Goal: Task Accomplishment & Management: Use online tool/utility

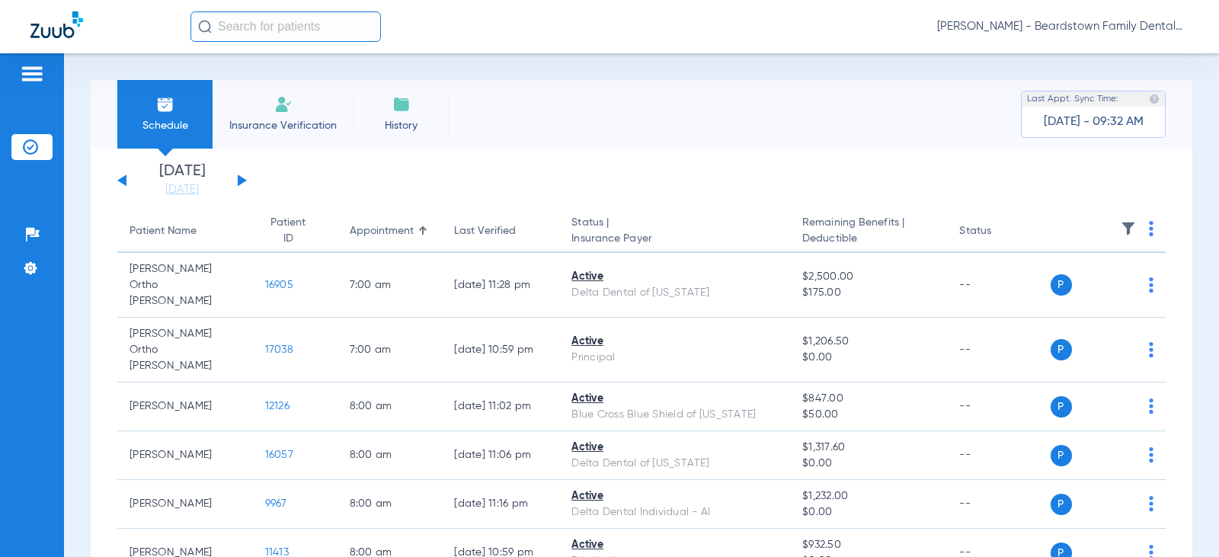
click at [1124, 232] on img at bounding box center [1128, 228] width 15 height 15
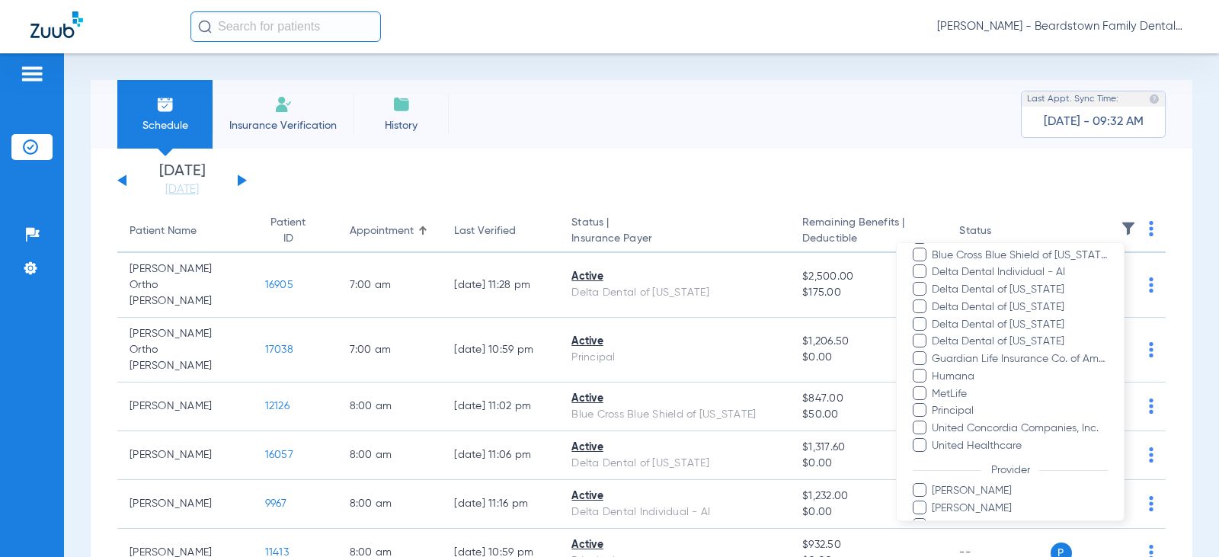
scroll to position [305, 0]
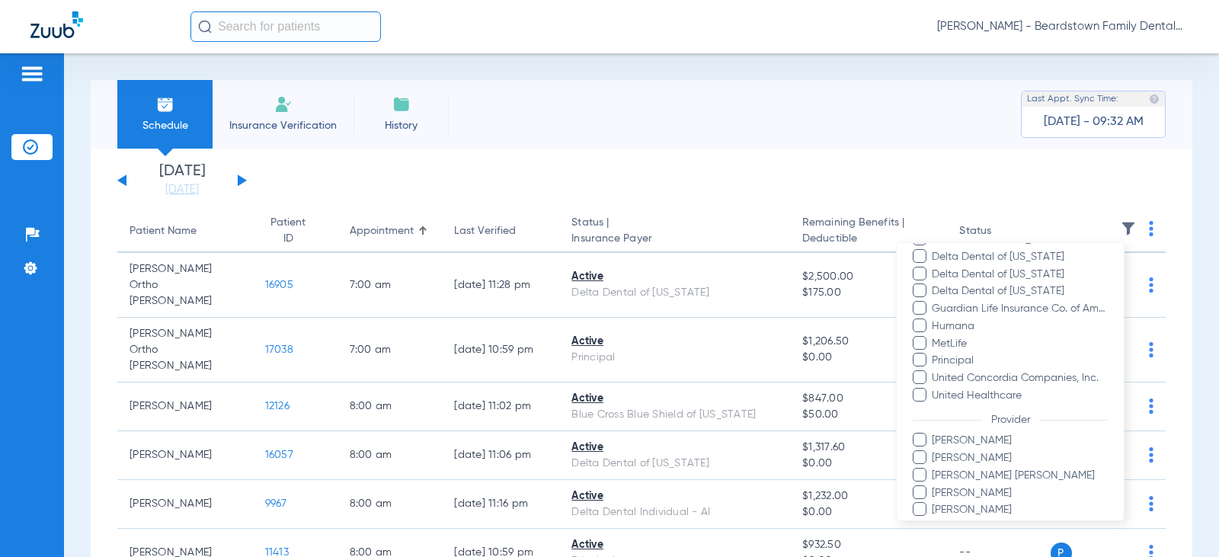
click at [933, 469] on span "[PERSON_NAME] [PERSON_NAME]" at bounding box center [1019, 476] width 177 height 16
click at [934, 486] on input "[PERSON_NAME] [PERSON_NAME]" at bounding box center [934, 486] width 0 height 0
click at [756, 184] on div at bounding box center [609, 278] width 1219 height 557
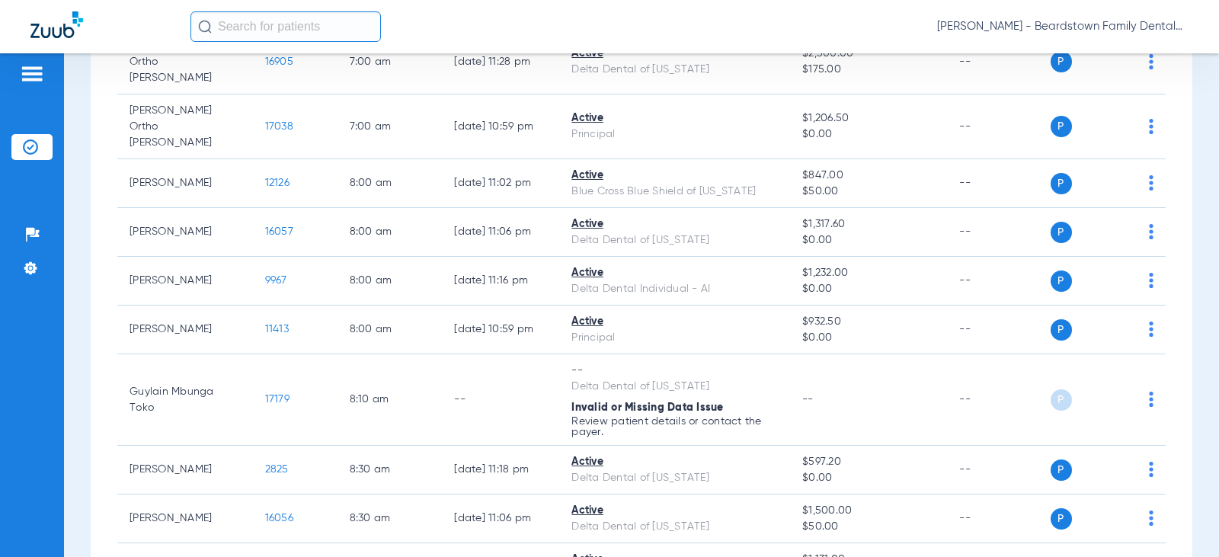
scroll to position [0, 0]
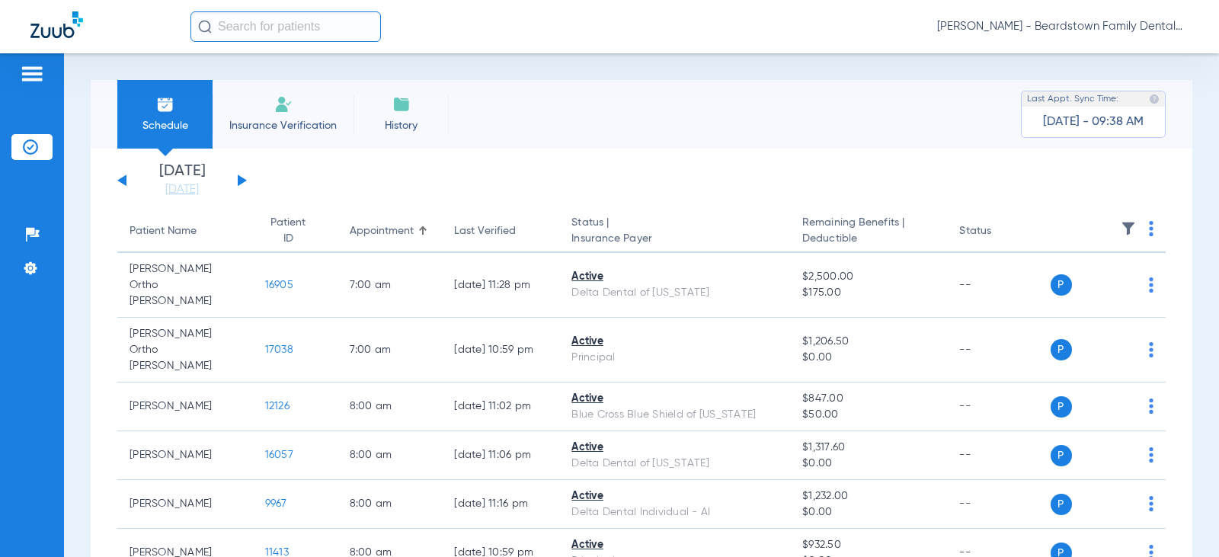
click at [1121, 224] on img at bounding box center [1128, 228] width 15 height 15
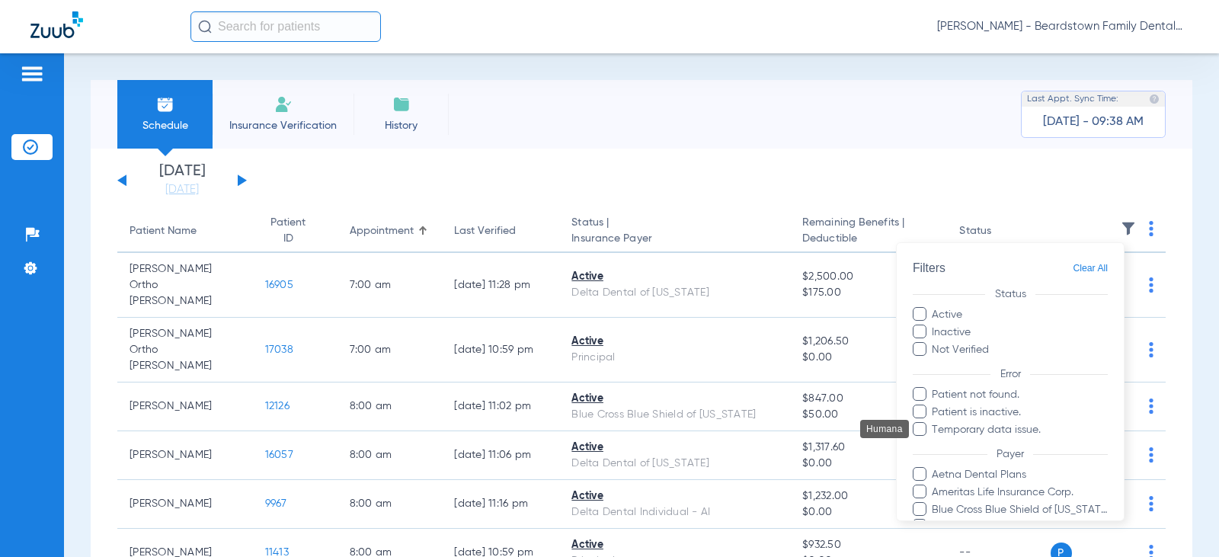
scroll to position [305, 0]
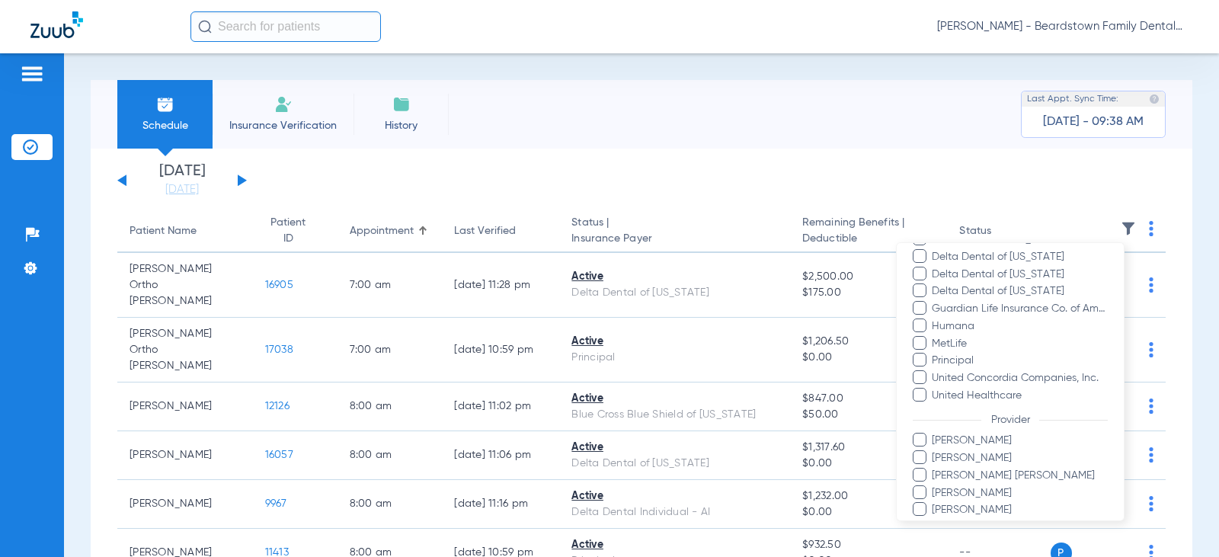
click at [916, 478] on span at bounding box center [920, 475] width 14 height 14
click at [934, 486] on input "[PERSON_NAME] [PERSON_NAME]" at bounding box center [934, 486] width 0 height 0
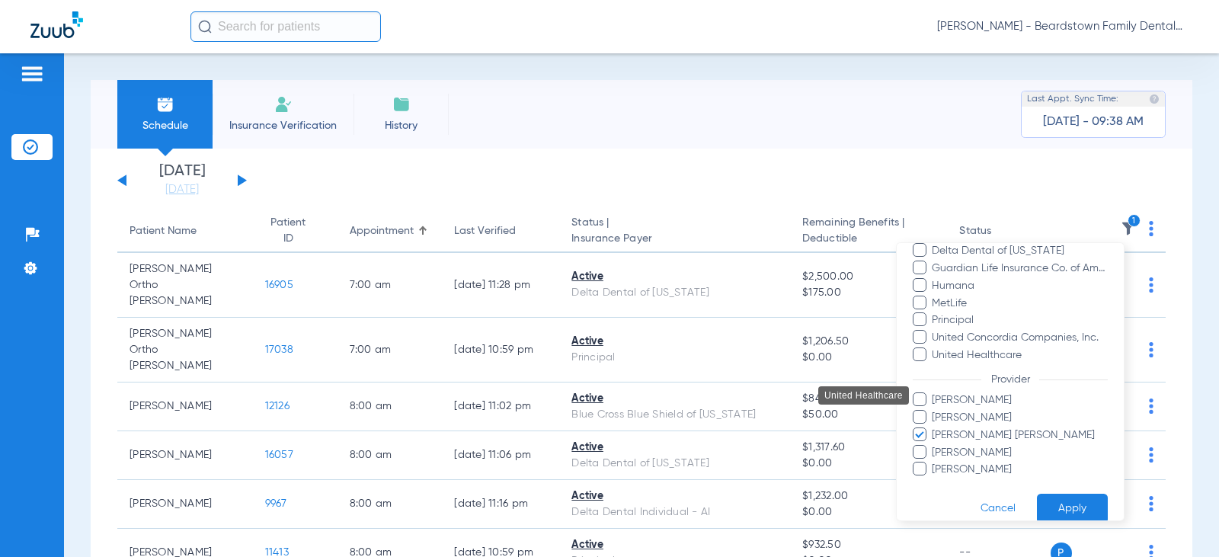
scroll to position [364, 0]
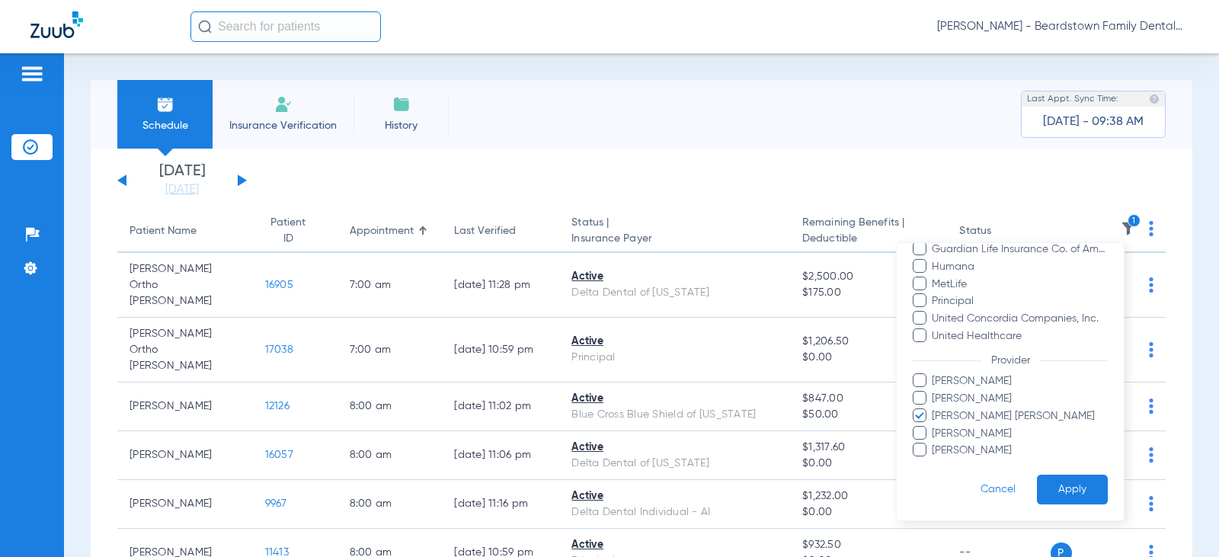
click at [1043, 500] on button "Apply" at bounding box center [1072, 490] width 71 height 30
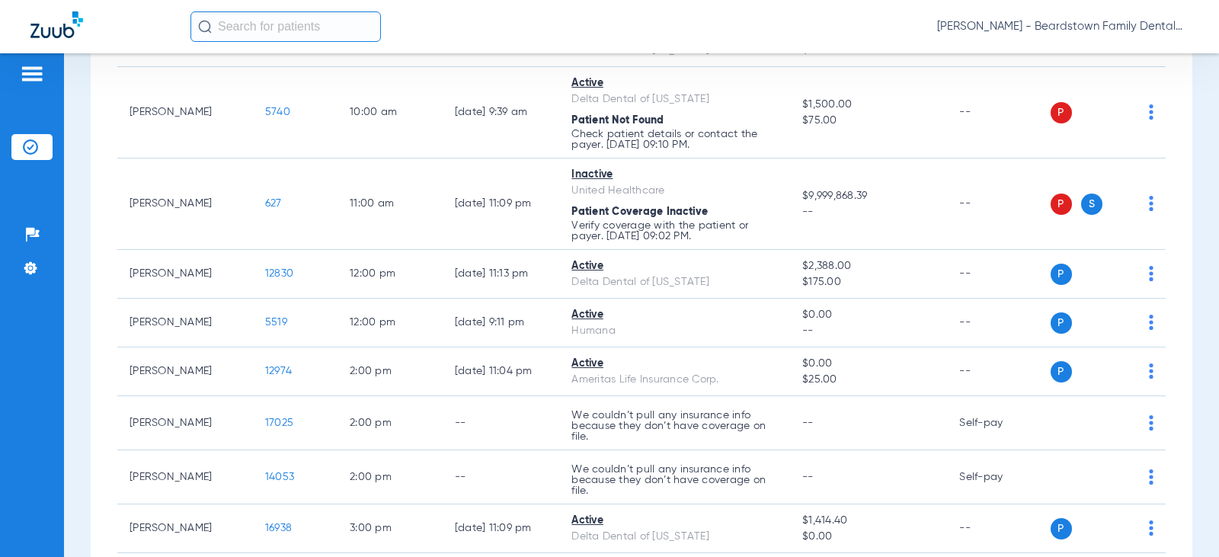
scroll to position [76, 0]
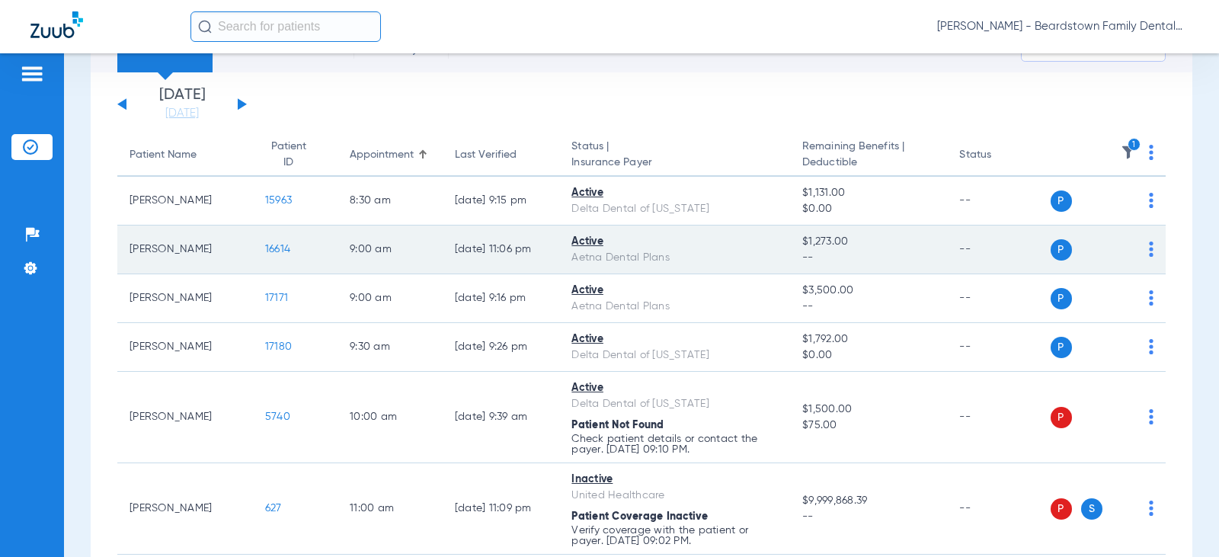
click at [265, 251] on span "16614" at bounding box center [277, 249] width 25 height 11
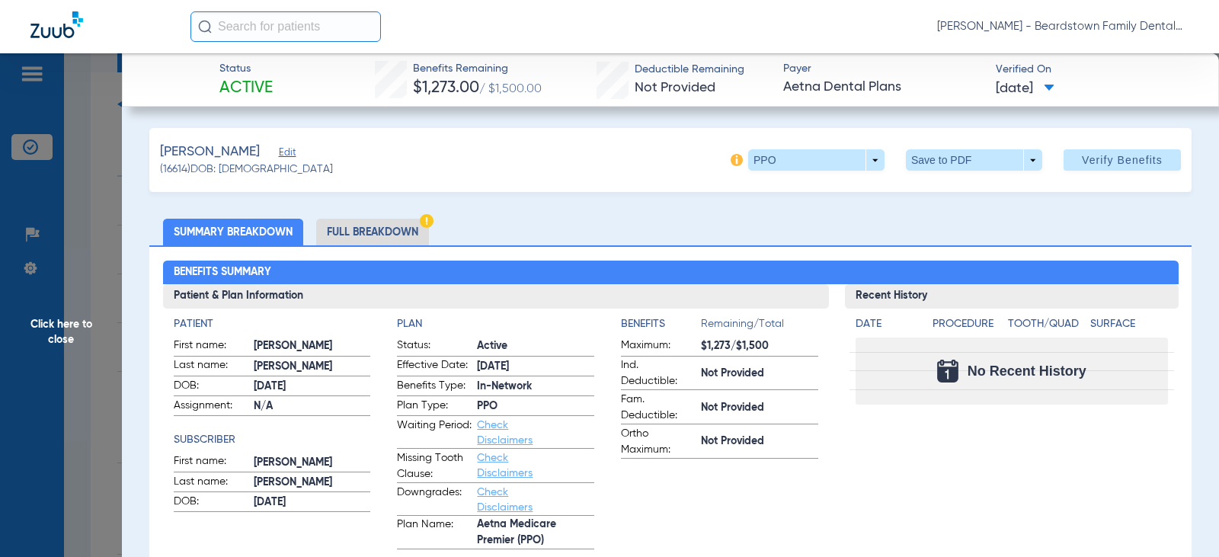
drag, startPoint x: 692, startPoint y: 344, endPoint x: 767, endPoint y: 341, distance: 75.5
click at [767, 341] on label "Maximum: $1,273/$1,500" at bounding box center [719, 346] width 197 height 19
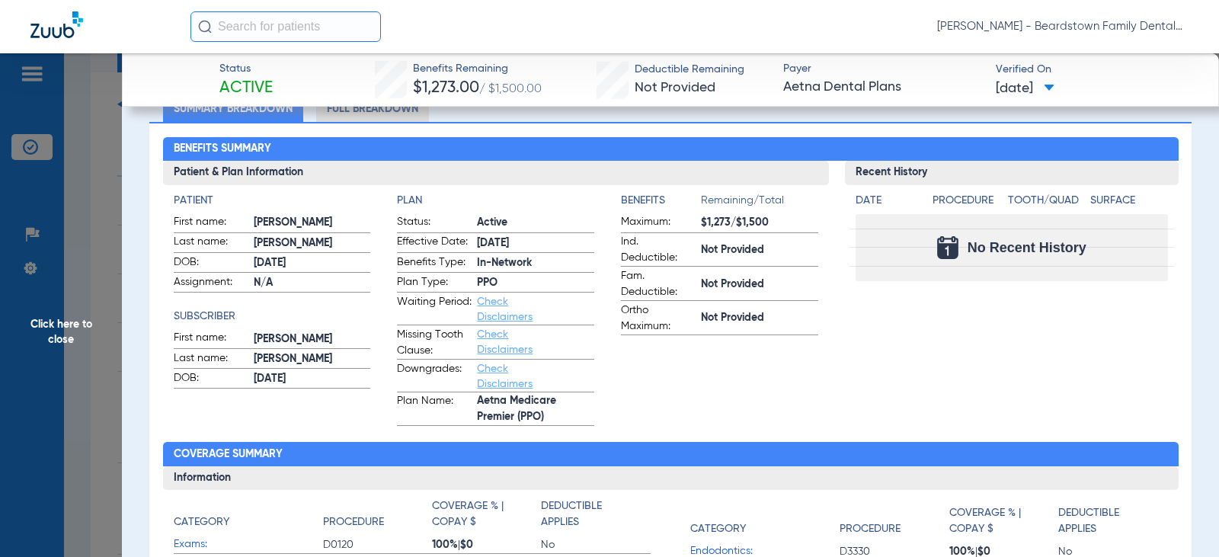
scroll to position [152, 0]
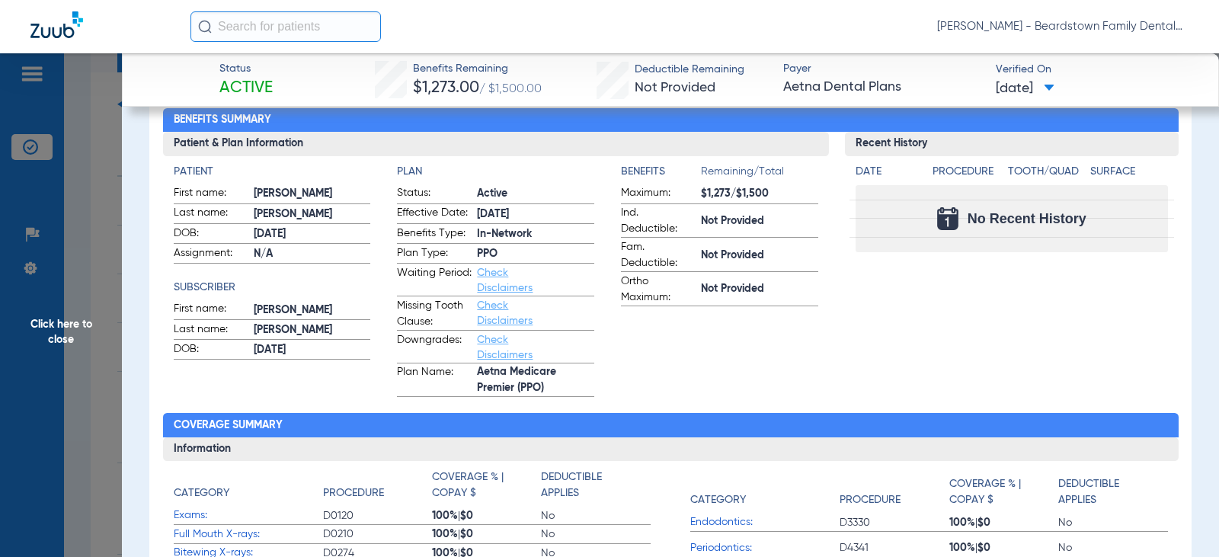
click at [50, 325] on span "Click here to close" at bounding box center [61, 331] width 122 height 557
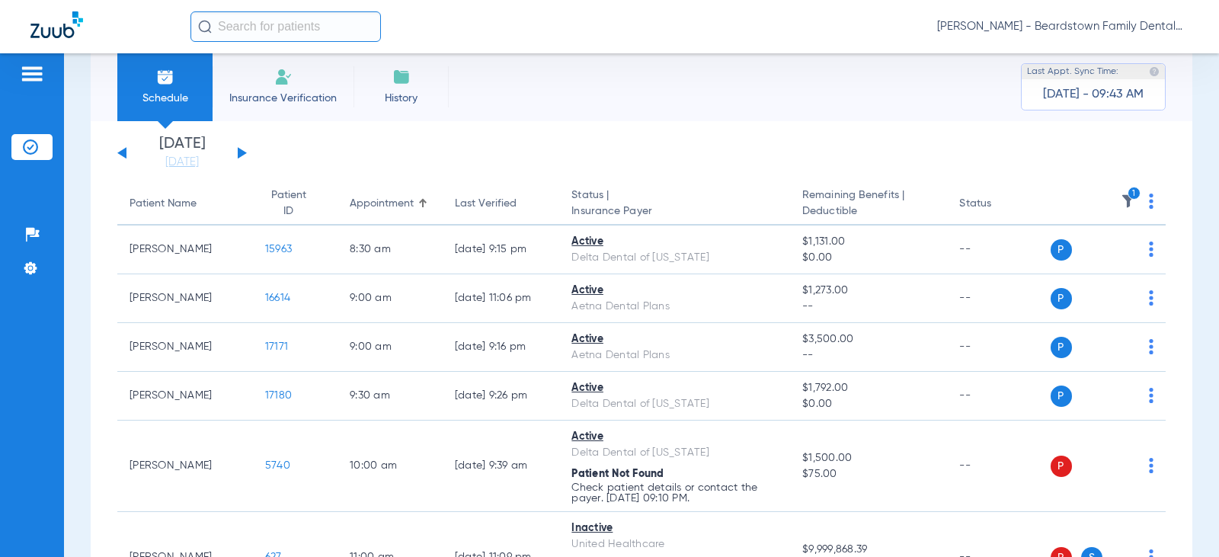
scroll to position [0, 0]
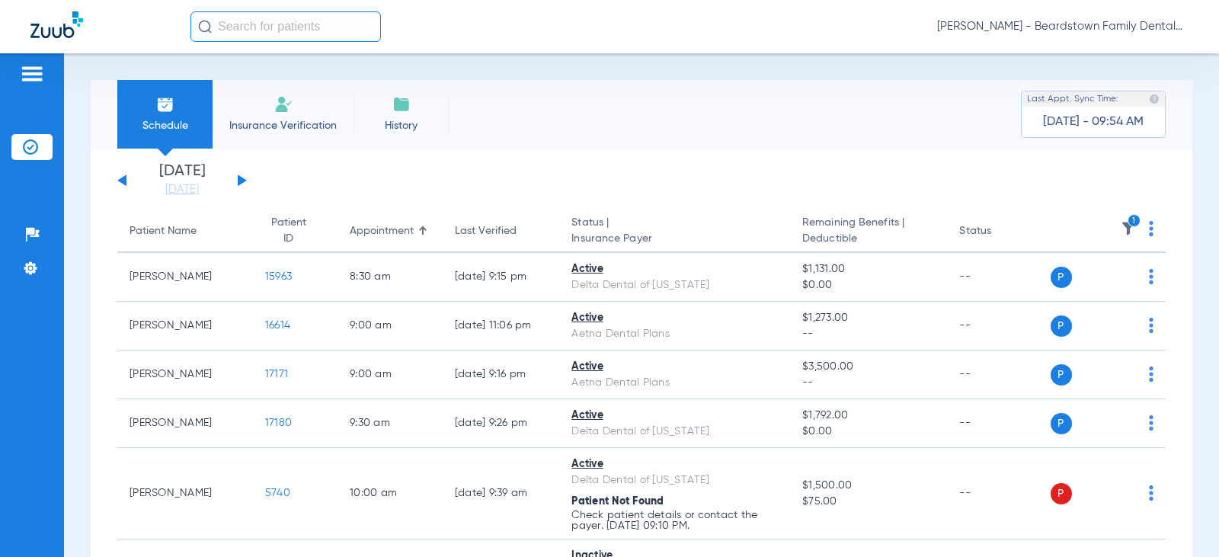
click at [238, 175] on button at bounding box center [242, 179] width 9 height 11
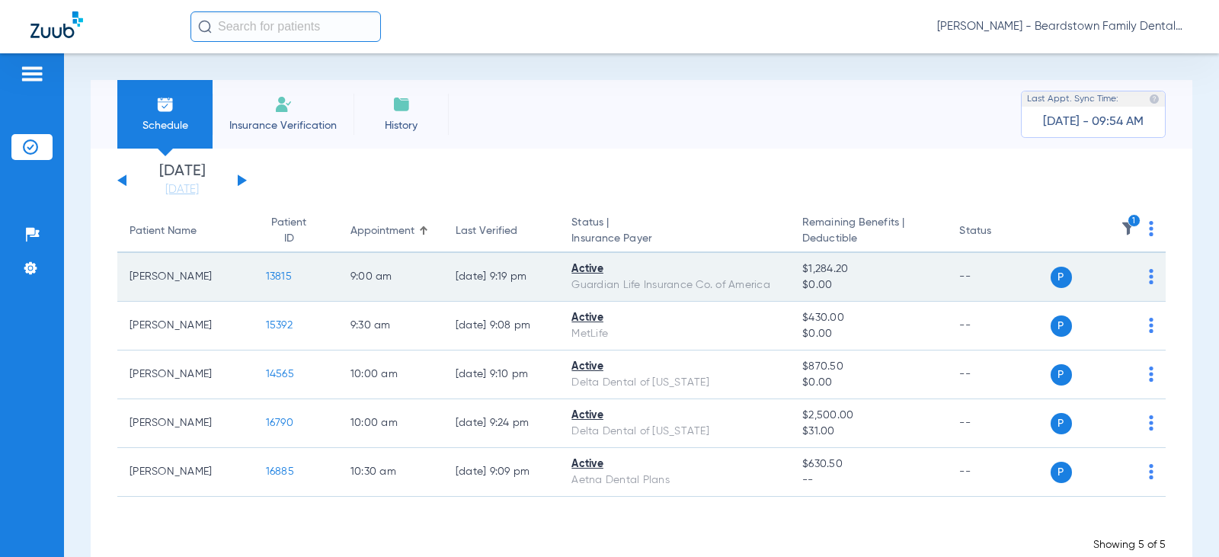
click at [266, 278] on span "13815" at bounding box center [279, 276] width 26 height 11
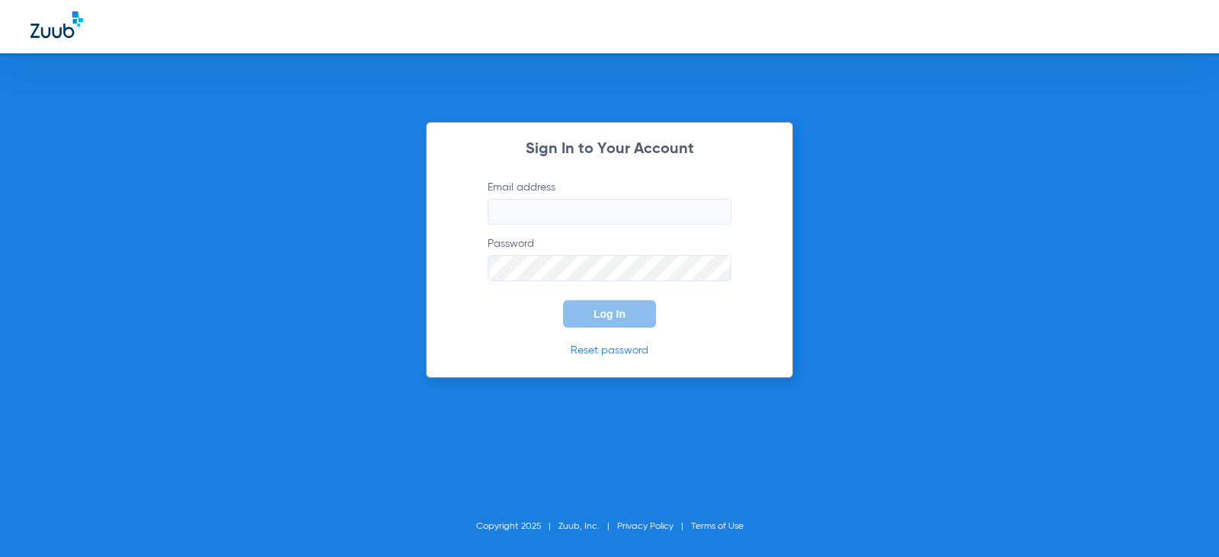
click at [570, 200] on input "Email address" at bounding box center [610, 212] width 244 height 26
drag, startPoint x: 699, startPoint y: 213, endPoint x: 465, endPoint y: 232, distance: 234.7
click at [465, 232] on form "Email address [EMAIL_ADDRESS][DOMAIN_NAME] Password Log In" at bounding box center [609, 254] width 289 height 148
type input "[EMAIL_ADDRESS][DOMAIN_NAME]"
click at [563, 300] on button "Log In" at bounding box center [609, 313] width 93 height 27
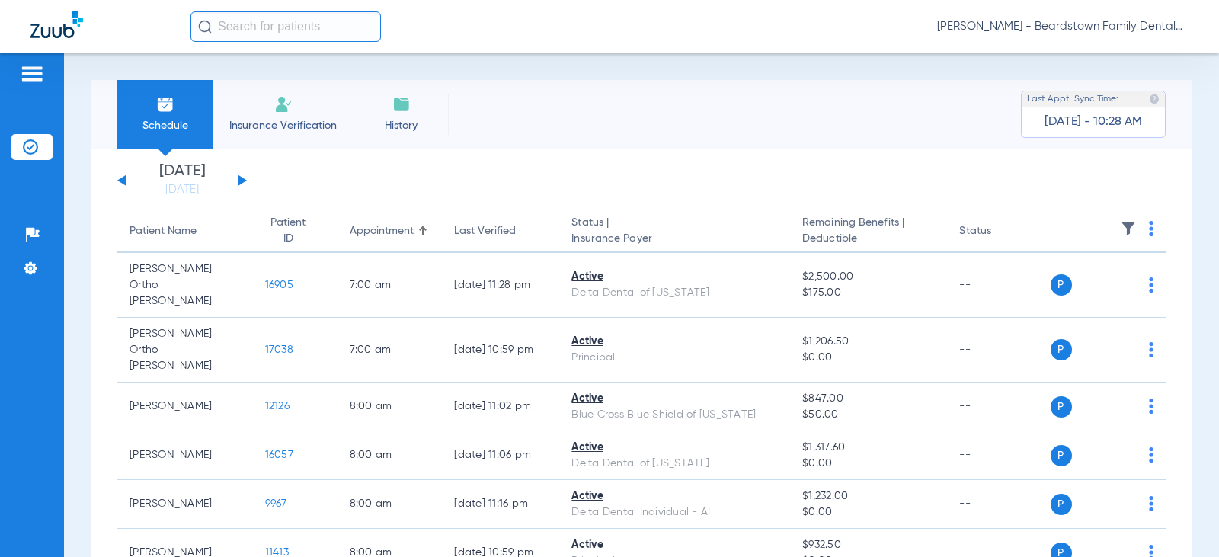
click at [312, 104] on li "Insurance Verification" at bounding box center [283, 114] width 141 height 69
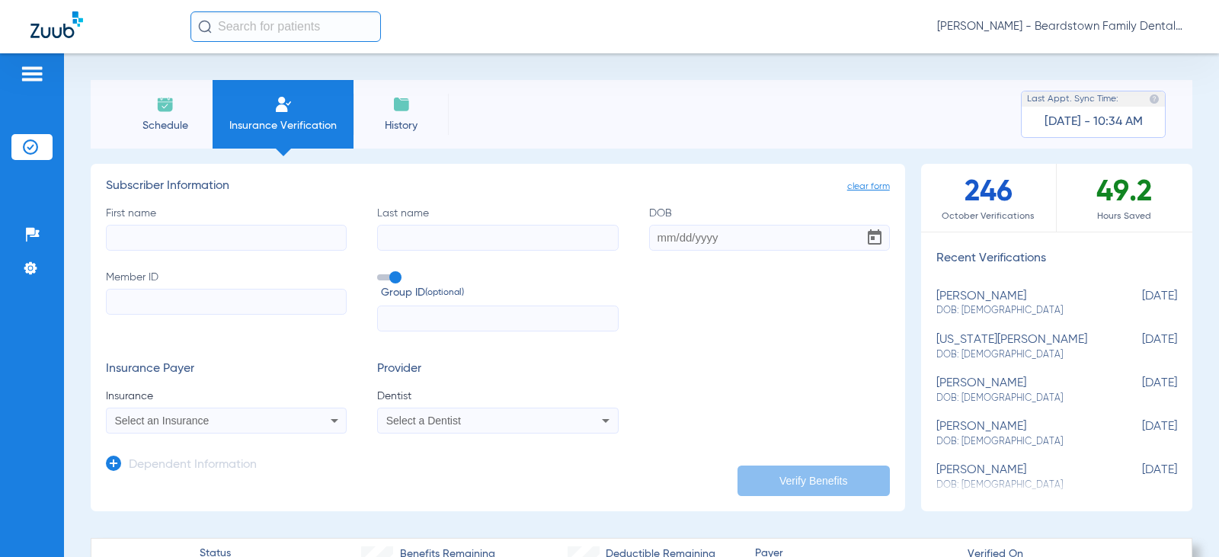
click at [246, 243] on input "First name" at bounding box center [226, 238] width 241 height 26
type input "[PERSON_NAME]"
click at [478, 230] on input "Last name" at bounding box center [497, 238] width 241 height 26
type input "[GEOGRAPHIC_DATA]"
click at [707, 228] on input "DOB" at bounding box center [769, 238] width 241 height 26
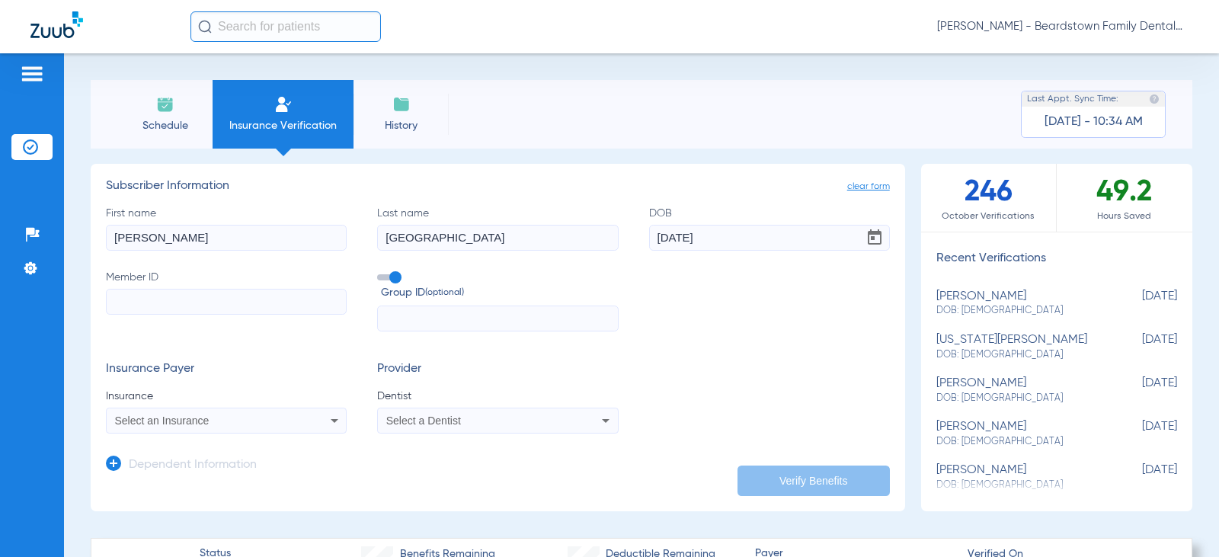
type input "[DATE]"
click at [132, 296] on input "Member ID" at bounding box center [226, 302] width 241 height 26
click at [243, 299] on input "Member ID Required" at bounding box center [226, 302] width 241 height 26
type input "934794765"
click at [248, 424] on div "Select an Insurance" at bounding box center [204, 420] width 179 height 11
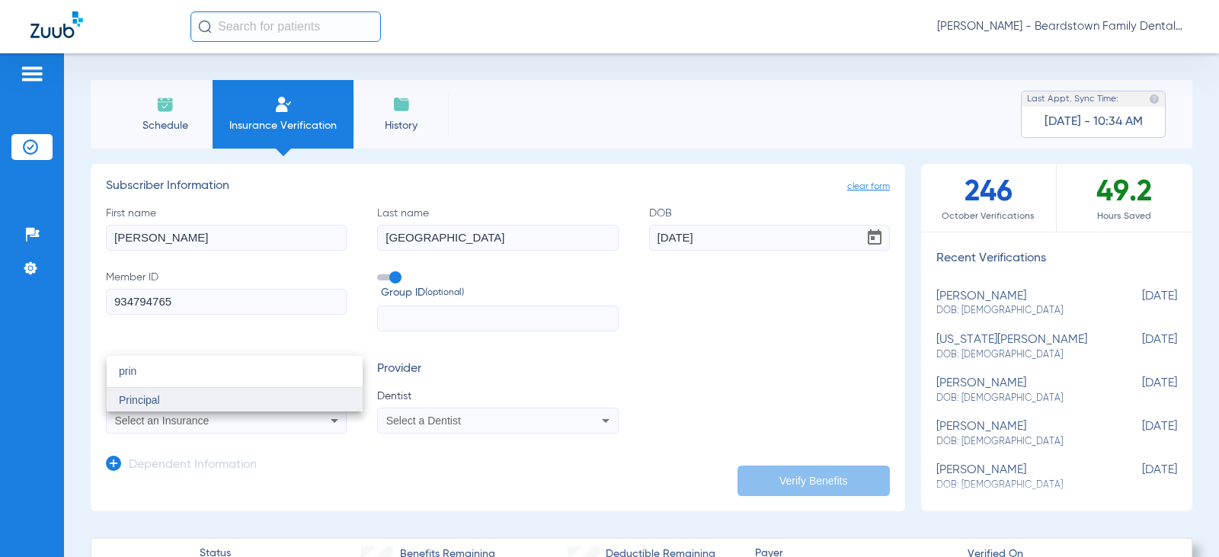
type input "prin"
click at [289, 398] on mat-option "Principal" at bounding box center [235, 400] width 256 height 24
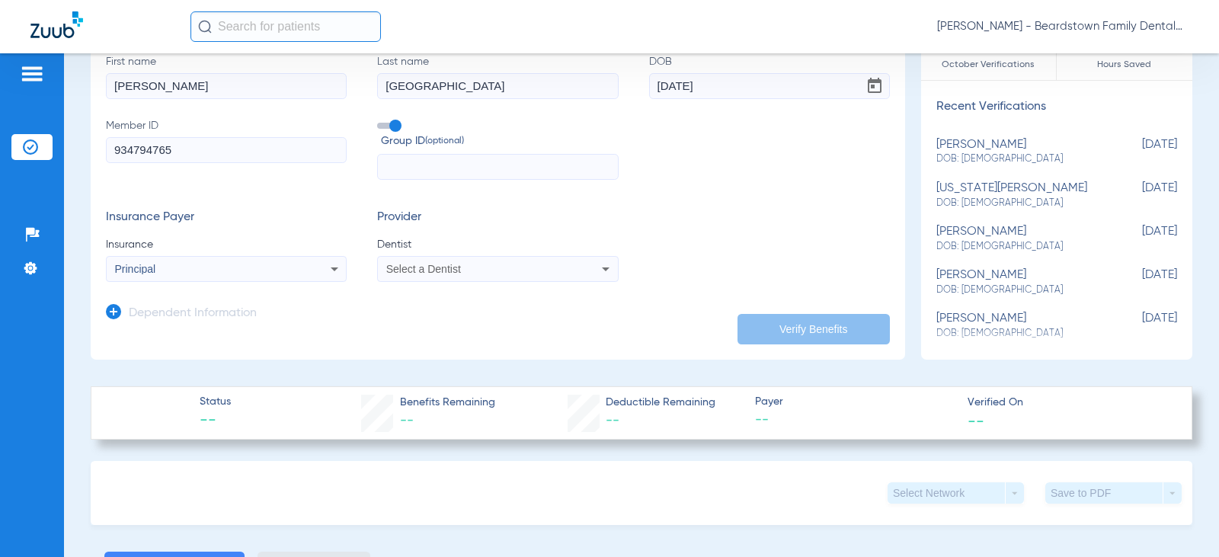
scroll to position [152, 0]
click at [497, 271] on div "Select a Dentist" at bounding box center [475, 268] width 179 height 11
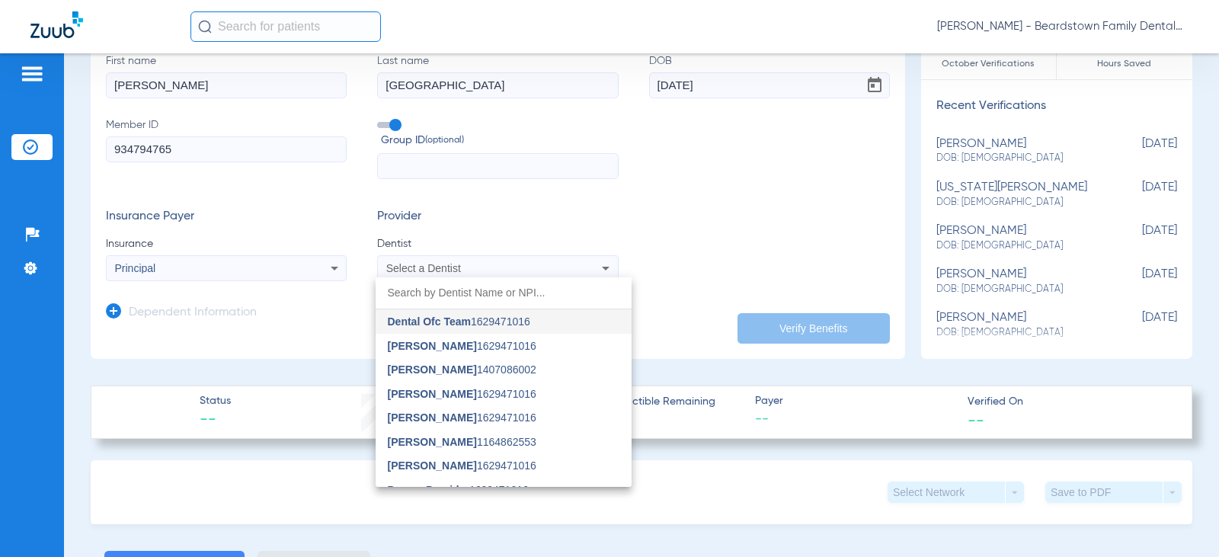
click at [433, 268] on div at bounding box center [609, 278] width 1219 height 557
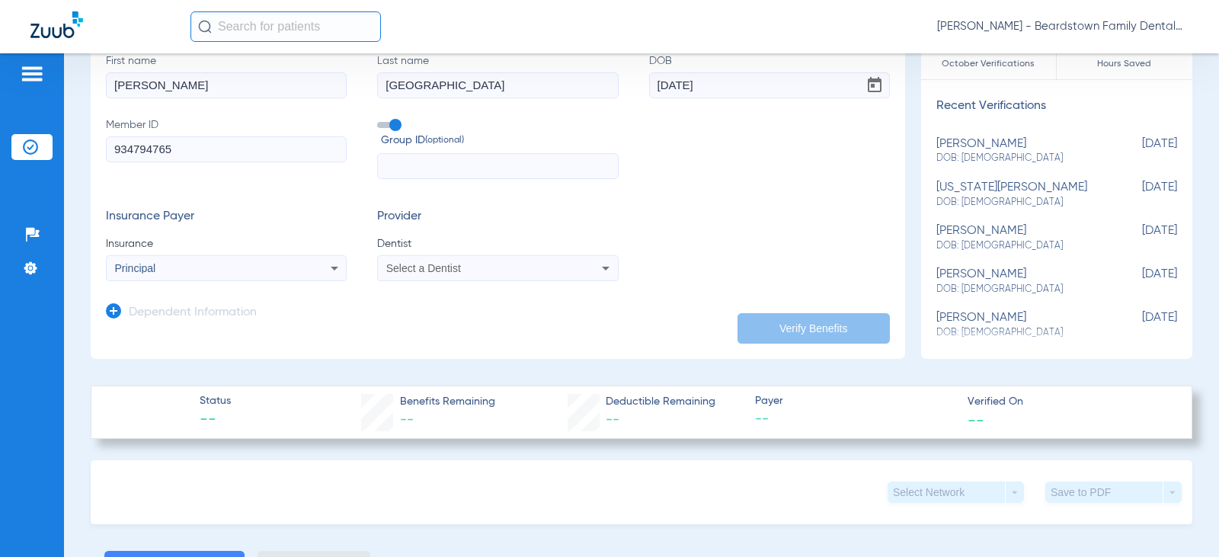
click at [431, 264] on span "Select a Dentist" at bounding box center [423, 268] width 75 height 12
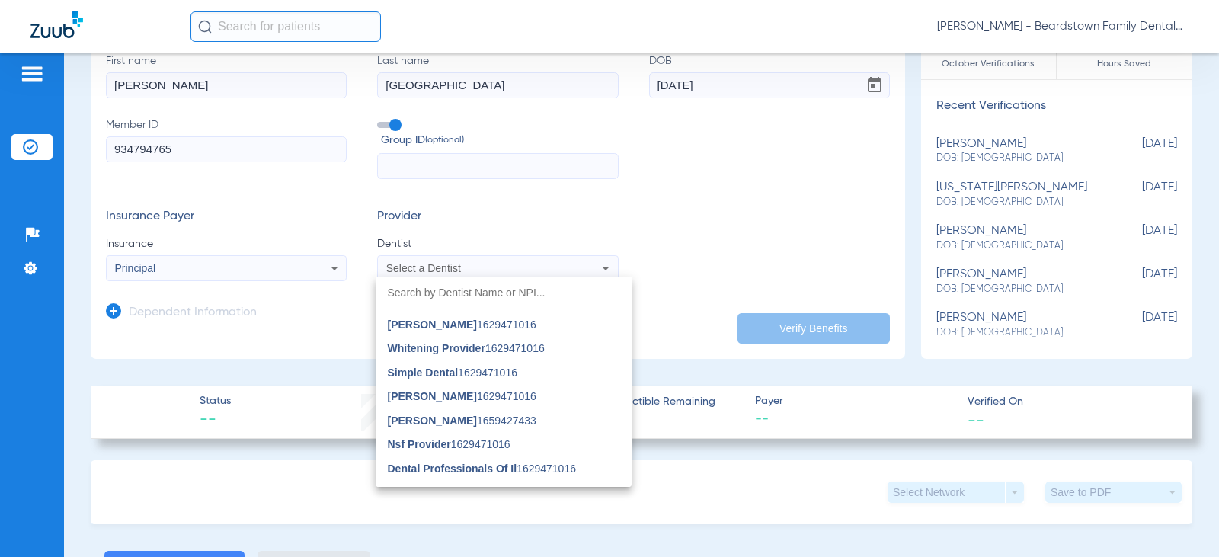
scroll to position [426, 0]
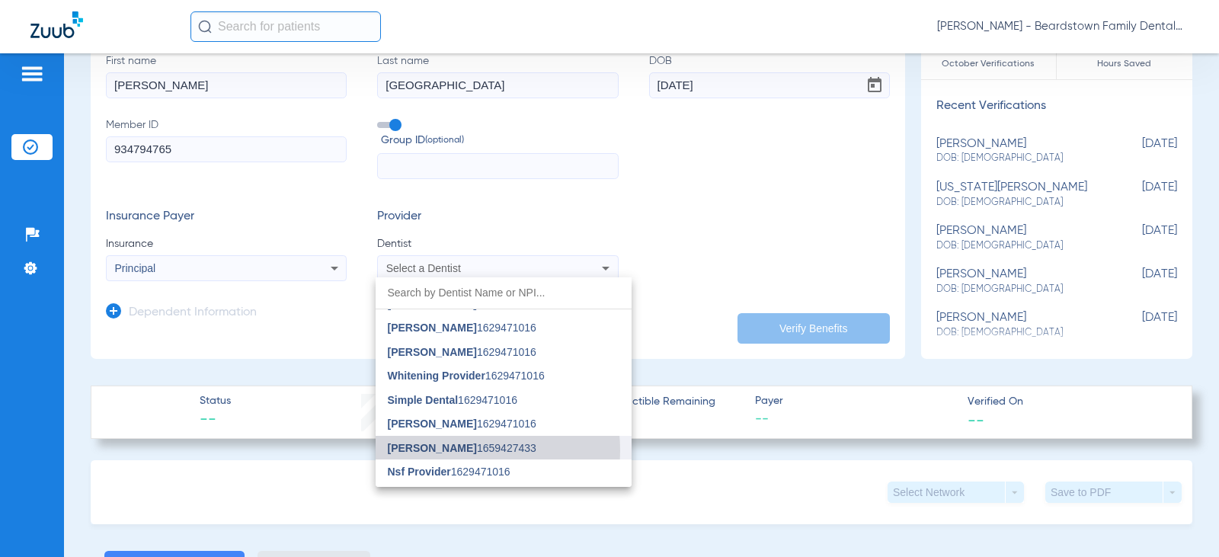
click at [450, 450] on span "[PERSON_NAME]" at bounding box center [432, 448] width 89 height 12
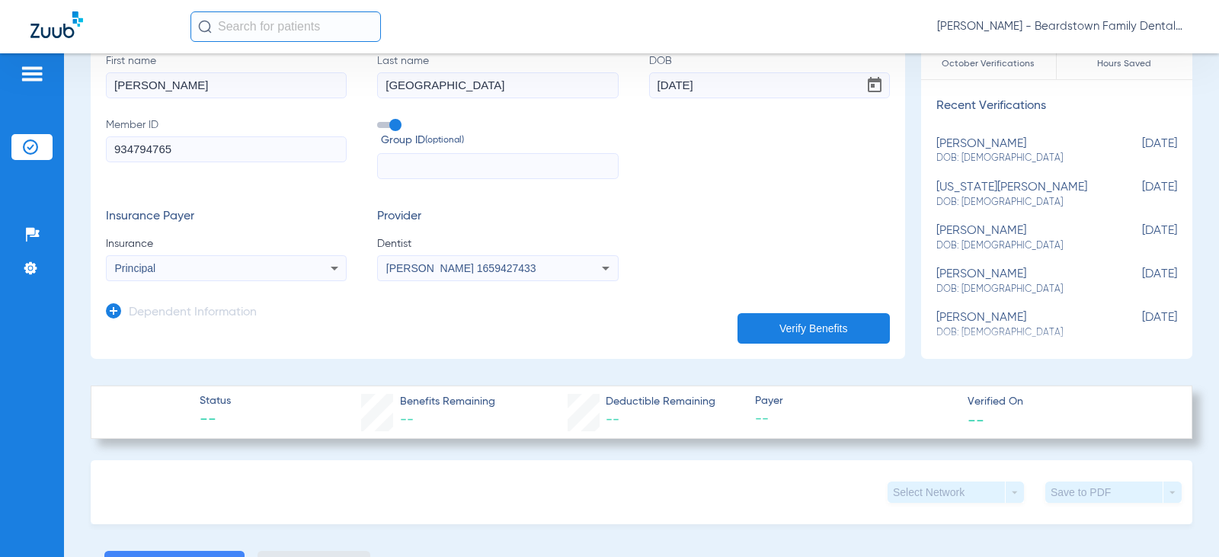
click at [816, 331] on button "Verify Benefits" at bounding box center [813, 328] width 152 height 30
click at [561, 270] on div "[PERSON_NAME] 1659427433" at bounding box center [497, 268] width 239 height 18
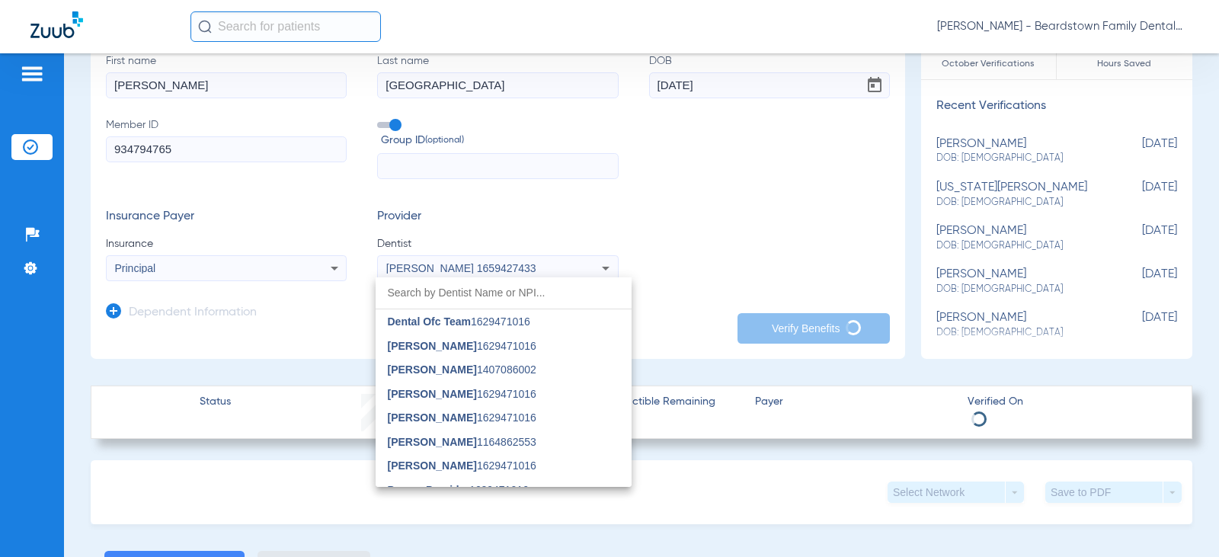
scroll to position [399, 0]
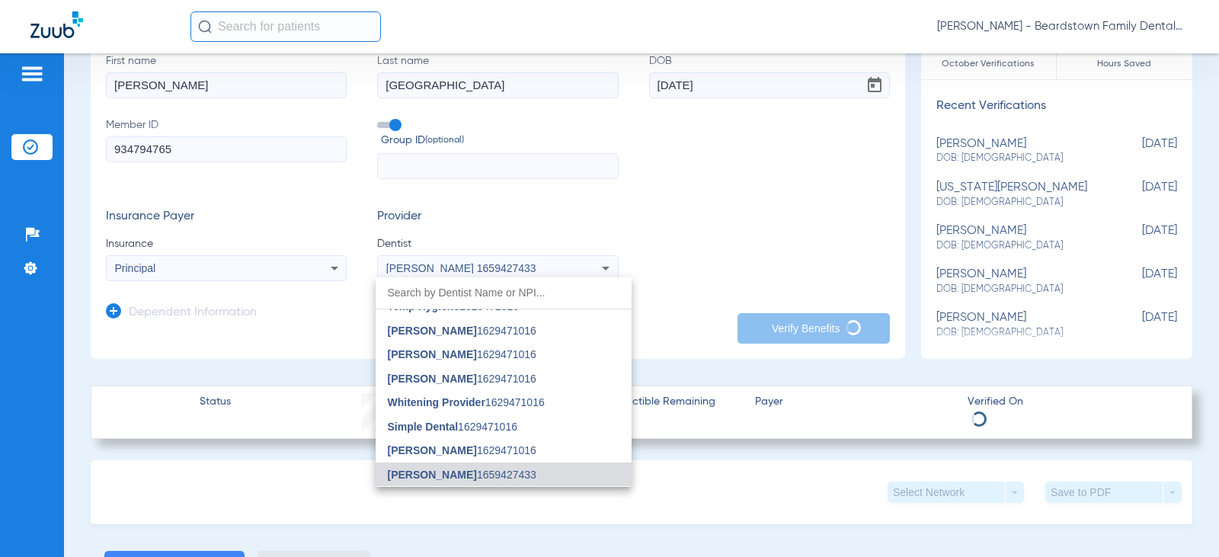
click at [718, 209] on div at bounding box center [609, 278] width 1219 height 557
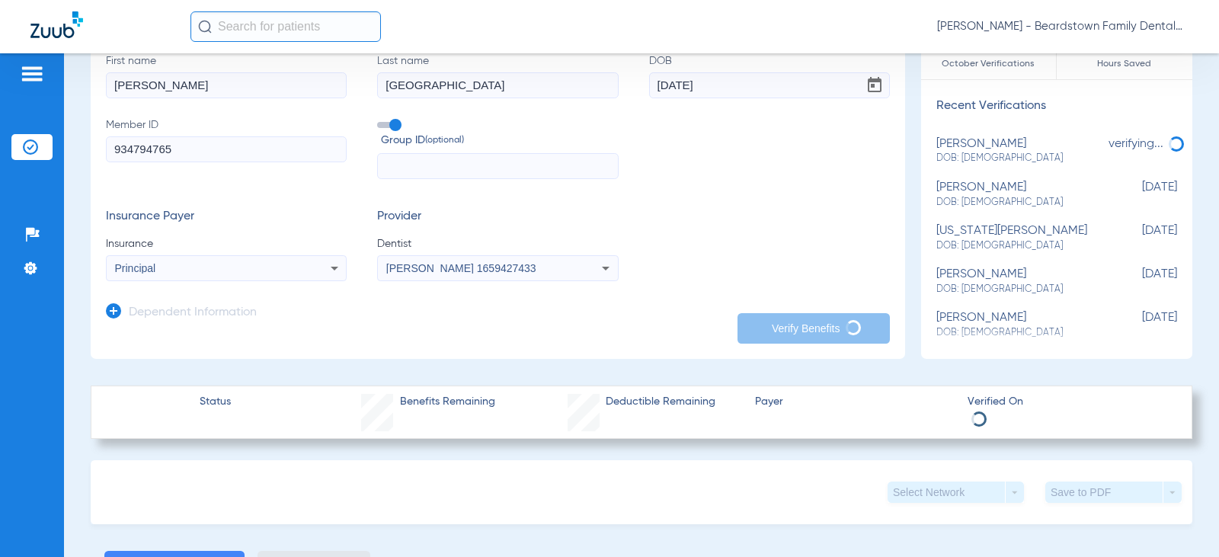
click at [307, 263] on div "Principal" at bounding box center [226, 268] width 239 height 18
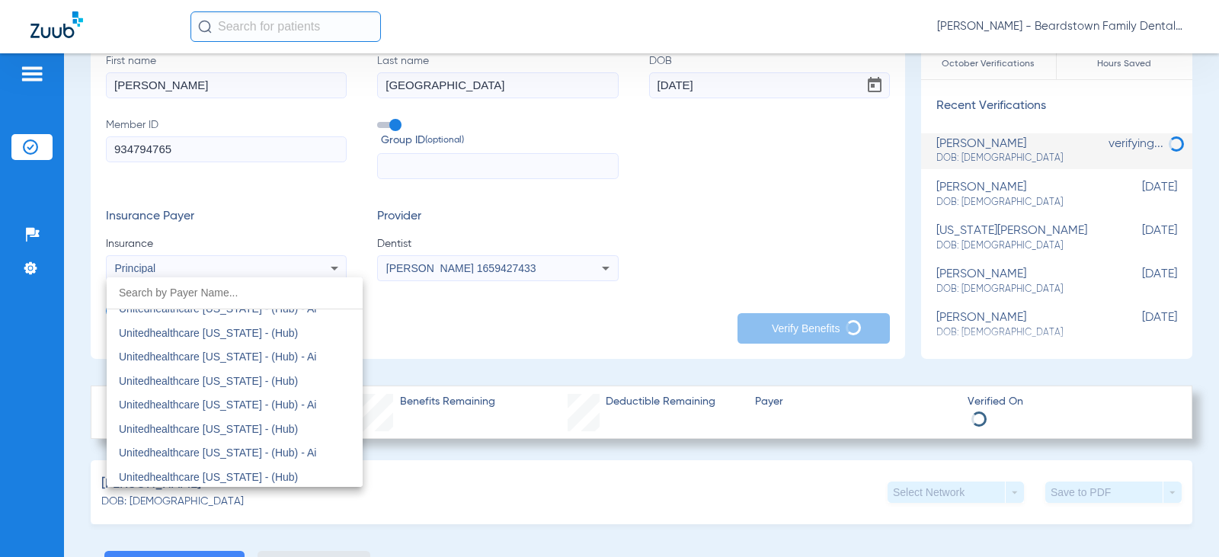
scroll to position [10367, 0]
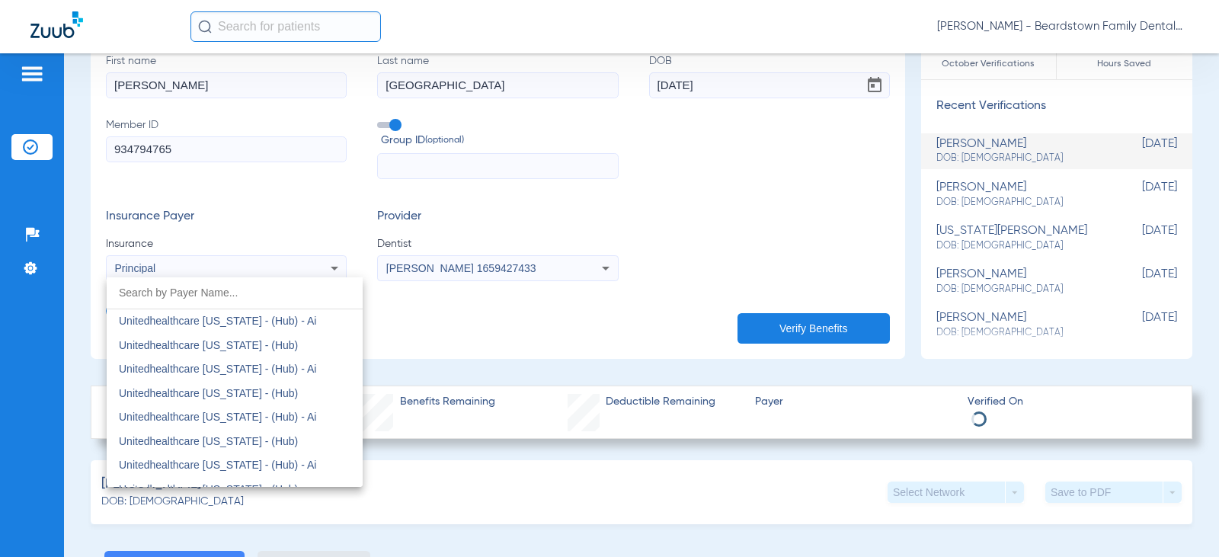
click at [587, 286] on div at bounding box center [609, 278] width 1219 height 557
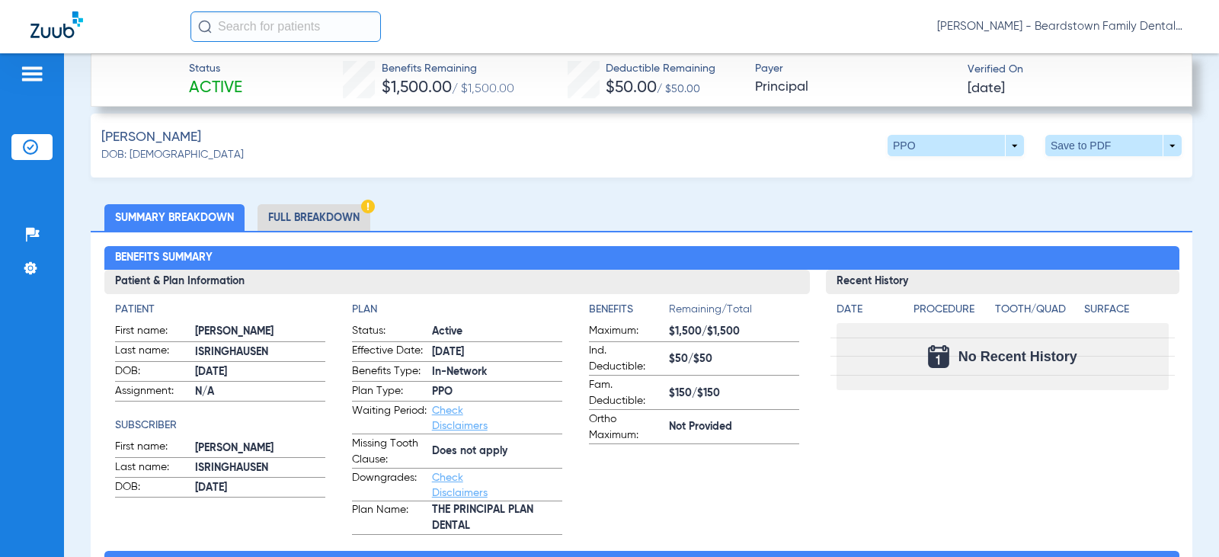
scroll to position [457, 0]
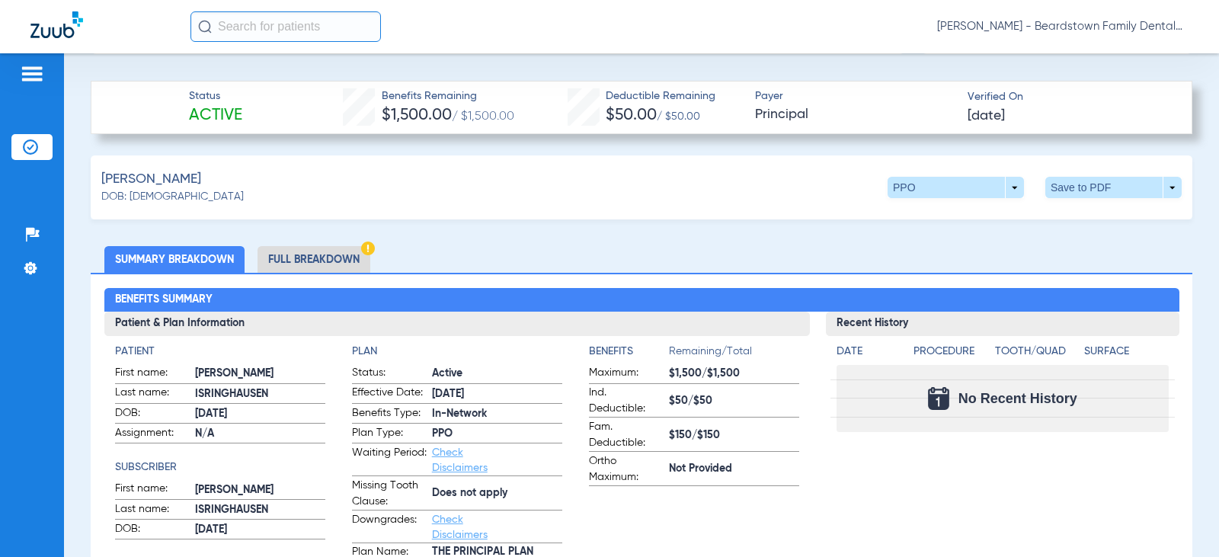
click at [307, 260] on li "Full Breakdown" at bounding box center [313, 259] width 113 height 27
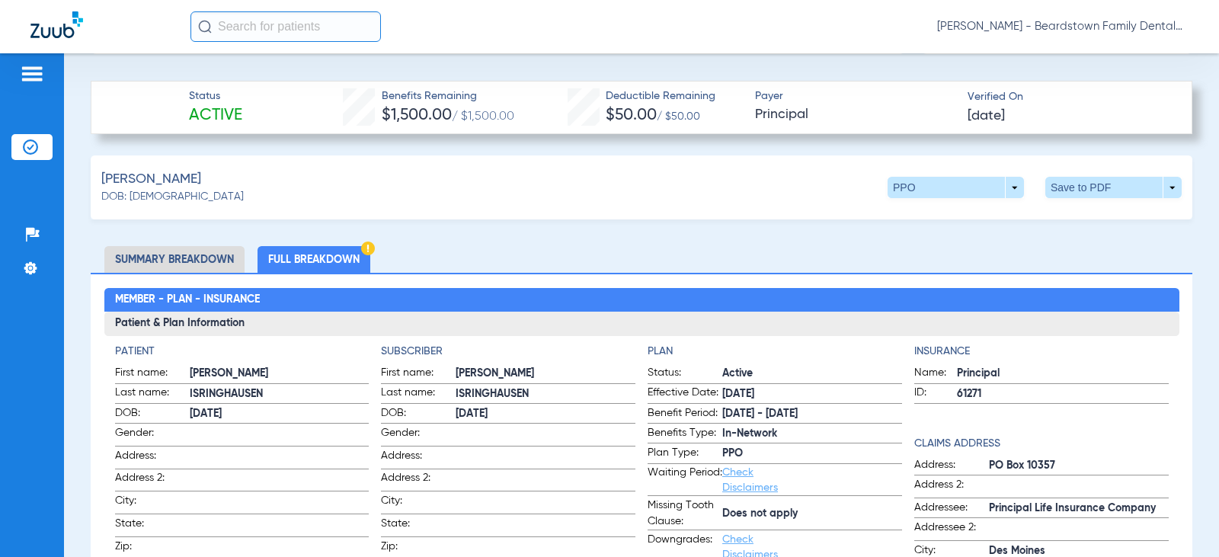
click at [197, 270] on li "Summary Breakdown" at bounding box center [174, 259] width 140 height 27
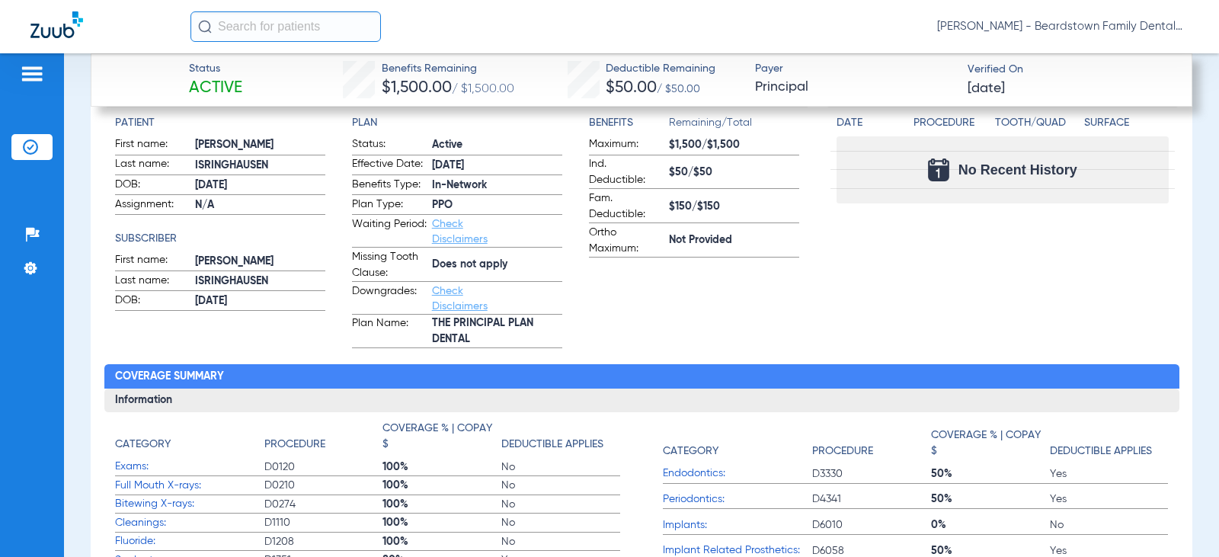
scroll to position [609, 0]
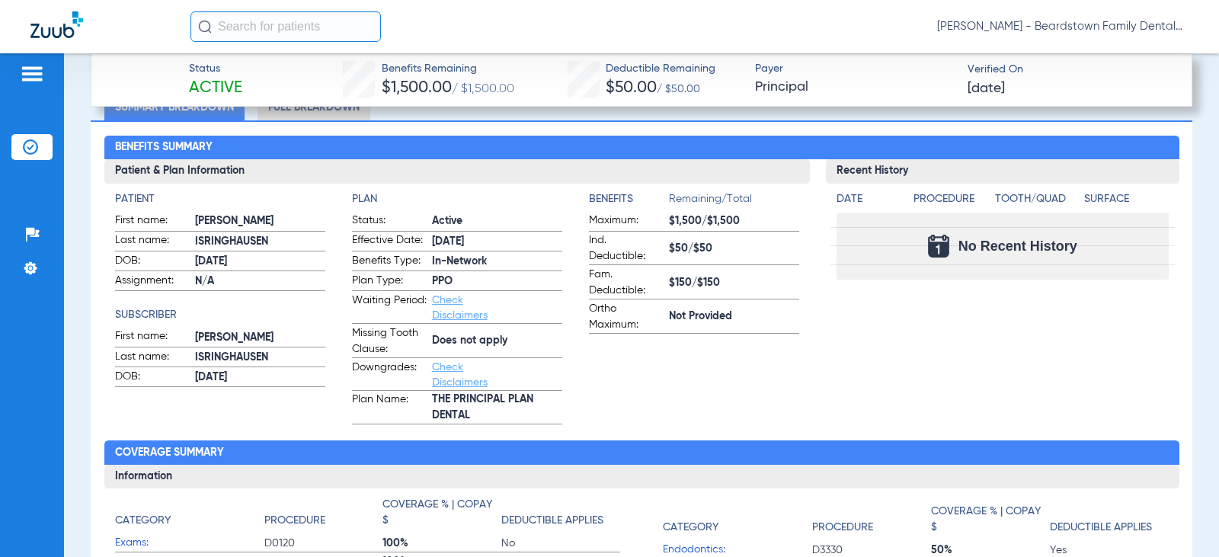
click at [318, 111] on li "Full Breakdown" at bounding box center [313, 107] width 113 height 27
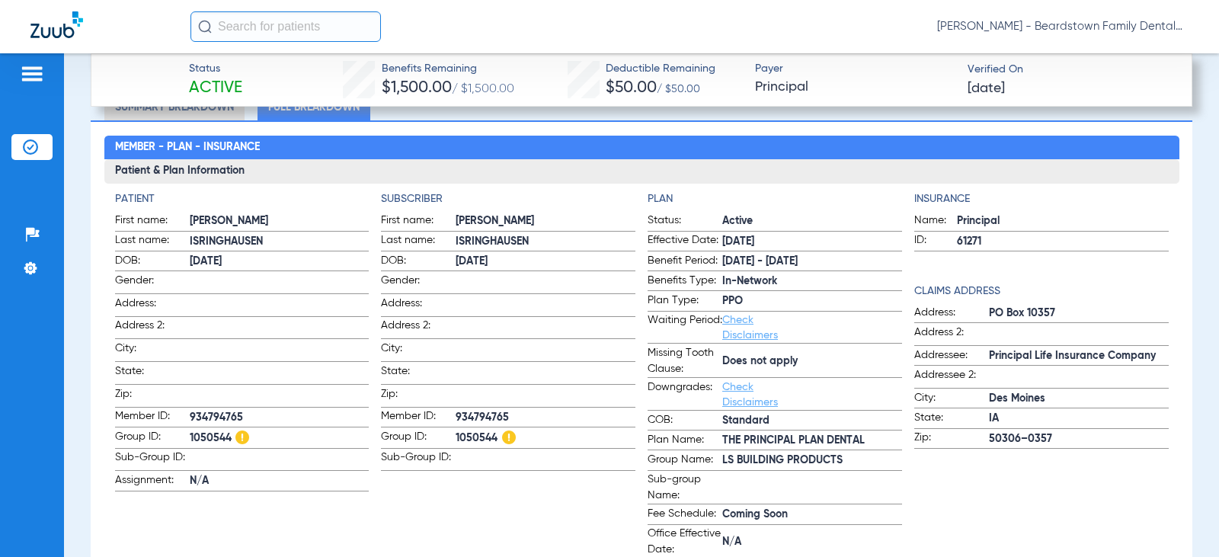
drag, startPoint x: 996, startPoint y: 243, endPoint x: 926, endPoint y: 241, distance: 70.9
click at [926, 241] on label "ID: 61271" at bounding box center [1041, 241] width 254 height 19
copy label "61271"
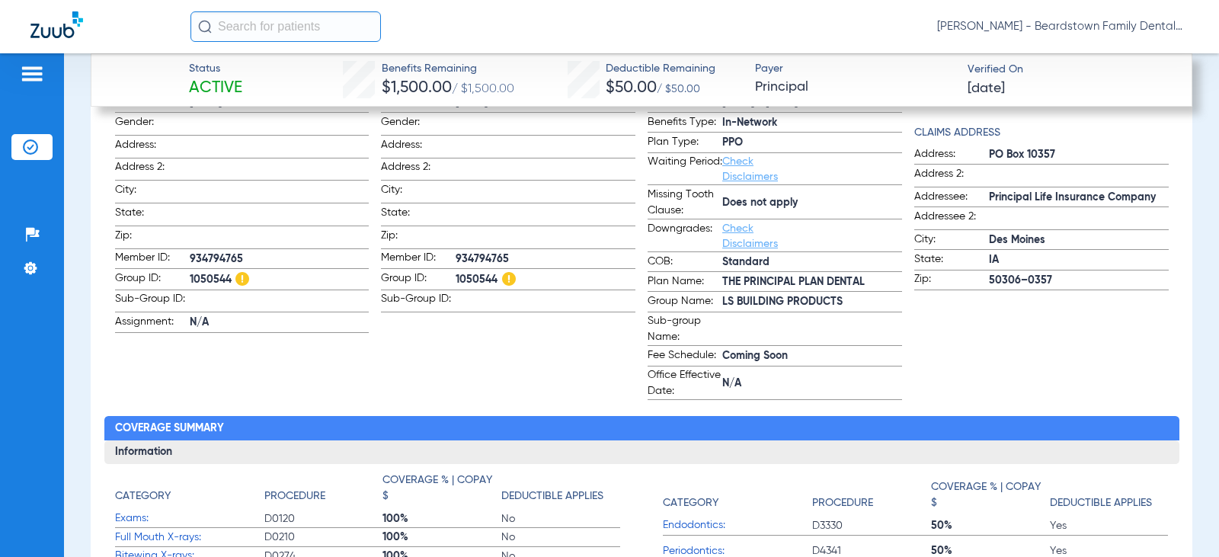
scroll to position [762, 0]
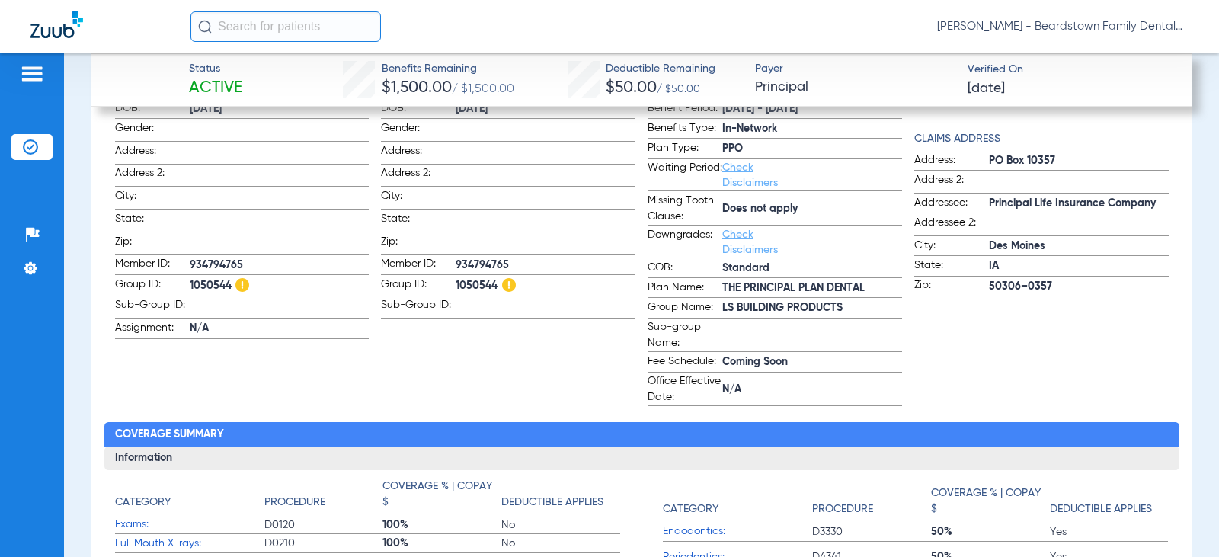
drag, startPoint x: 494, startPoint y: 279, endPoint x: 443, endPoint y: 279, distance: 51.0
click at [443, 279] on label "Group ID: 1050544" at bounding box center [508, 287] width 254 height 20
copy label "1050544"
drag, startPoint x: 837, startPoint y: 311, endPoint x: 709, endPoint y: 316, distance: 128.1
click at [709, 316] on label "Group Name: LS BUILDING PRODUCTS" at bounding box center [775, 308] width 254 height 19
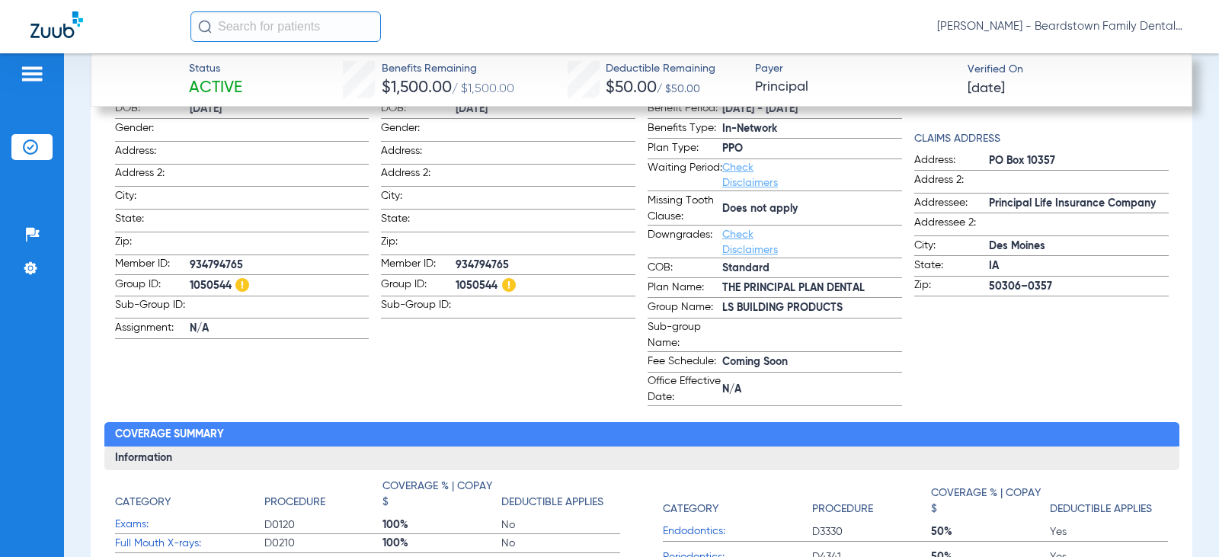
copy label "LS BUILDING PRODUCTS"
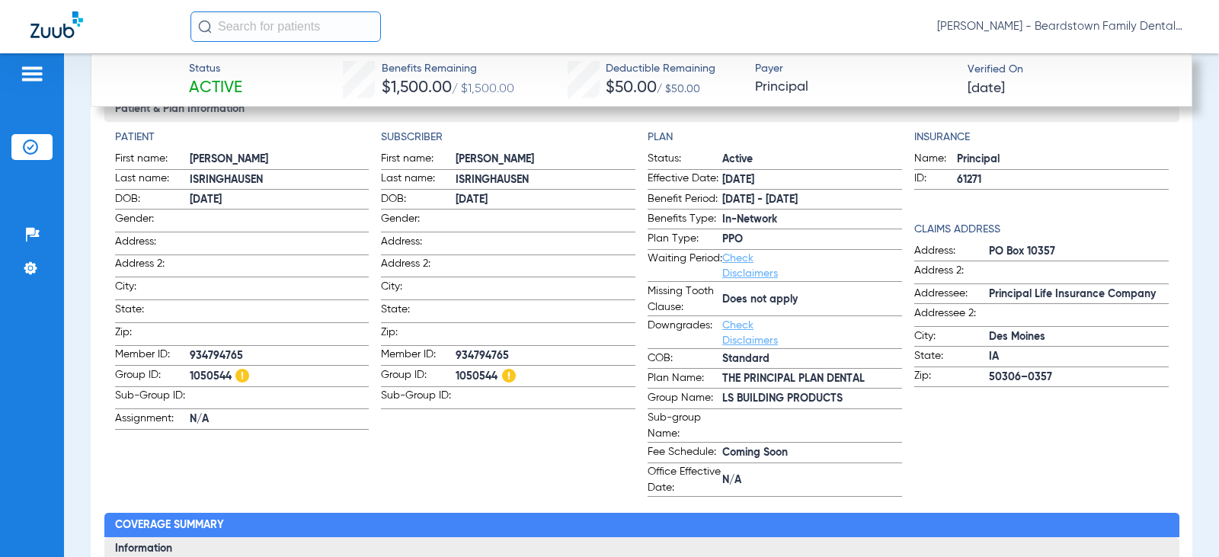
scroll to position [686, 0]
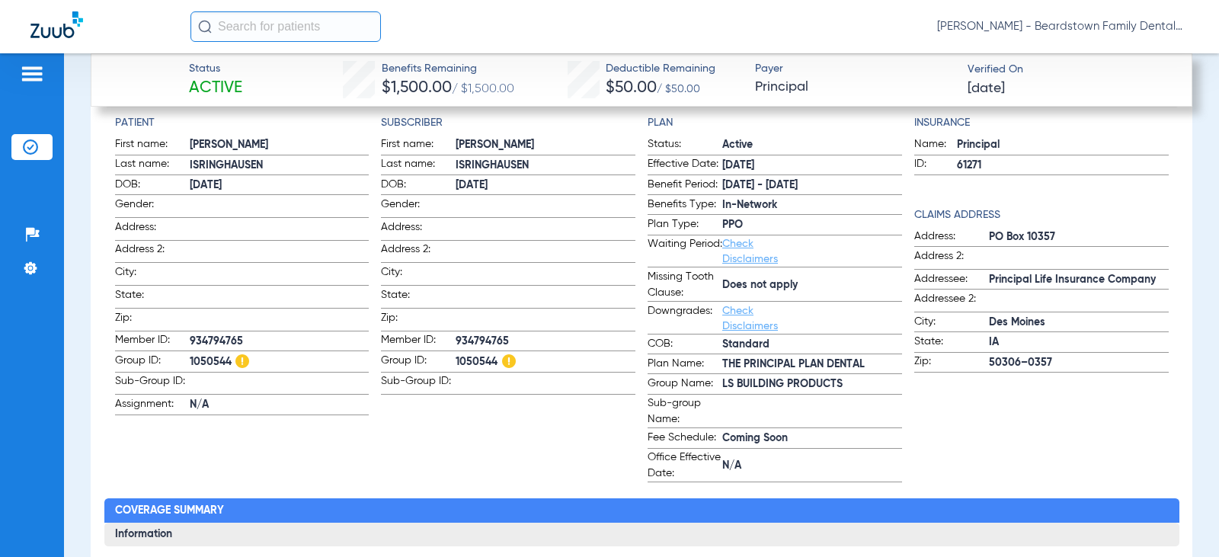
drag, startPoint x: 1056, startPoint y: 235, endPoint x: 976, endPoint y: 235, distance: 80.0
click at [976, 235] on label "Address: [STREET_ADDRESS]" at bounding box center [1041, 238] width 254 height 19
copy label "PO Box 10357"
drag, startPoint x: 987, startPoint y: 164, endPoint x: 942, endPoint y: 165, distance: 45.0
click at [942, 165] on label "ID: 61271" at bounding box center [1041, 165] width 254 height 19
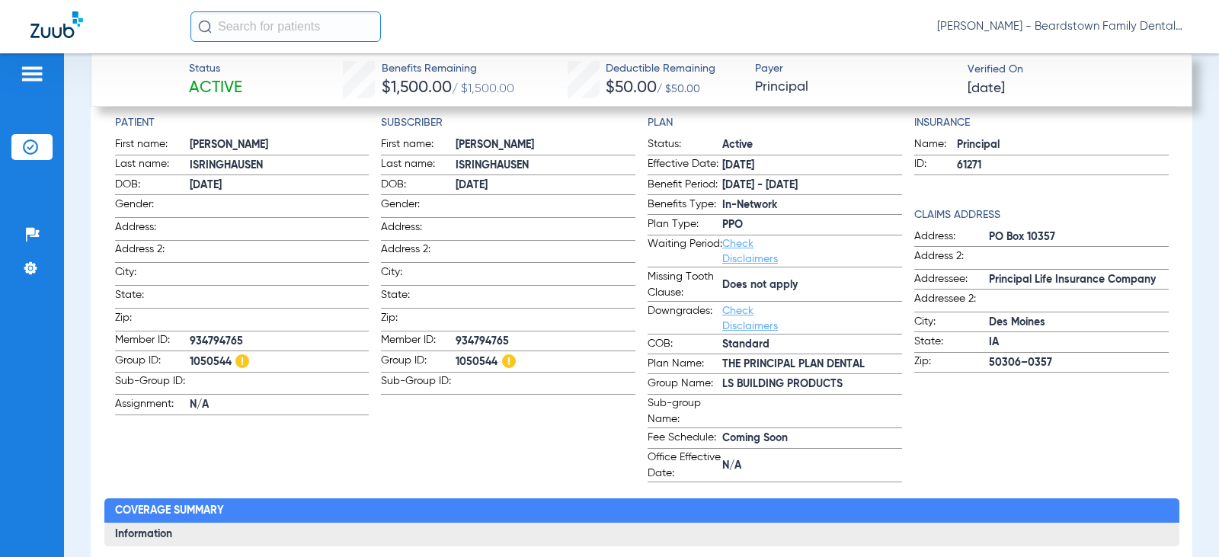
drag, startPoint x: 521, startPoint y: 334, endPoint x: 445, endPoint y: 333, distance: 76.2
click at [445, 333] on label "Member ID: 934794765" at bounding box center [508, 341] width 254 height 19
copy label "934794765"
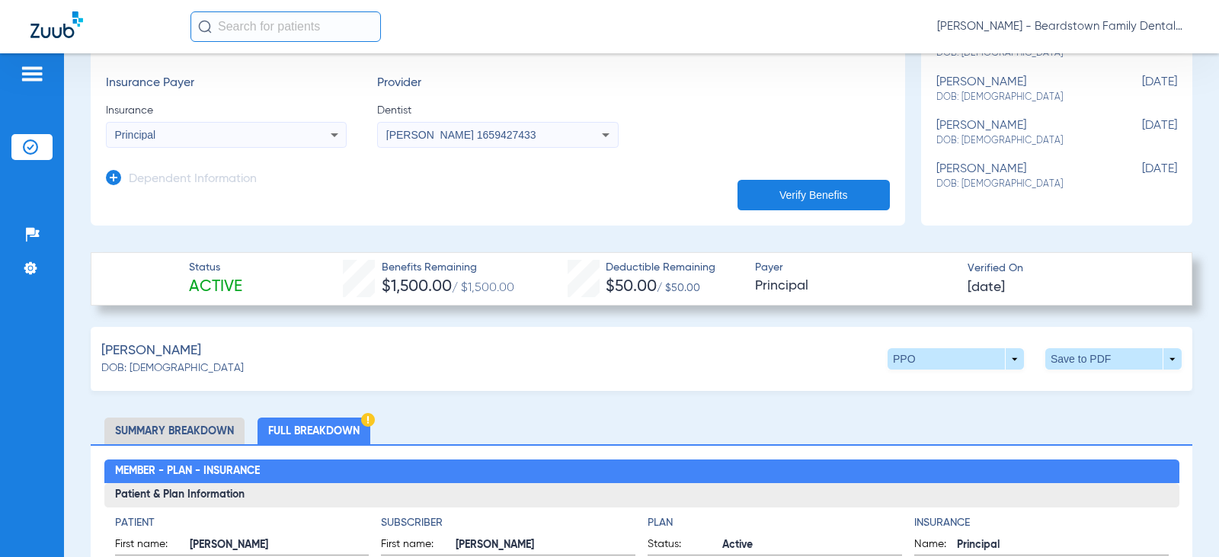
scroll to position [533, 0]
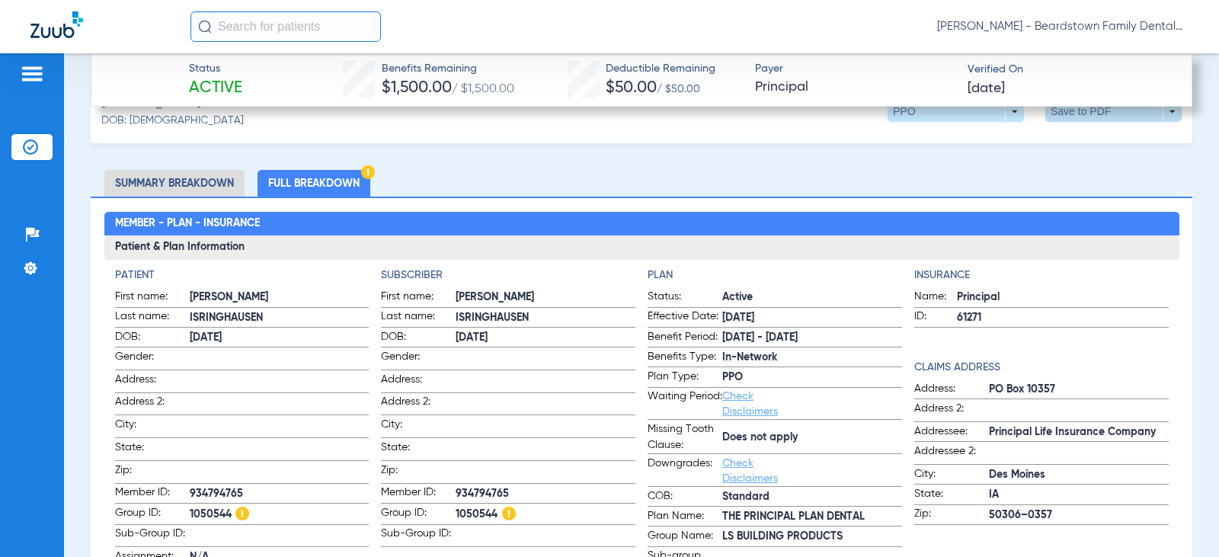
click at [1077, 116] on span at bounding box center [1113, 111] width 136 height 21
click at [1021, 136] on button "insert_drive_file Save to PDF" at bounding box center [972, 140] width 115 height 30
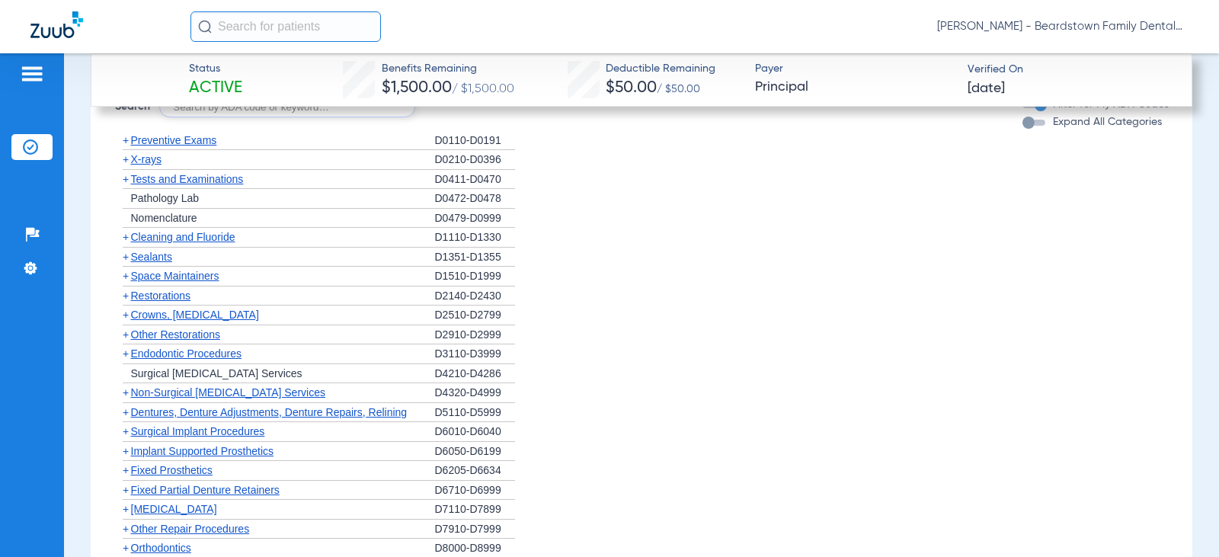
scroll to position [1828, 0]
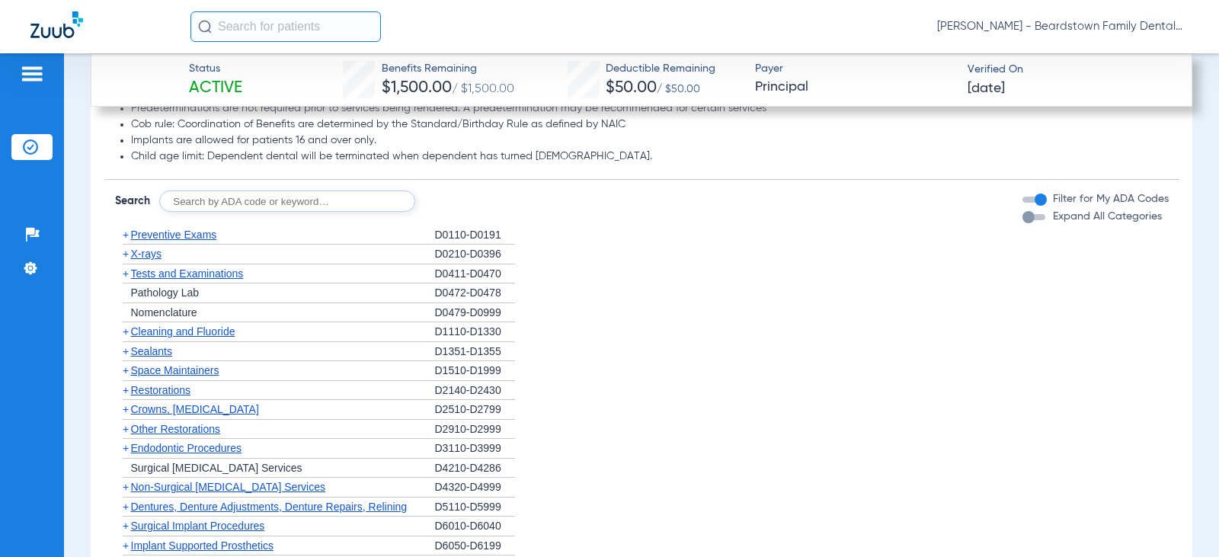
click at [194, 203] on input "text" at bounding box center [287, 200] width 256 height 21
type input "d4341"
click at [482, 197] on button "Search" at bounding box center [472, 200] width 60 height 21
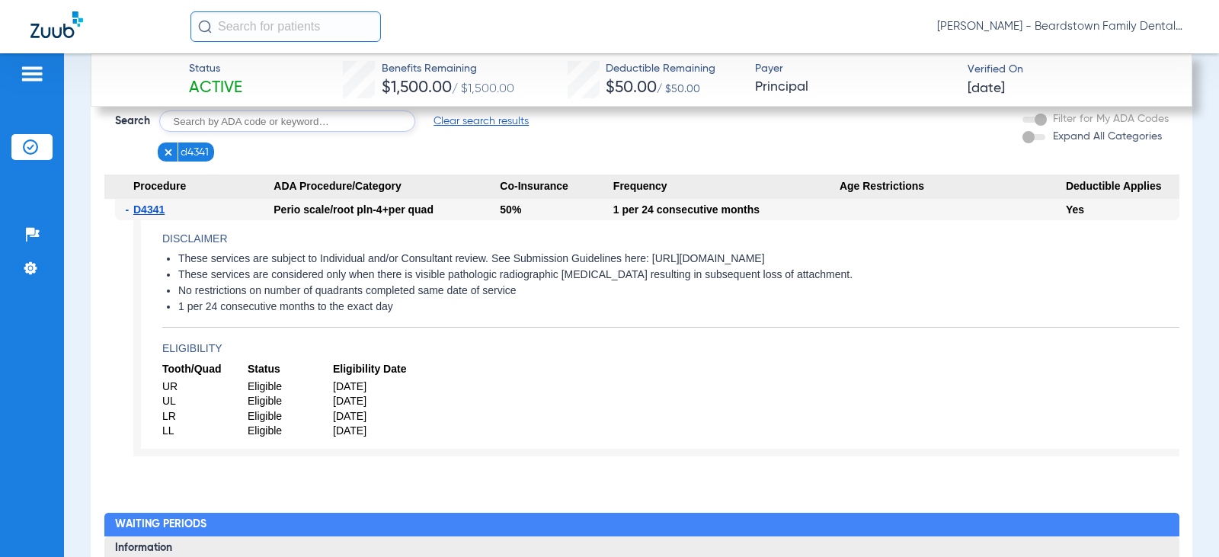
scroll to position [1905, 0]
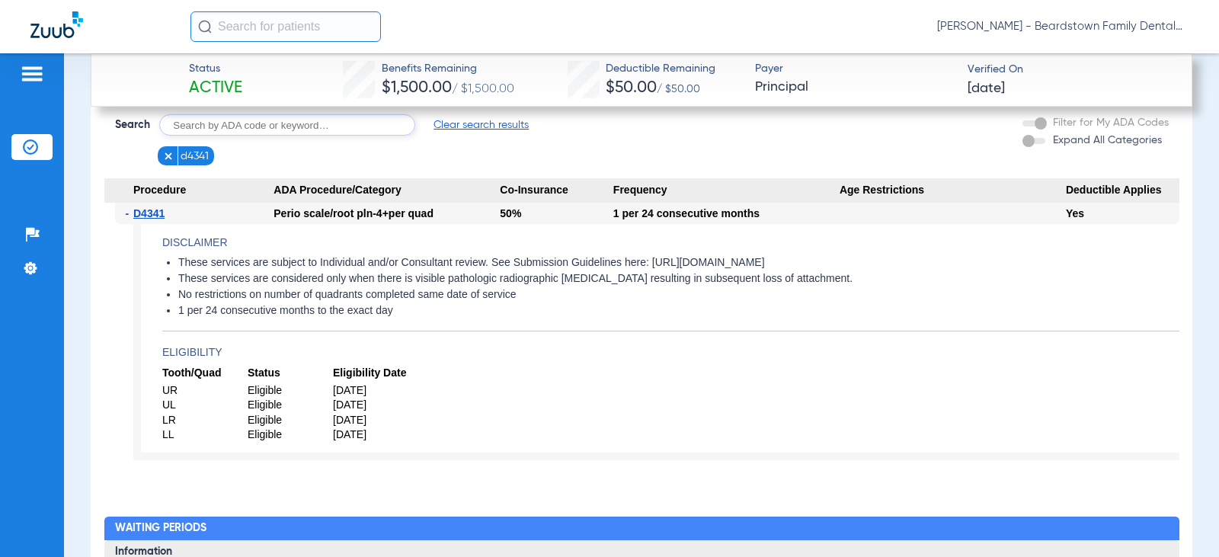
click at [232, 130] on input "text" at bounding box center [287, 124] width 256 height 21
type input "d4346"
click button "Search" at bounding box center [472, 124] width 60 height 21
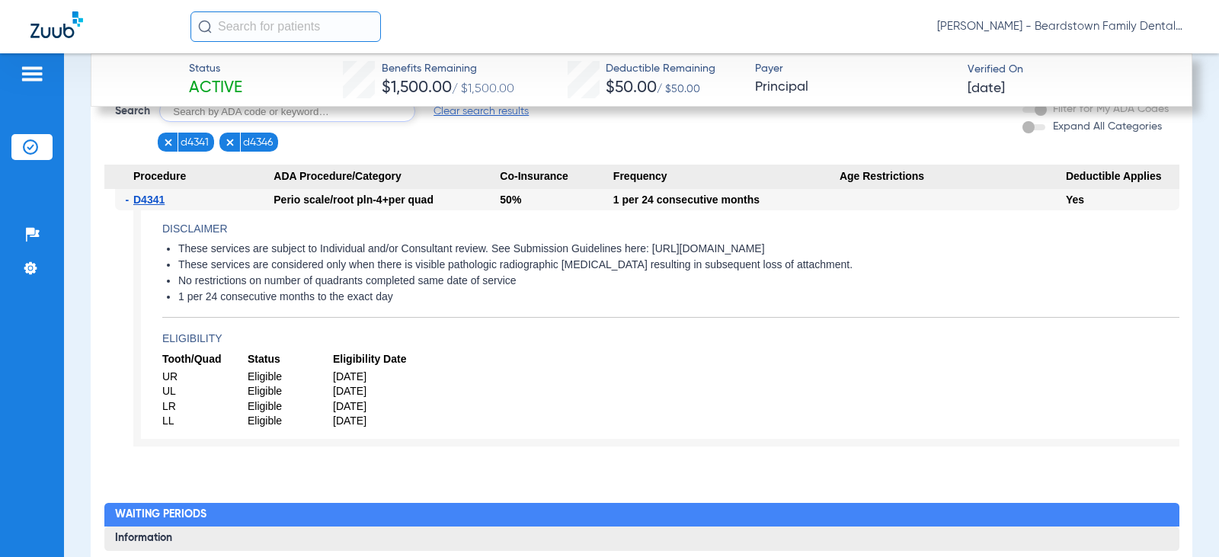
scroll to position [1742, 0]
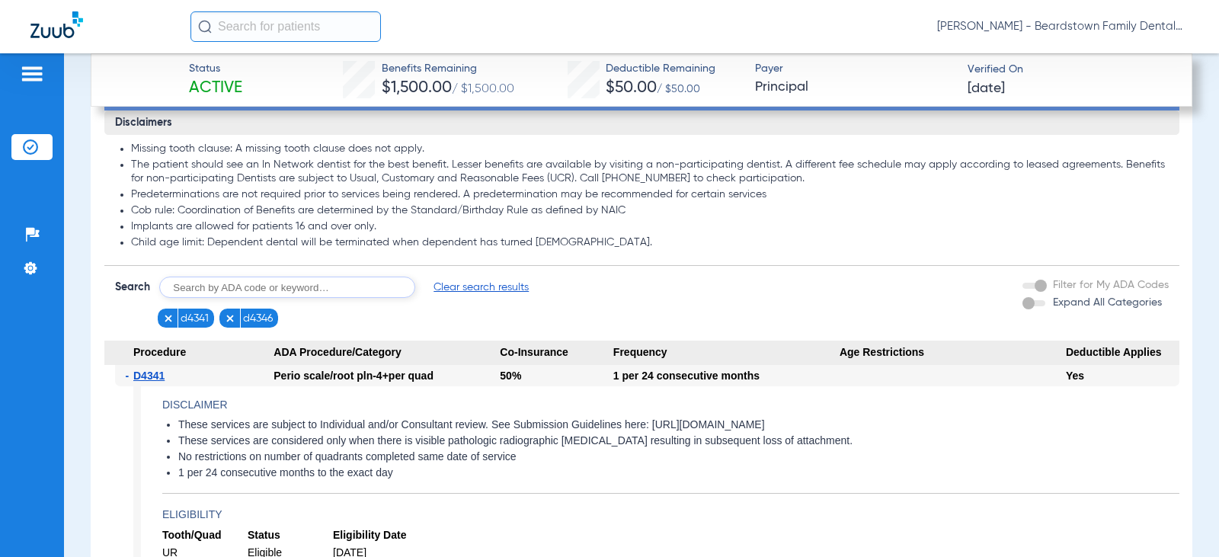
click at [165, 318] on img at bounding box center [168, 318] width 11 height 11
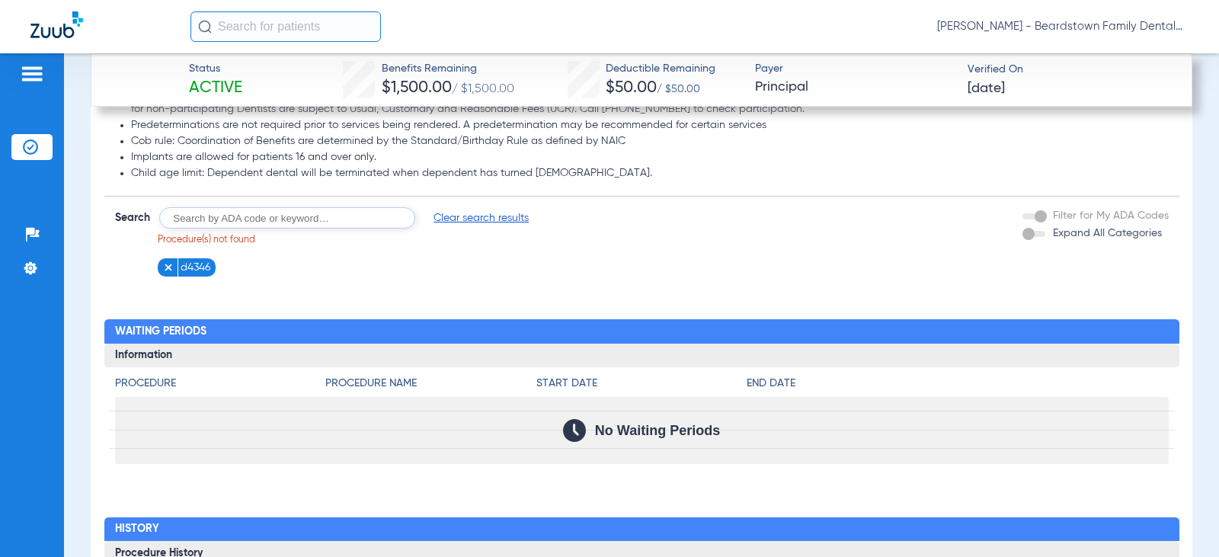
scroll to position [1834, 0]
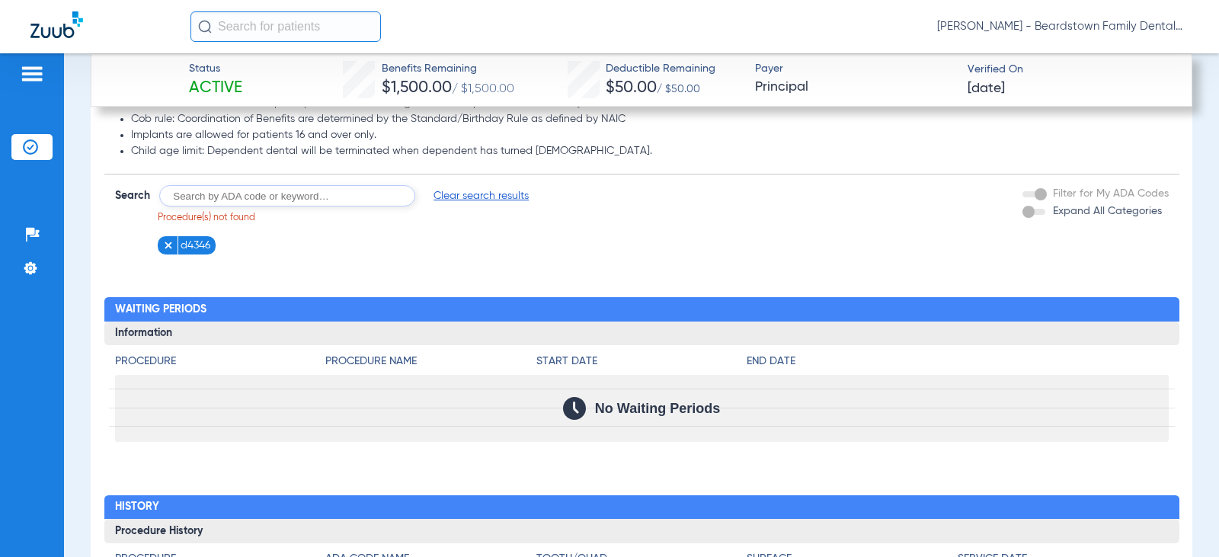
click at [173, 238] on figure at bounding box center [170, 245] width 15 height 19
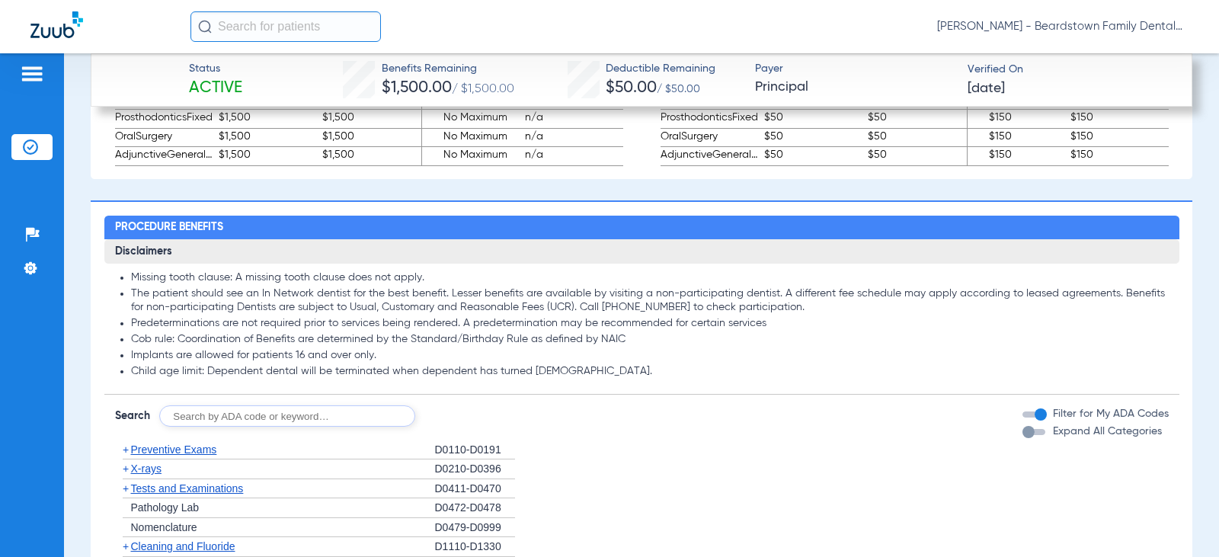
scroll to position [1605, 0]
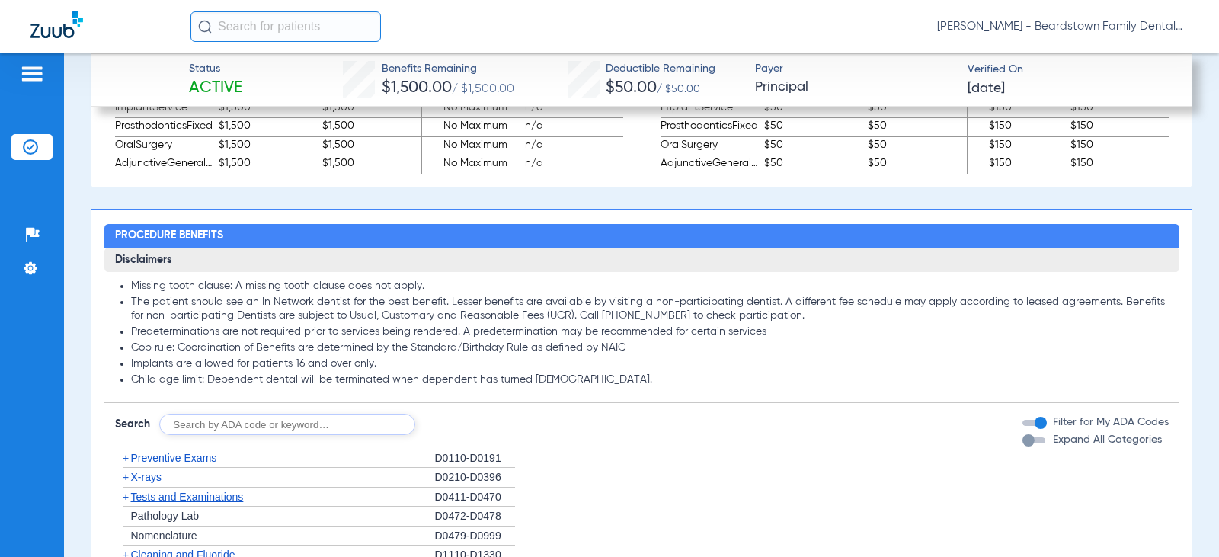
click at [268, 424] on input "text" at bounding box center [287, 424] width 256 height 21
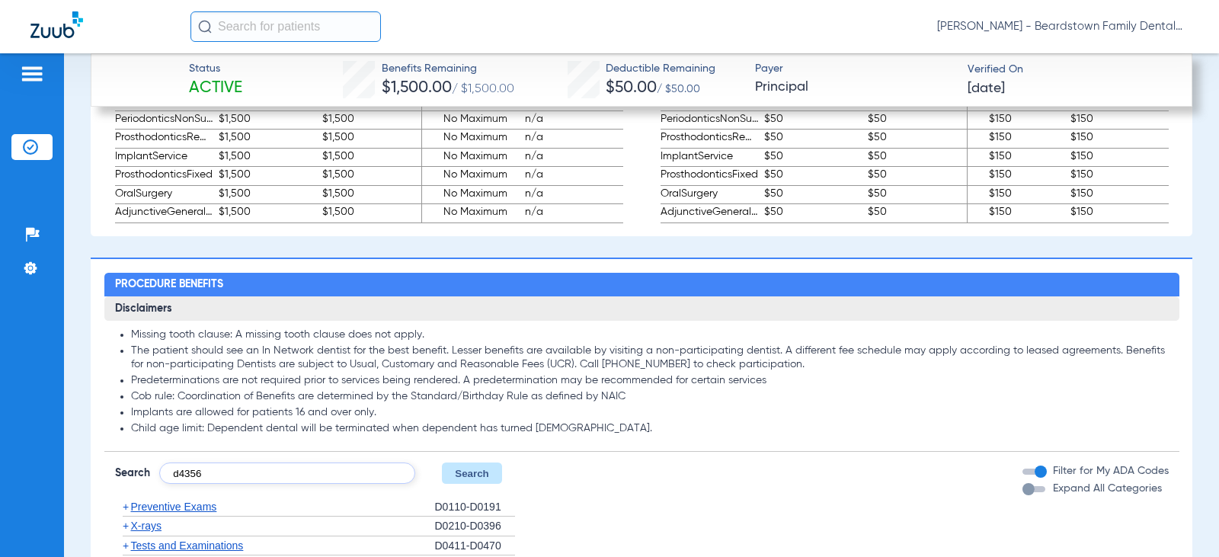
scroll to position [1529, 0]
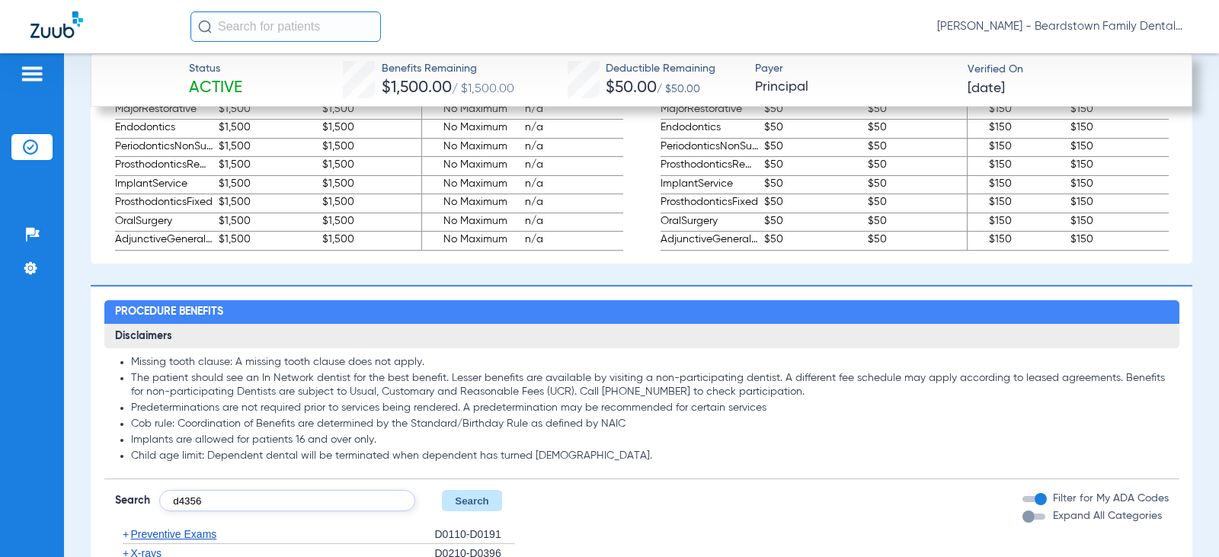
type input "d4356"
click at [471, 508] on button "Search" at bounding box center [472, 500] width 60 height 21
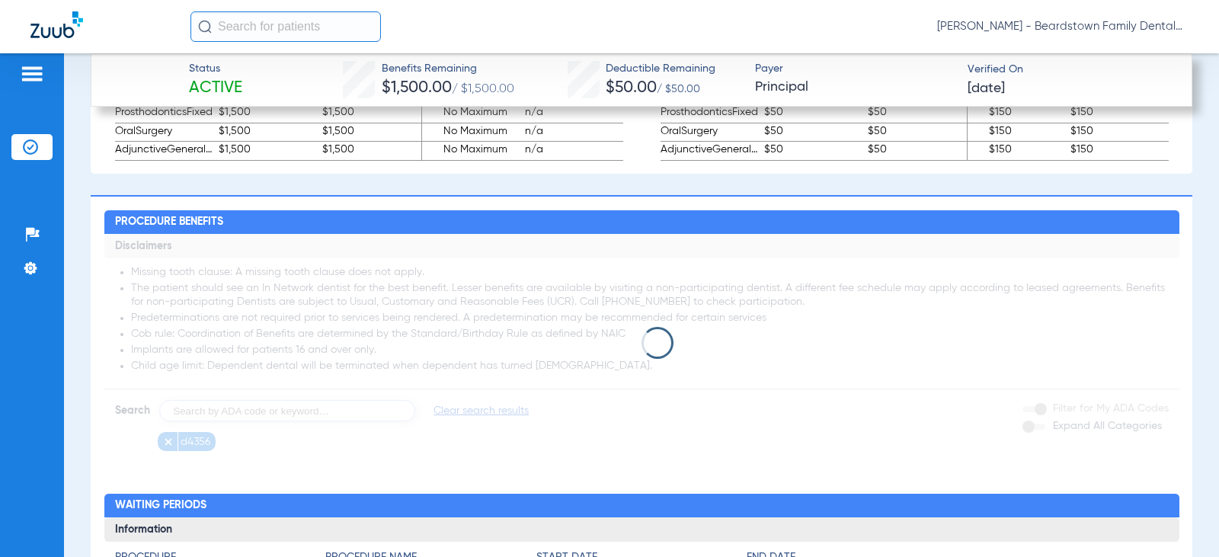
scroll to position [1605, 0]
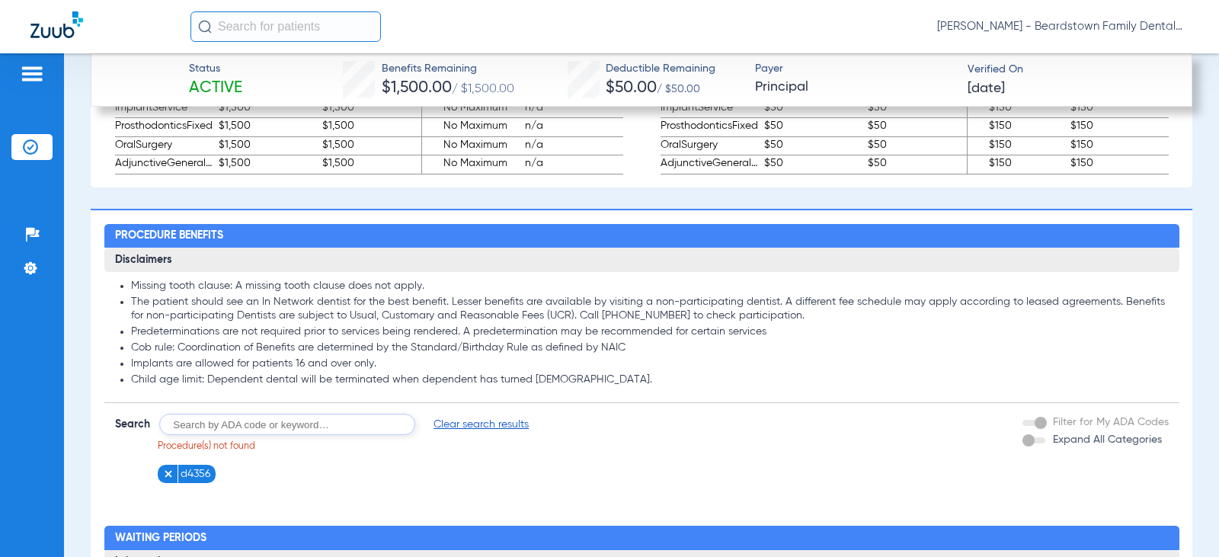
click at [166, 475] on img at bounding box center [168, 474] width 11 height 11
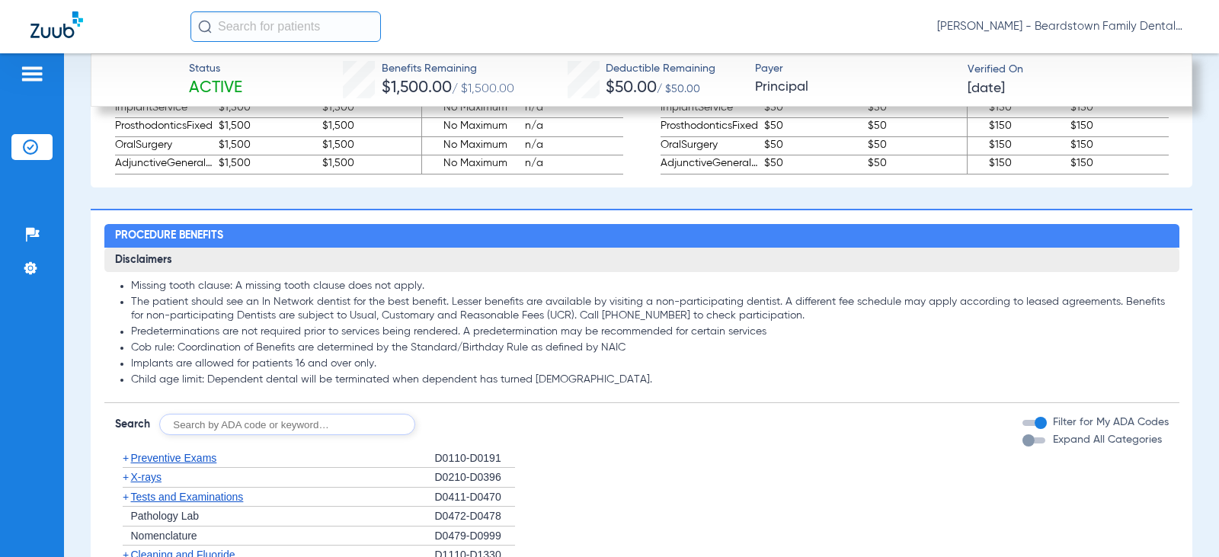
click at [251, 422] on input "text" at bounding box center [287, 424] width 256 height 21
click at [193, 425] on input "d" at bounding box center [287, 424] width 256 height 21
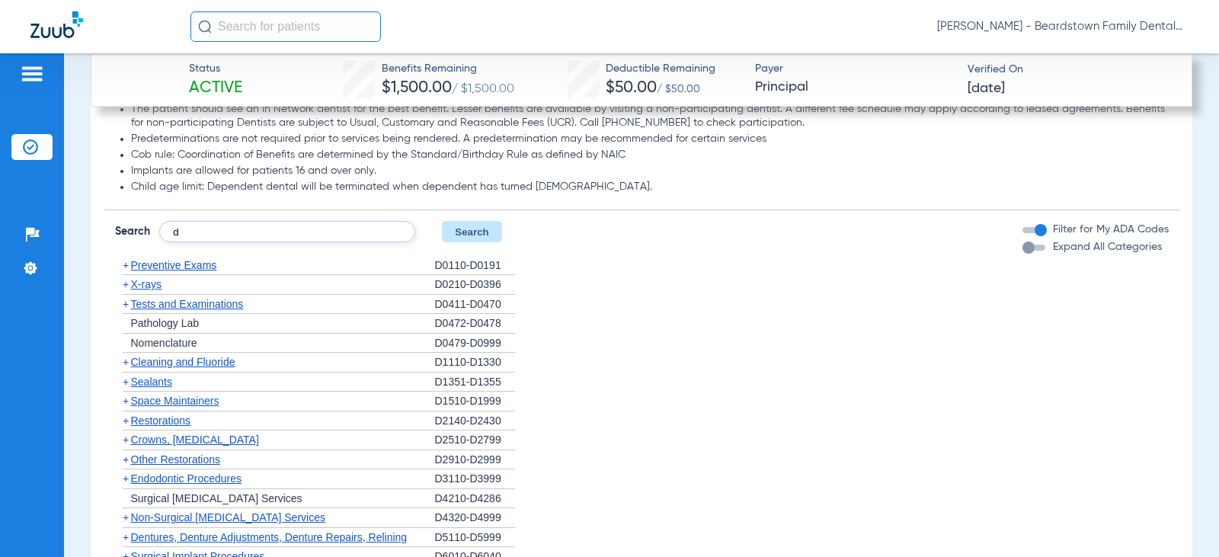
scroll to position [1681, 0]
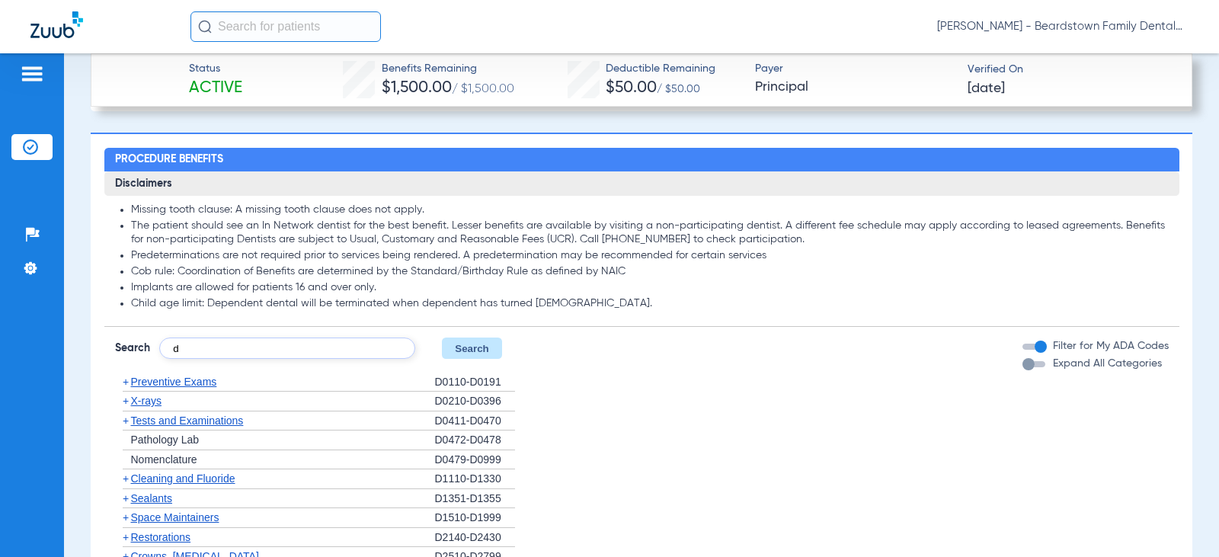
click at [209, 357] on input "d" at bounding box center [287, 347] width 256 height 21
type input "d4382"
click at [499, 351] on button "Search" at bounding box center [472, 347] width 60 height 21
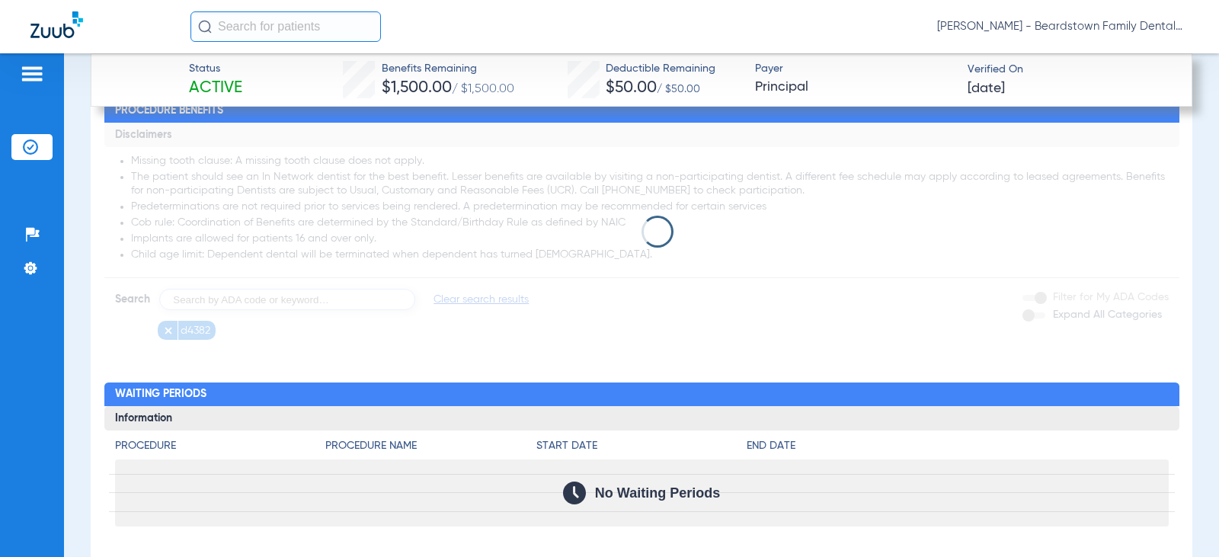
scroll to position [1757, 0]
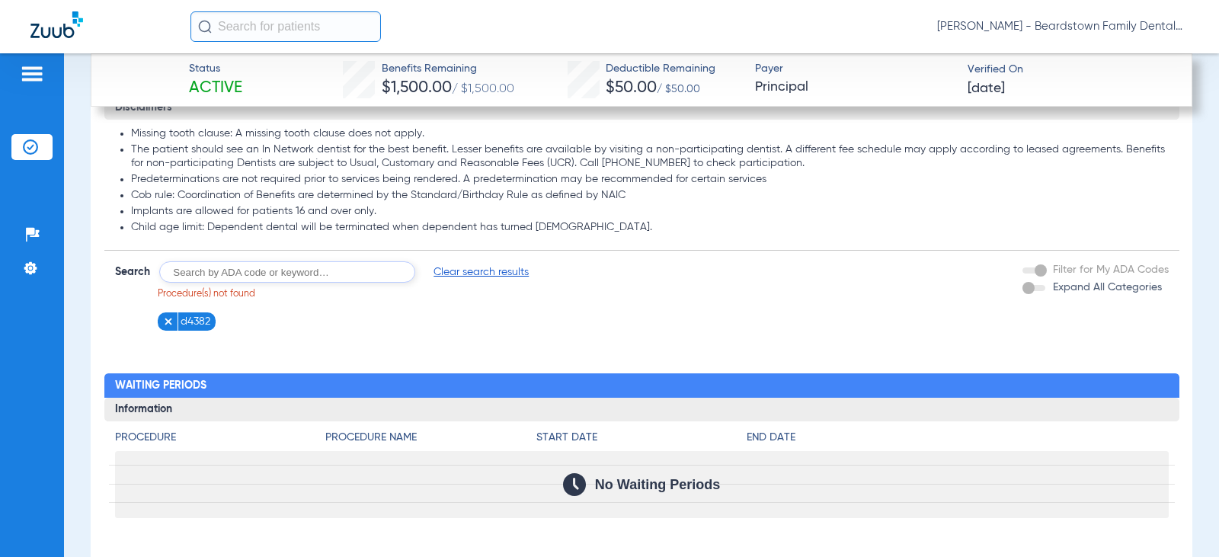
click at [170, 321] on img at bounding box center [168, 321] width 11 height 11
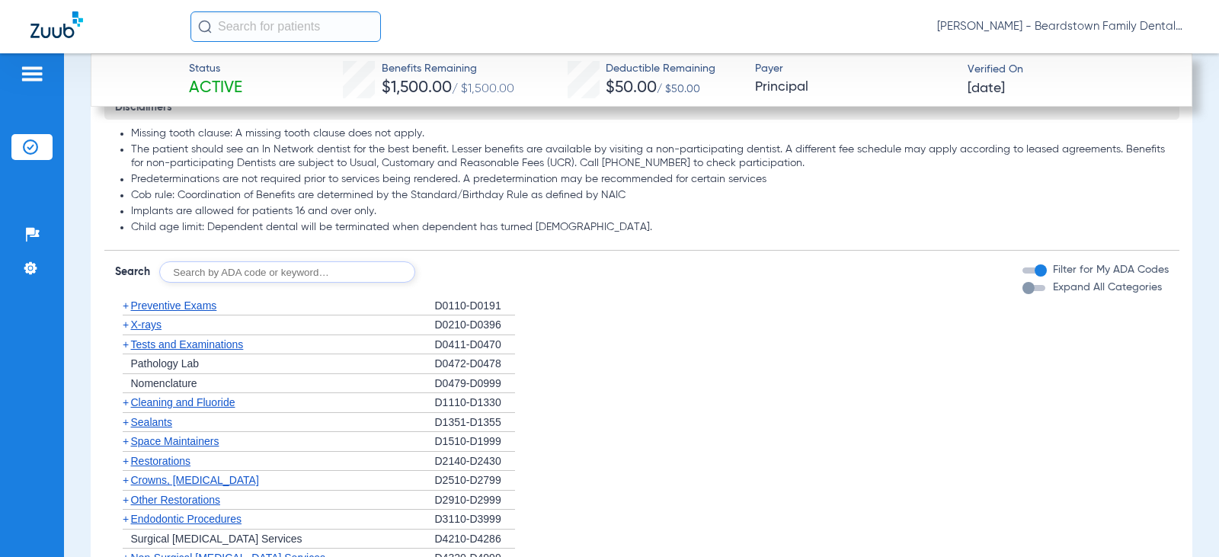
click at [268, 278] on input "text" at bounding box center [287, 271] width 256 height 21
type input "d4910"
click at [477, 270] on button "Search" at bounding box center [472, 271] width 60 height 21
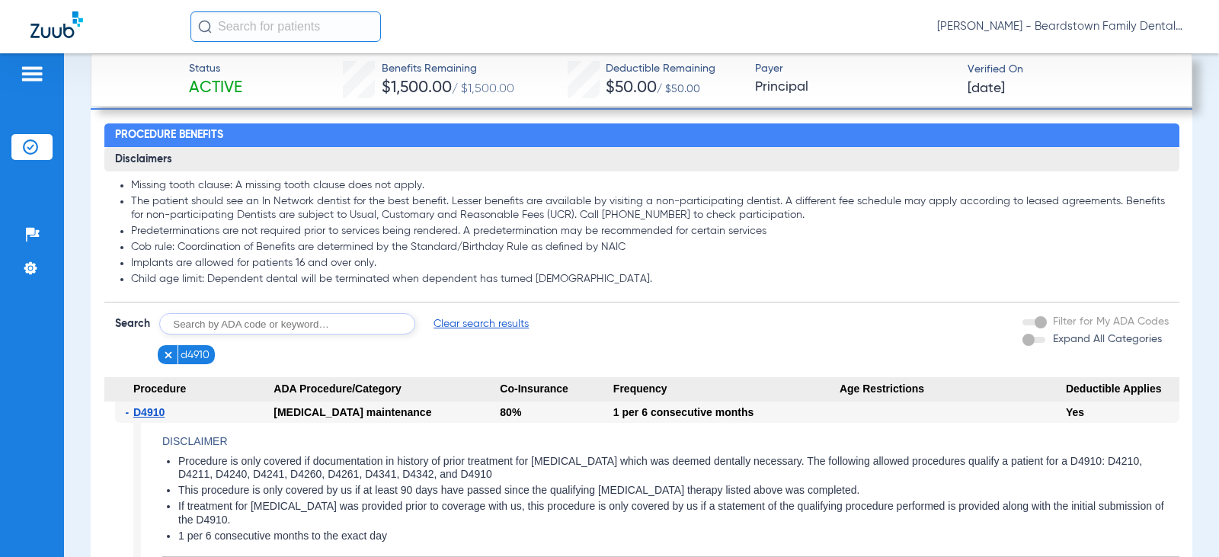
scroll to position [1681, 0]
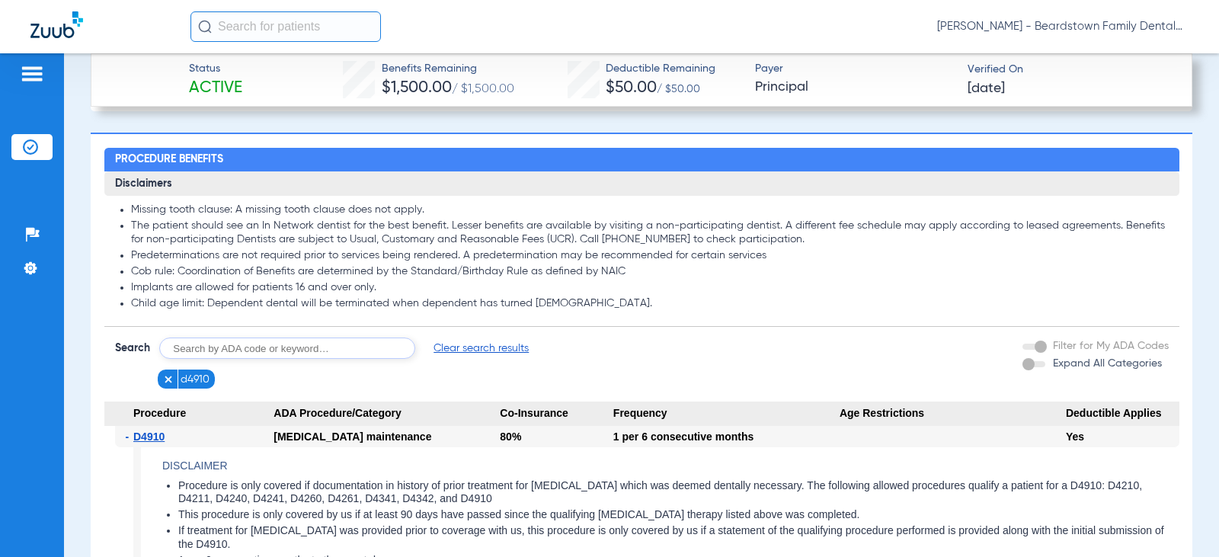
click at [173, 382] on img at bounding box center [168, 379] width 11 height 11
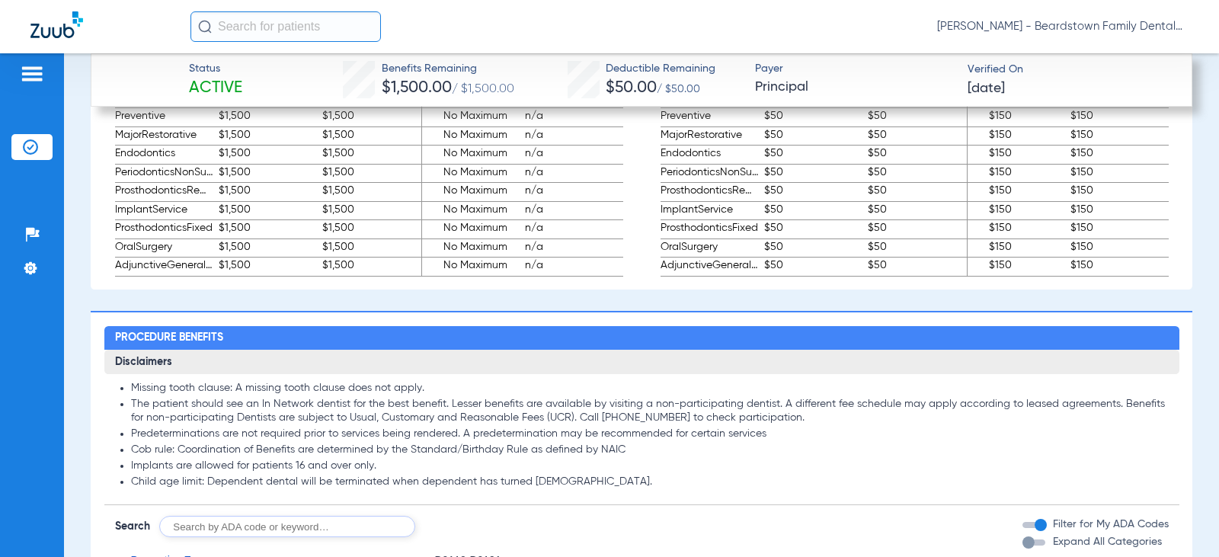
scroll to position [1757, 0]
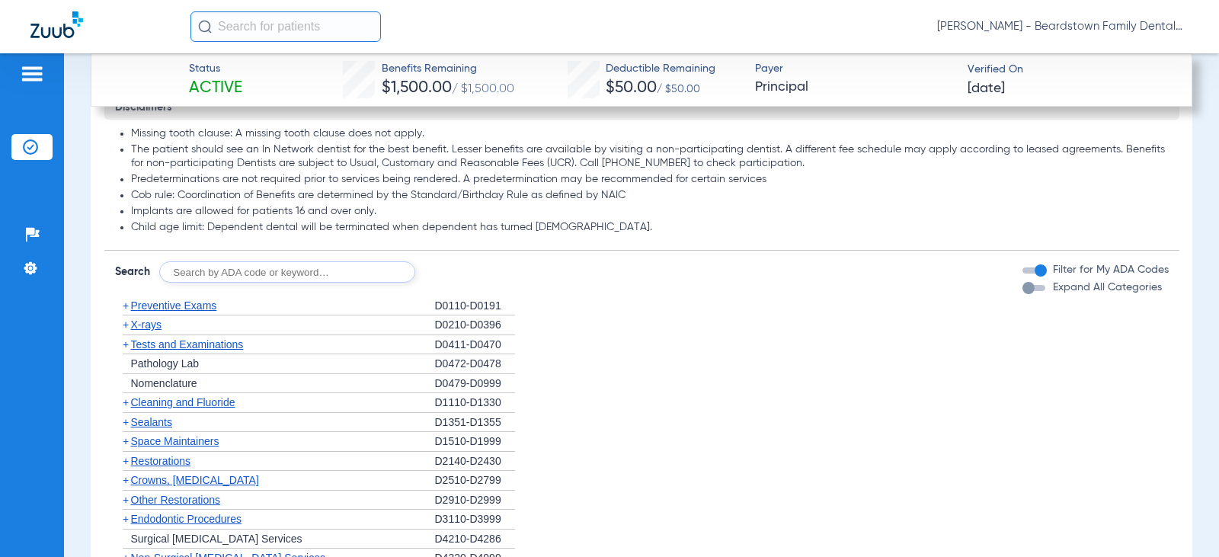
click at [264, 272] on input "text" at bounding box center [287, 271] width 256 height 21
type input "d5110"
click at [462, 280] on button "Search" at bounding box center [472, 271] width 60 height 21
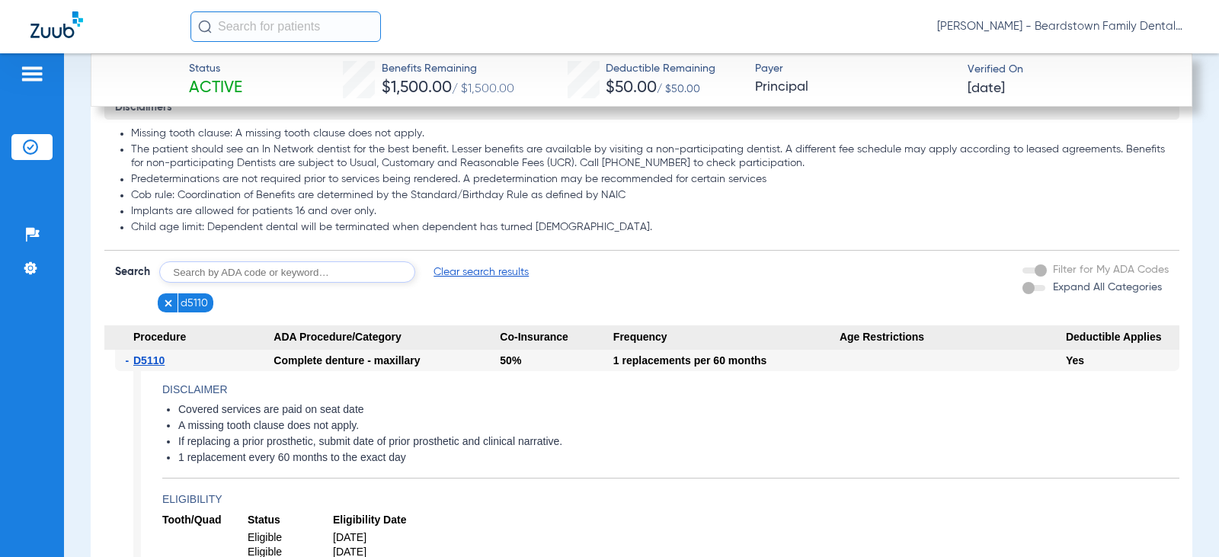
click at [171, 302] on img at bounding box center [168, 303] width 11 height 11
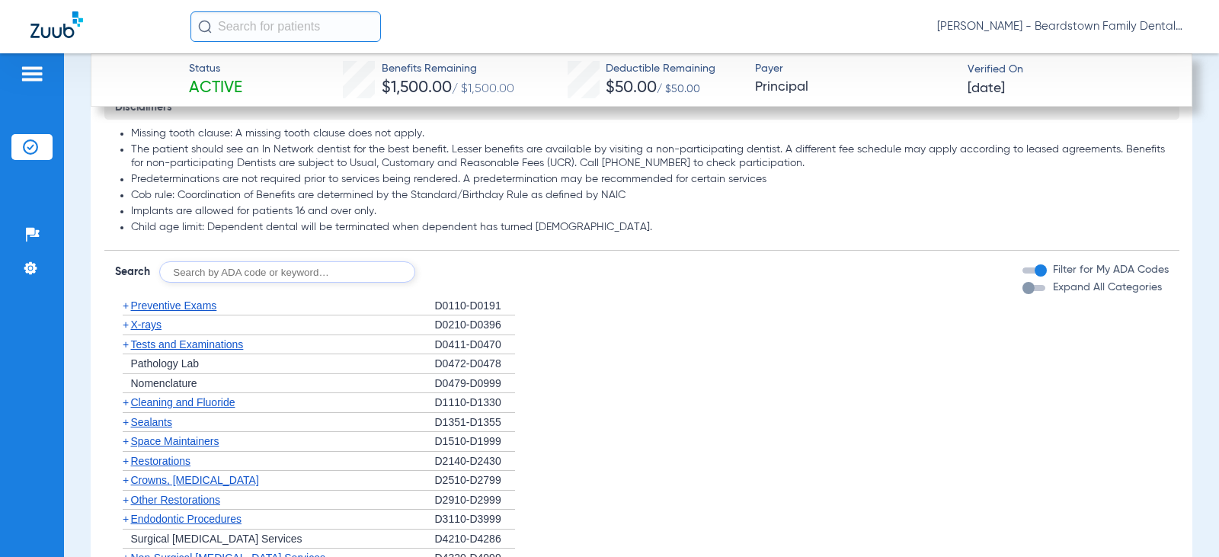
click at [233, 282] on input "text" at bounding box center [287, 271] width 256 height 21
type input "d5810"
click at [475, 276] on button "Search" at bounding box center [472, 271] width 60 height 21
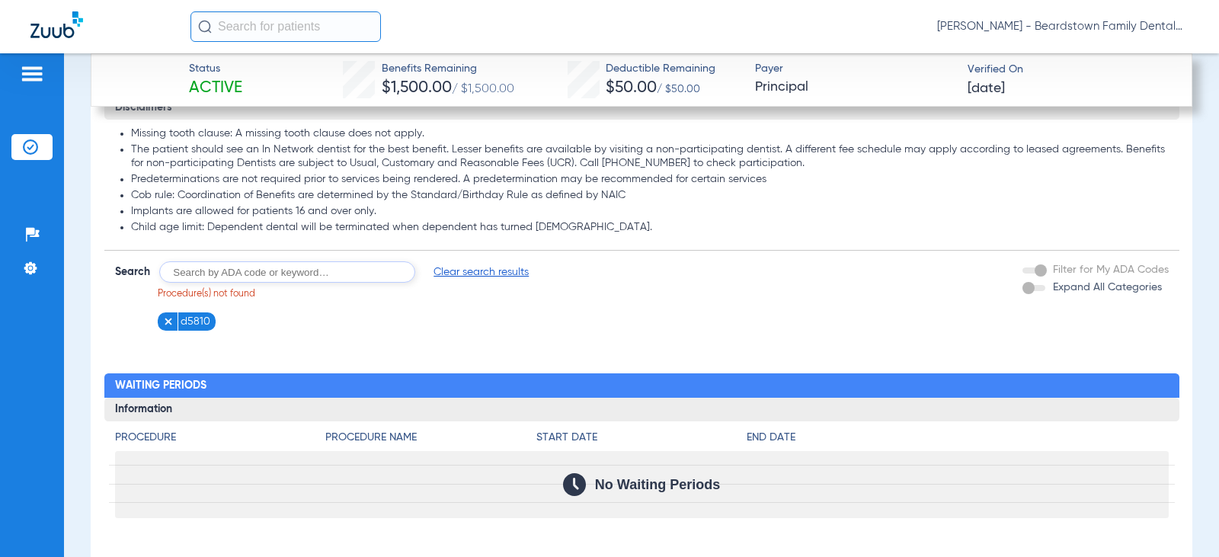
click at [158, 321] on li "d5810" at bounding box center [187, 321] width 59 height 19
click at [174, 318] on figure at bounding box center [170, 321] width 15 height 19
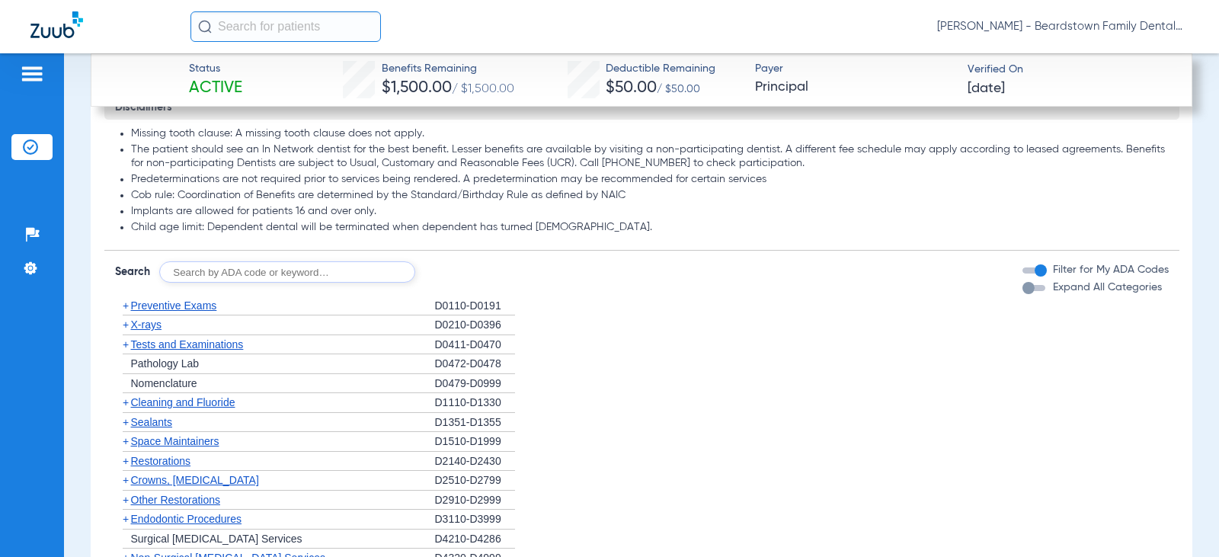
click at [205, 273] on input "text" at bounding box center [287, 271] width 256 height 21
type input "d7000"
click at [488, 273] on button "Search" at bounding box center [472, 271] width 60 height 21
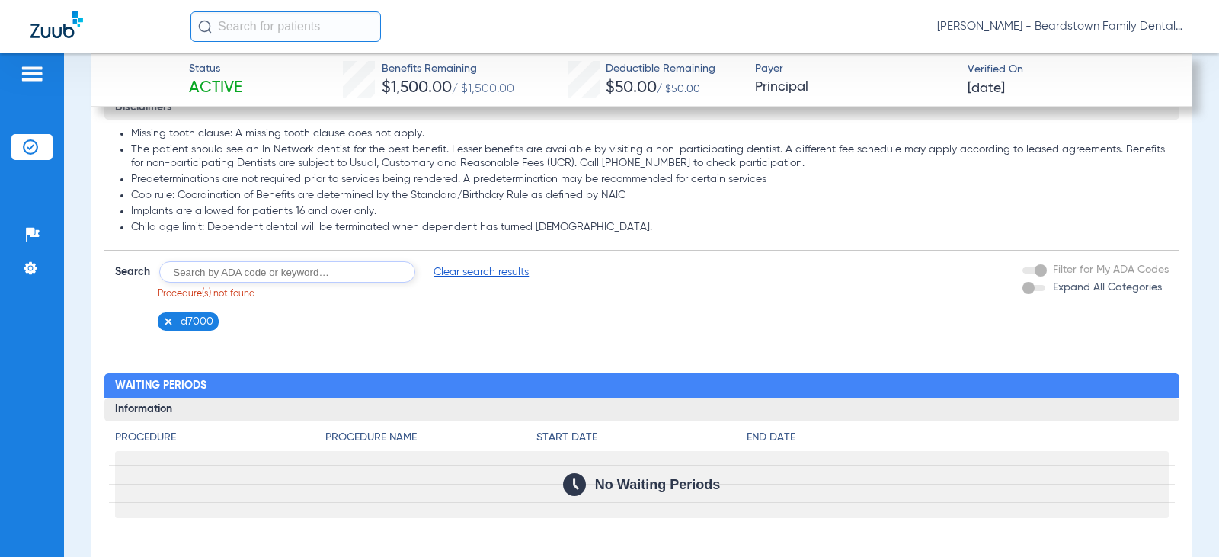
click at [225, 273] on input "text" at bounding box center [287, 271] width 256 height 21
type input "d7140"
click at [477, 275] on button "Search" at bounding box center [472, 271] width 60 height 21
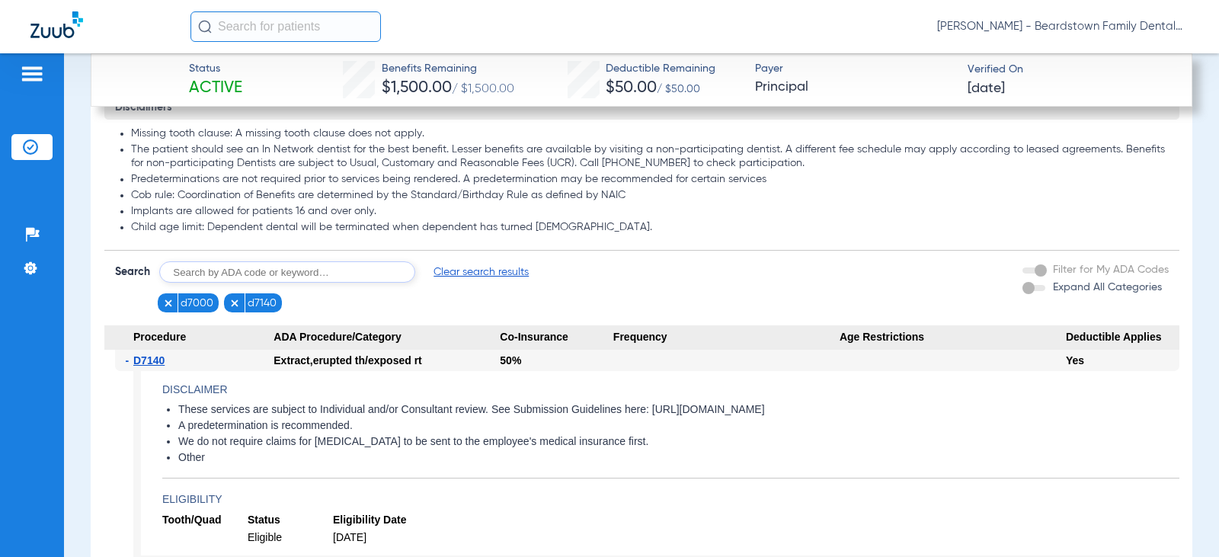
drag, startPoint x: 229, startPoint y: 303, endPoint x: 218, endPoint y: 300, distance: 11.1
click at [227, 303] on li "d7140" at bounding box center [253, 302] width 58 height 19
click at [168, 303] on img at bounding box center [168, 303] width 11 height 11
click at [205, 275] on input "text" at bounding box center [287, 271] width 256 height 21
type input "d7210"
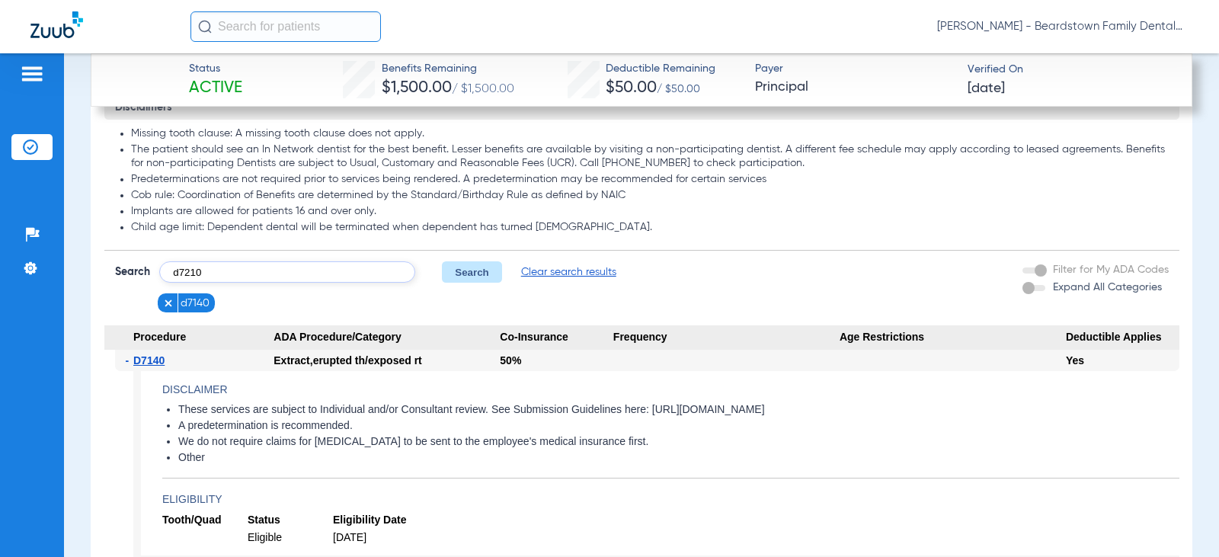
click at [491, 267] on button "Search" at bounding box center [472, 271] width 60 height 21
click at [248, 271] on input "text" at bounding box center [287, 271] width 256 height 21
type input "d8000"
click button "Search" at bounding box center [472, 271] width 60 height 21
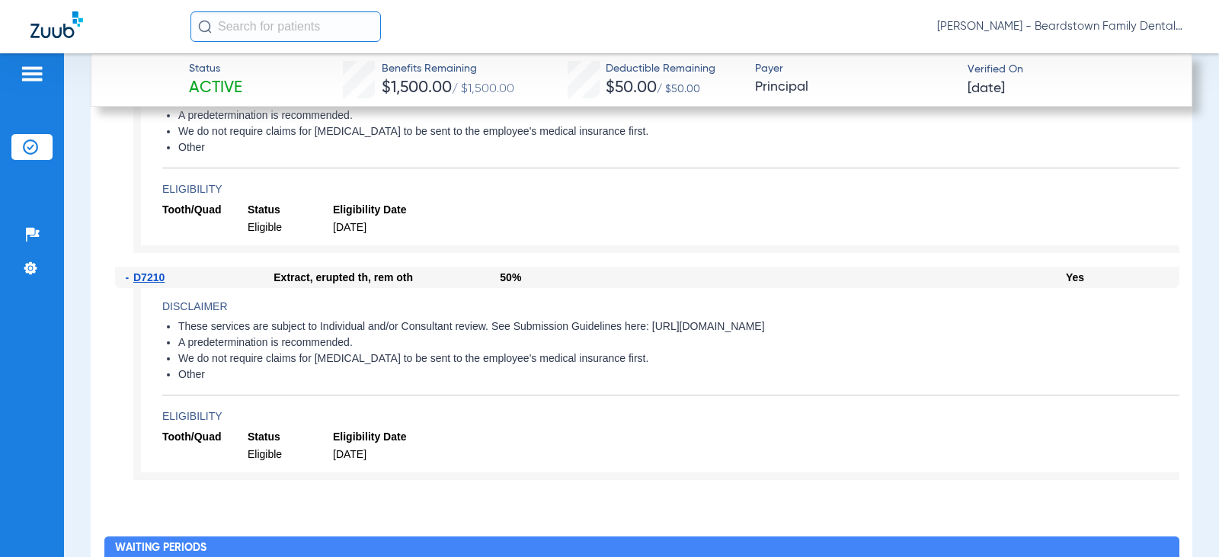
scroll to position [1910, 0]
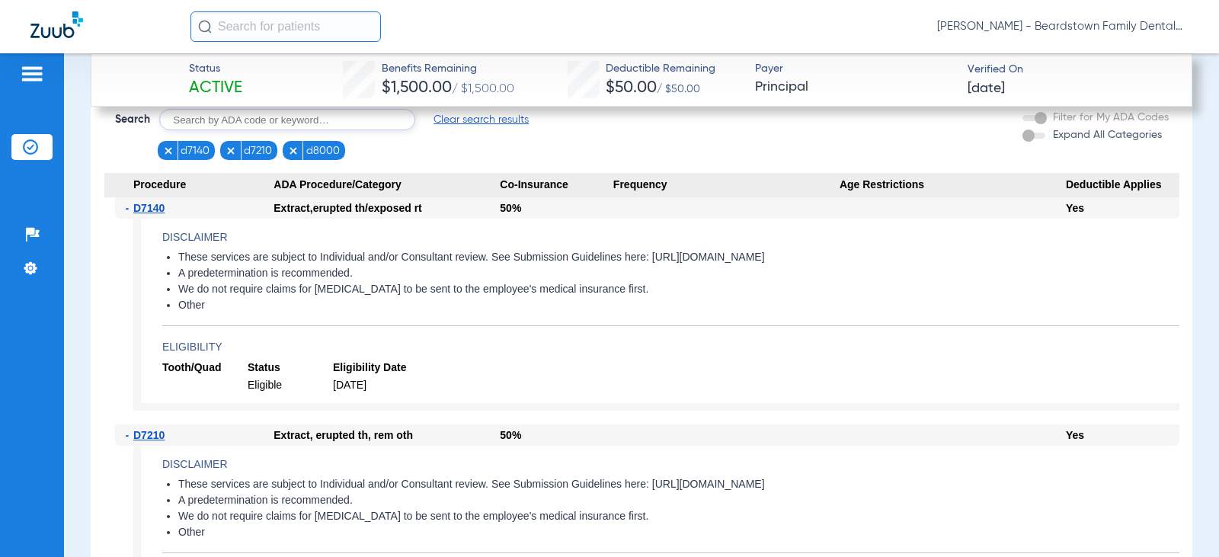
click at [167, 146] on img at bounding box center [168, 151] width 11 height 11
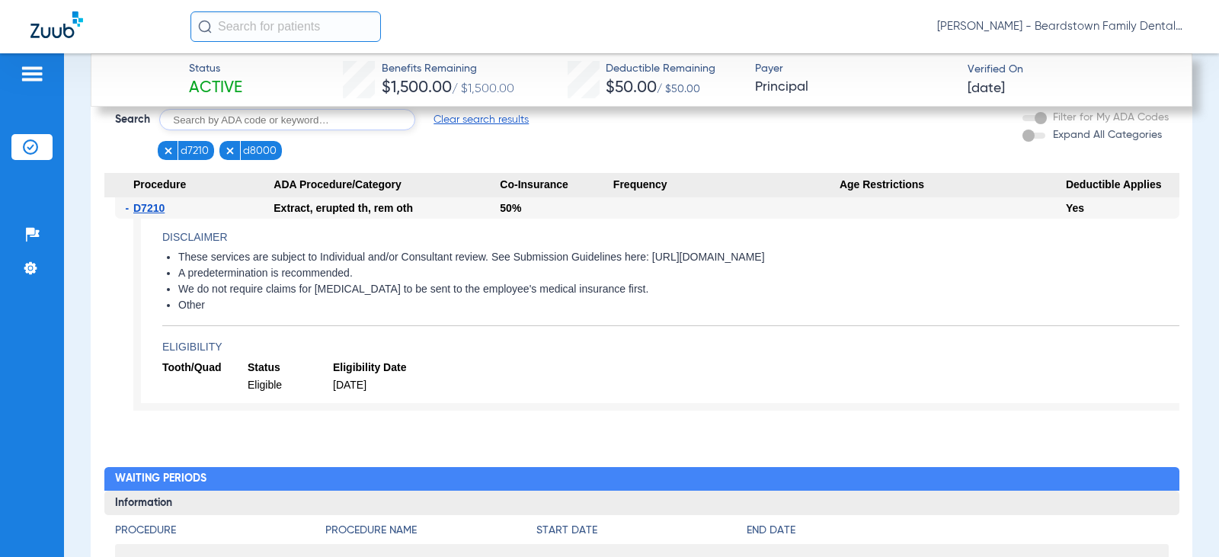
click at [163, 149] on img at bounding box center [168, 151] width 11 height 11
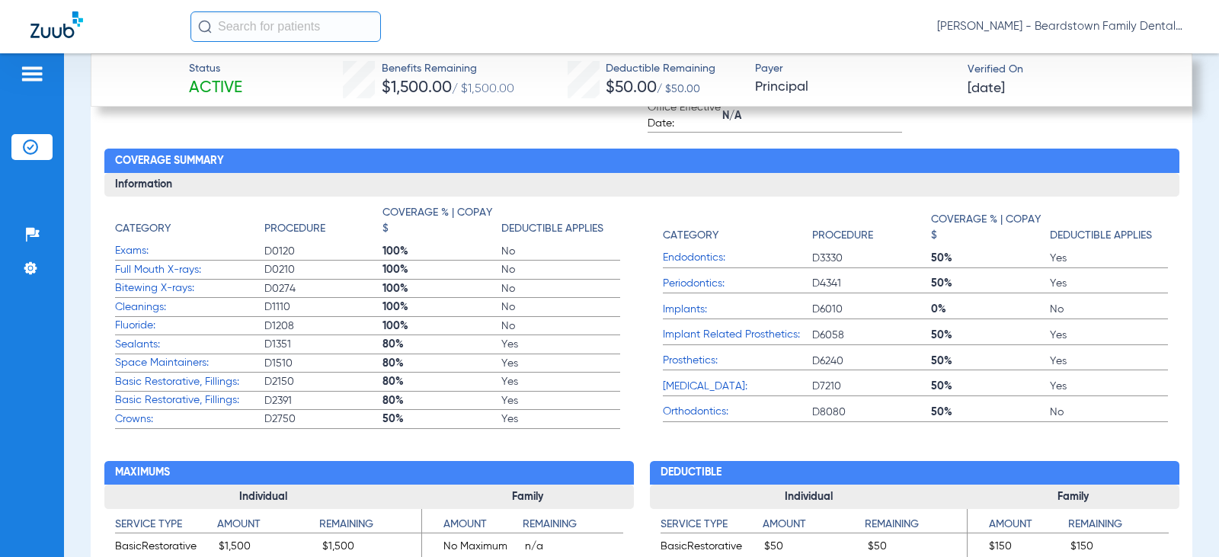
scroll to position [1072, 0]
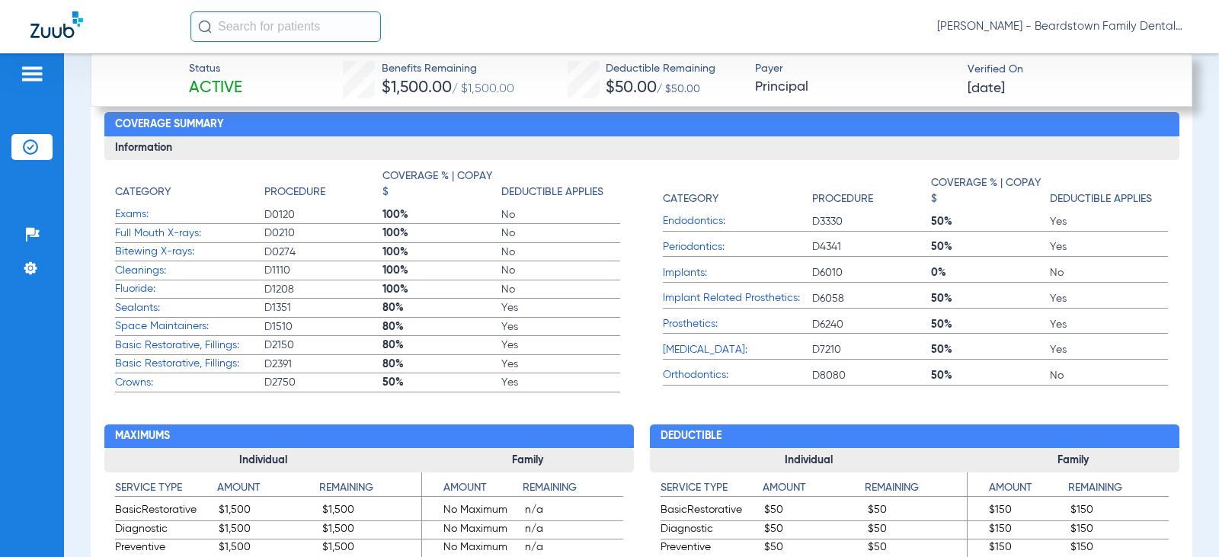
click at [133, 213] on span "Exams:" at bounding box center [189, 214] width 149 height 16
drag, startPoint x: 143, startPoint y: 225, endPoint x: 148, endPoint y: 234, distance: 10.2
click at [144, 226] on span "Full Mouth X-rays:" at bounding box center [189, 233] width 149 height 16
click at [148, 234] on span "Full Mouth X-rays:" at bounding box center [189, 233] width 149 height 16
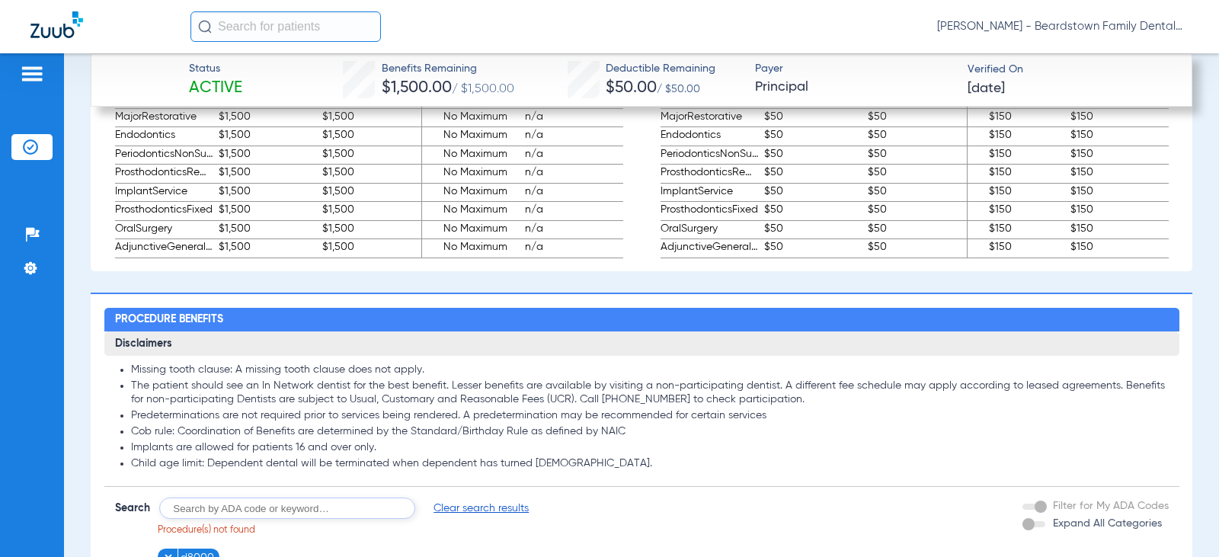
scroll to position [1681, 0]
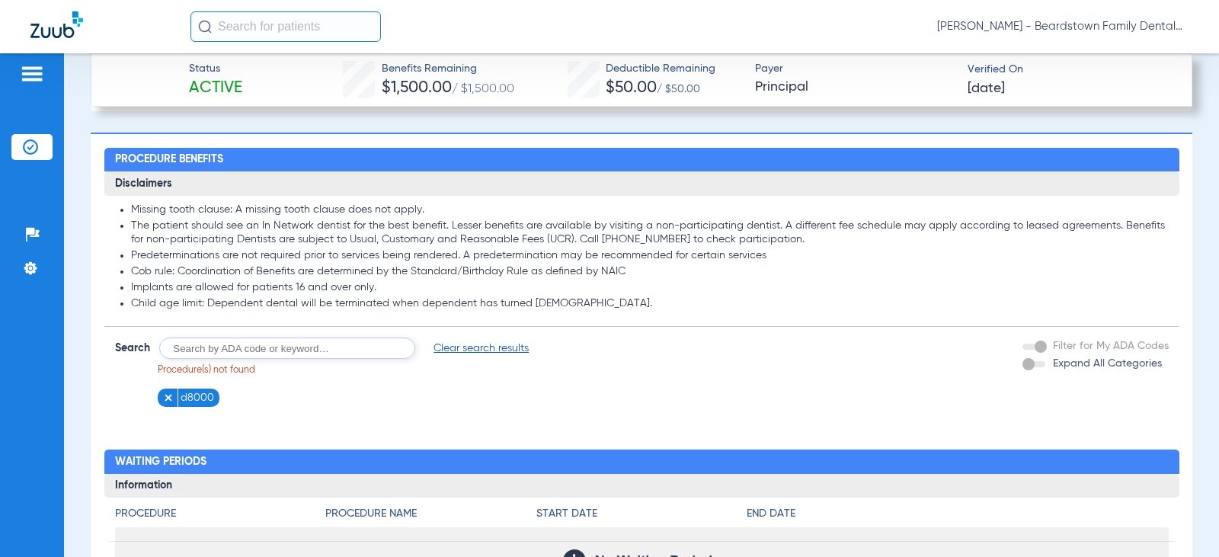
click at [381, 345] on input "text" at bounding box center [287, 347] width 256 height 21
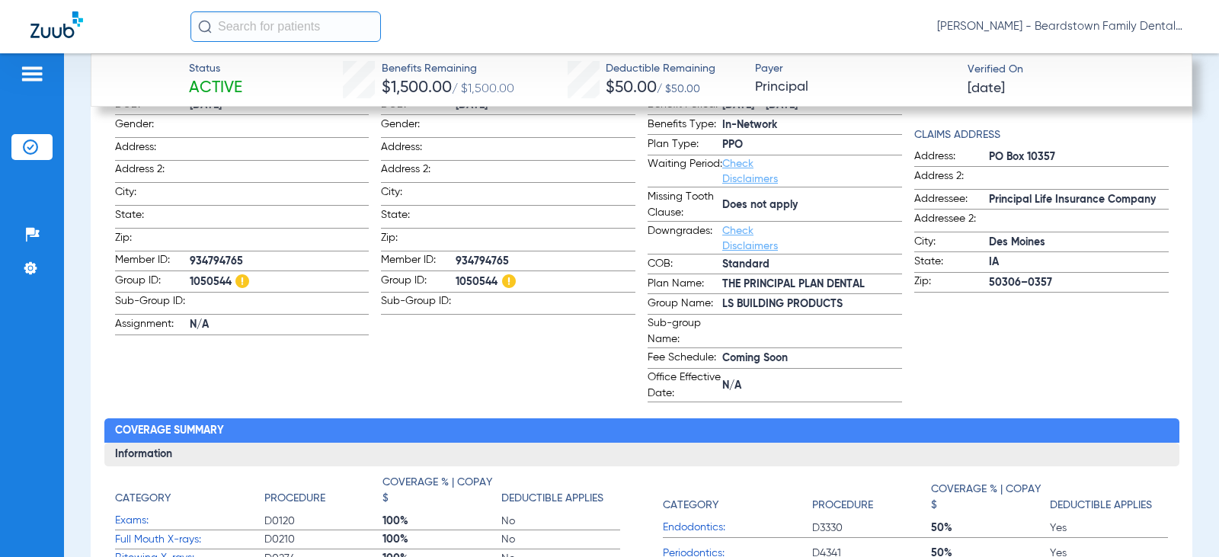
scroll to position [767, 0]
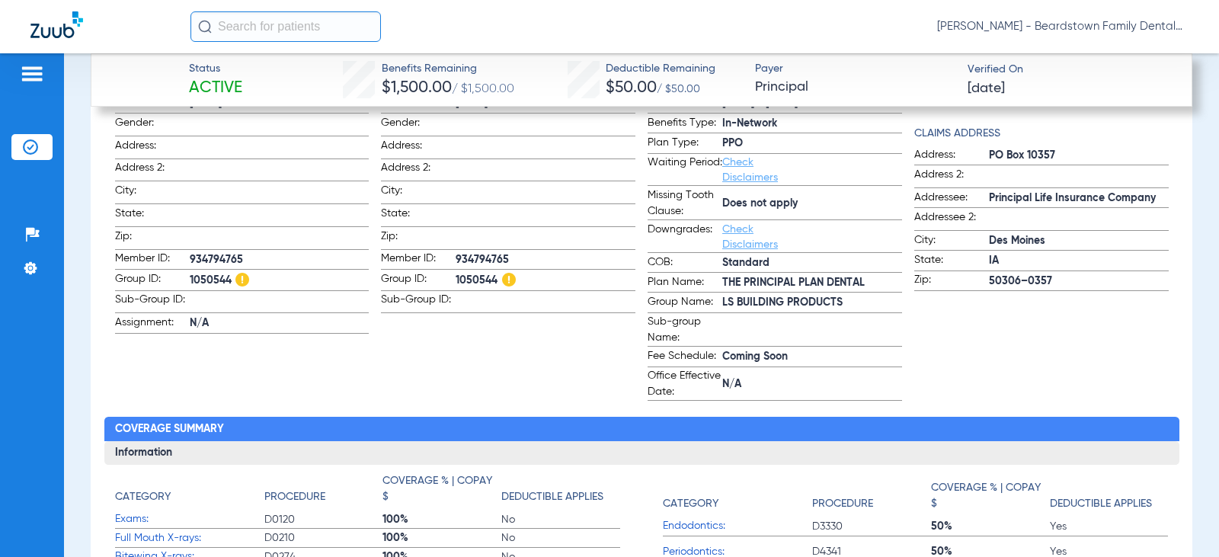
click at [753, 170] on link "Check Disclaimers" at bounding box center [750, 170] width 56 height 26
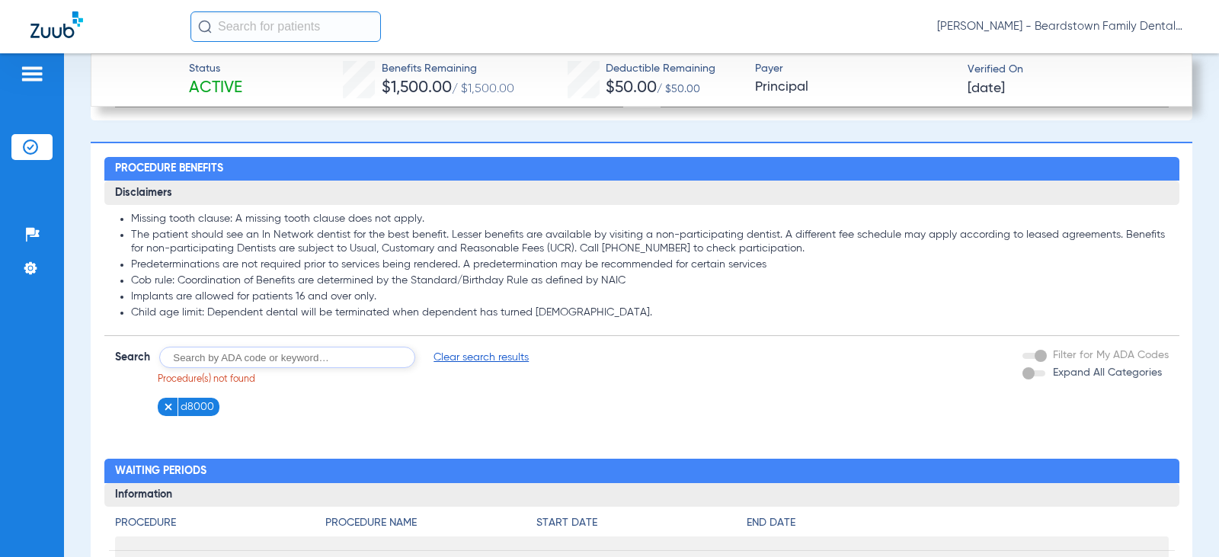
scroll to position [1853, 0]
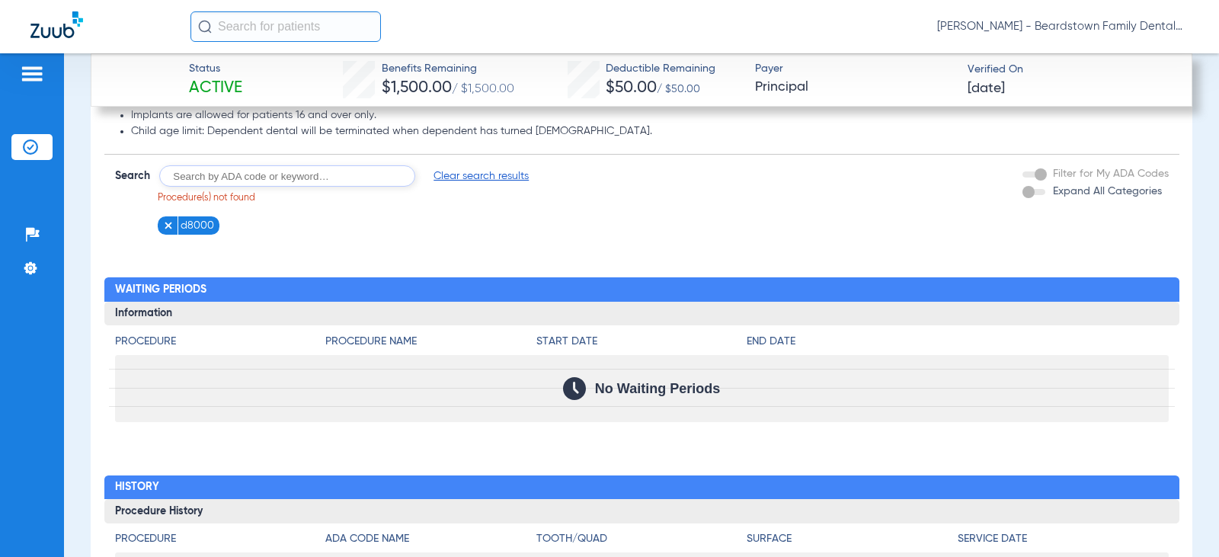
click at [167, 225] on img at bounding box center [168, 225] width 11 height 11
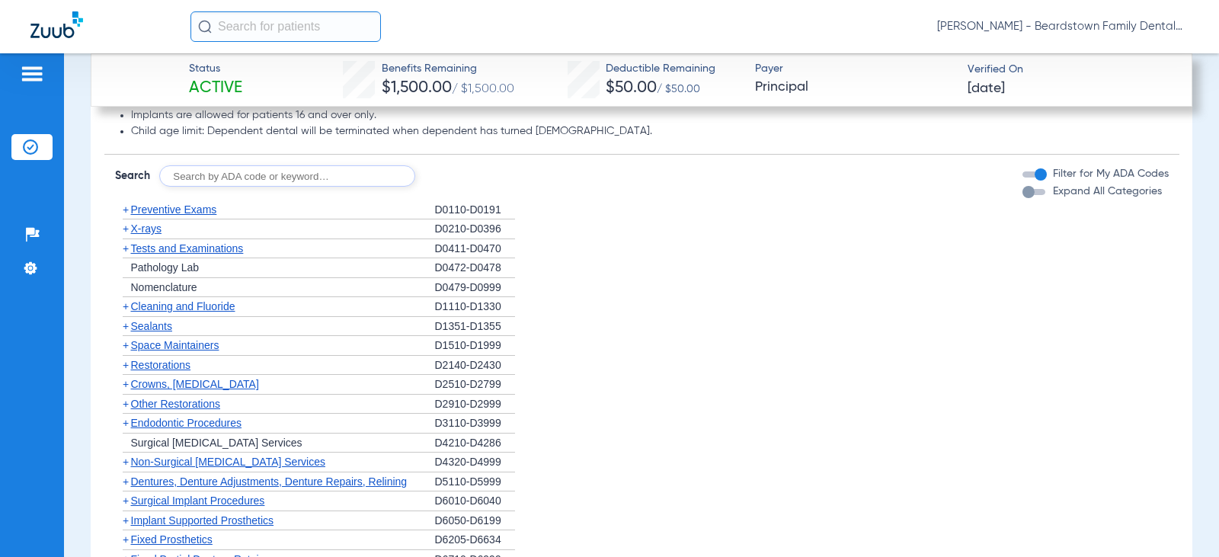
click at [226, 309] on span "Cleaning and Fluoride" at bounding box center [183, 306] width 104 height 12
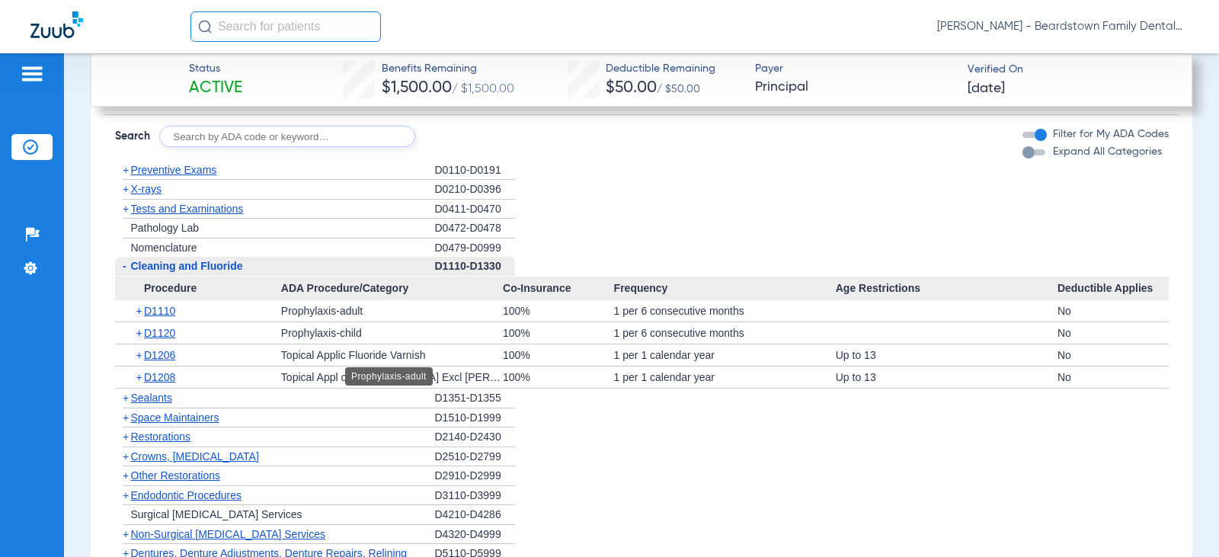
scroll to position [1930, 0]
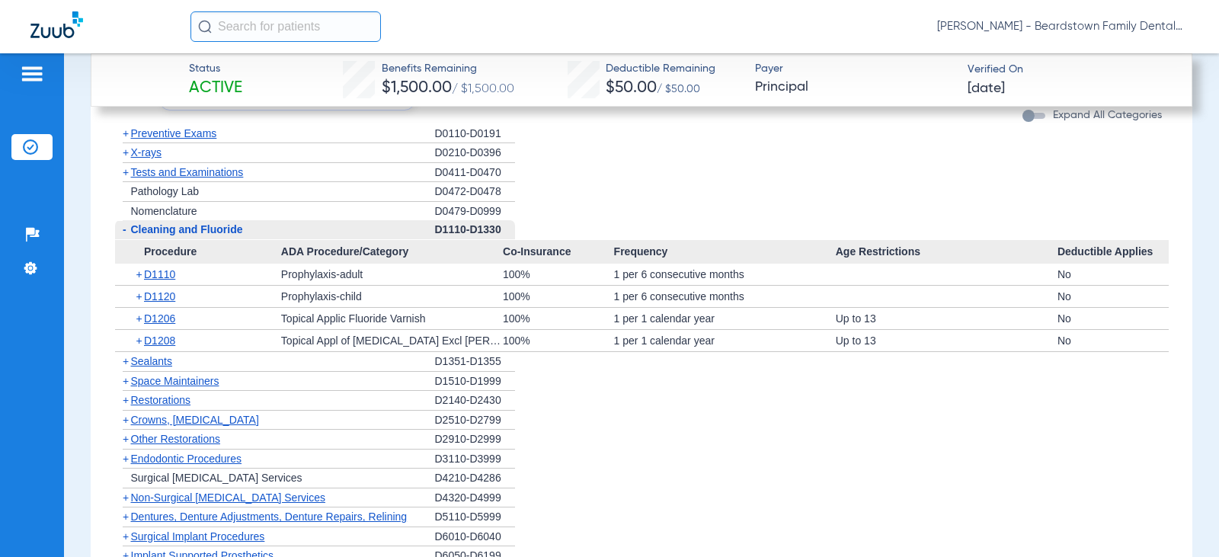
drag, startPoint x: 751, startPoint y: 273, endPoint x: 580, endPoint y: 274, distance: 170.7
click at [580, 274] on div "+ D1110 Prophylaxis-adult 100% 1 per 6 consecutive months No" at bounding box center [642, 274] width 1054 height 21
copy div "1 per 6 consecutive months"
drag, startPoint x: 748, startPoint y: 293, endPoint x: 603, endPoint y: 293, distance: 144.7
click at [603, 293] on div "+ D1120 Prophylaxis-child [DEMOGRAPHIC_DATA]% 1 per 6 consecutive months No" at bounding box center [642, 296] width 1054 height 21
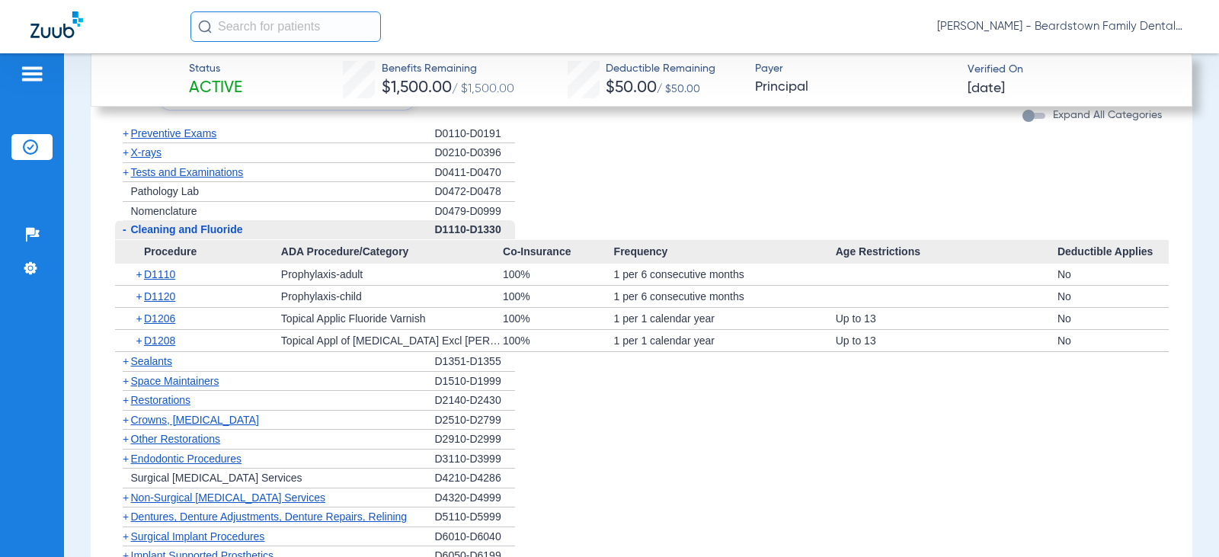
copy div "1 per 6 consecutive months"
drag, startPoint x: 901, startPoint y: 314, endPoint x: 823, endPoint y: 321, distance: 78.8
click at [823, 321] on div "+ D1206 Topical Applic Fluoride Varnish 100% 1 per 1 calendar year Up to 13 No" at bounding box center [642, 318] width 1054 height 21
click at [888, 315] on div "Up to 13" at bounding box center [947, 318] width 222 height 21
drag, startPoint x: 888, startPoint y: 315, endPoint x: 605, endPoint y: 319, distance: 283.4
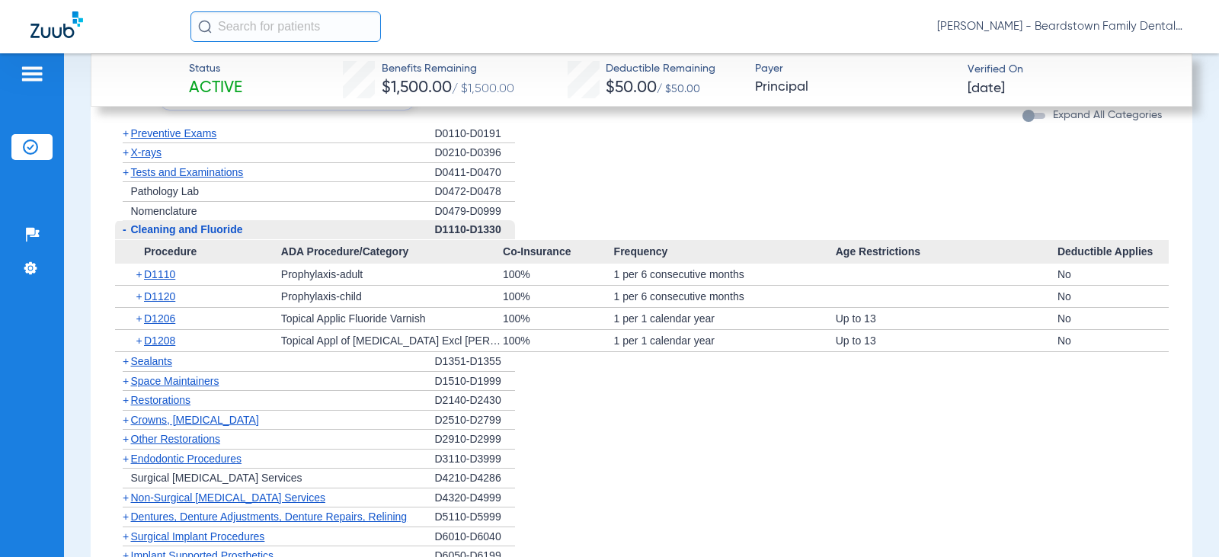
click at [606, 319] on div "+ D1206 Topical Applic Fluoride Varnish 100% 1 per 1 calendar year Up to 13 No" at bounding box center [642, 318] width 1054 height 21
copy div "1 per 1 calendar year Up to 13"
click at [193, 232] on span "Cleaning and Fluoride" at bounding box center [187, 229] width 112 height 12
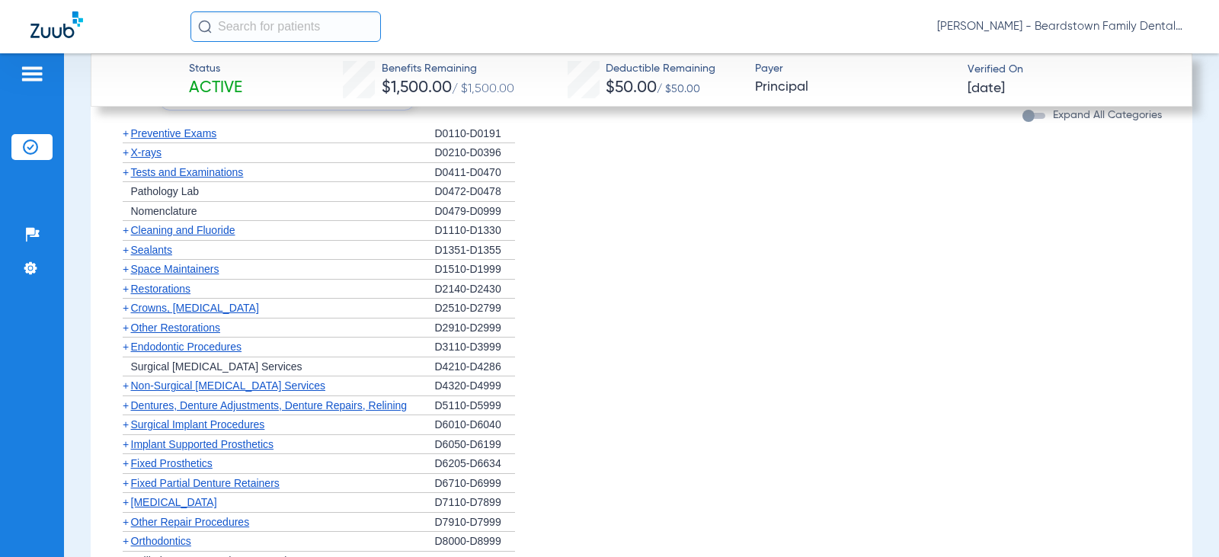
click at [144, 155] on span "X-rays" at bounding box center [146, 152] width 30 height 12
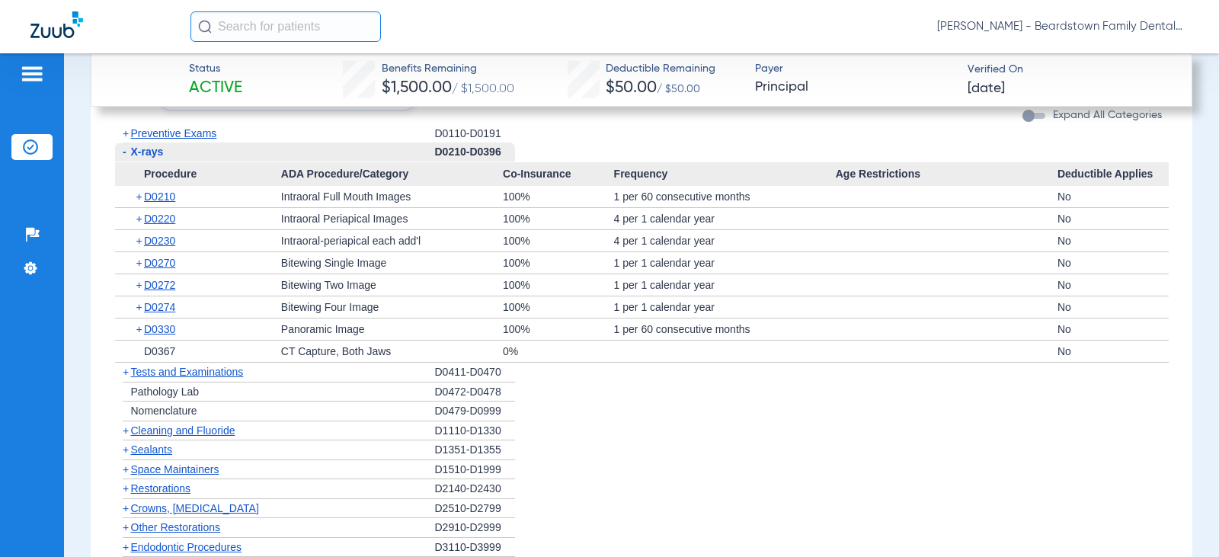
drag, startPoint x: 772, startPoint y: 198, endPoint x: 577, endPoint y: 191, distance: 195.1
click at [577, 191] on div "+ D0210 Intraoral Full Mouth Images 100% 1 per 60 consecutive months No" at bounding box center [642, 196] width 1054 height 21
copy div "1 per 60 consecutive months"
click at [617, 263] on div "1 per 1 calendar year" at bounding box center [725, 262] width 222 height 21
drag, startPoint x: 726, startPoint y: 265, endPoint x: 596, endPoint y: 267, distance: 130.3
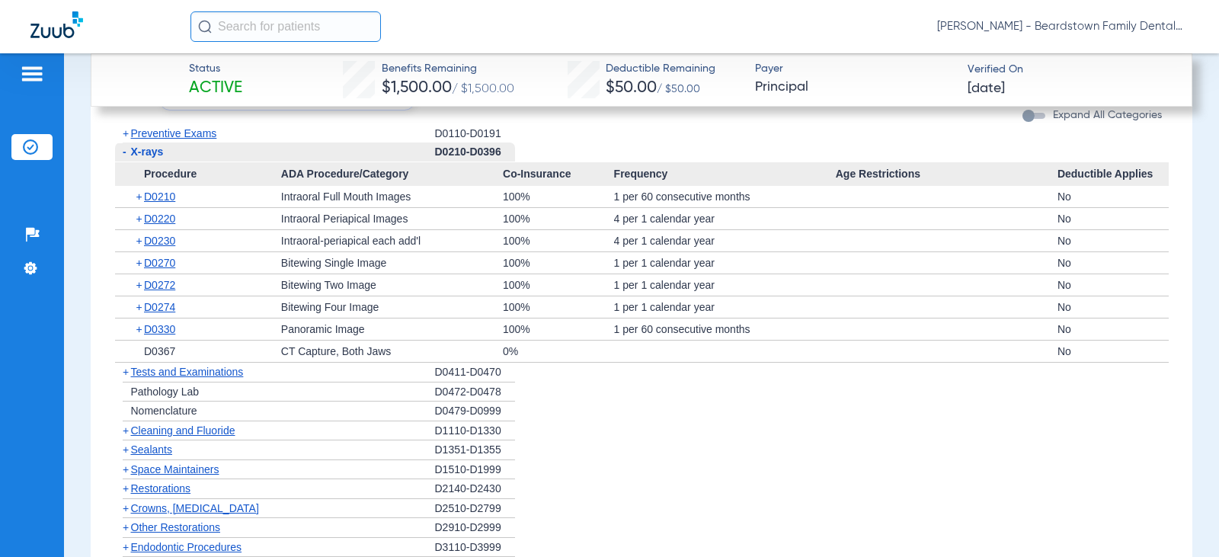
click at [596, 267] on div "+ D0270 Bitewing Single Image 100% 1 per 1 calendar year No" at bounding box center [642, 262] width 1054 height 21
copy div "1 per 1 calendar year"
click at [225, 430] on span "Cleaning and Fluoride" at bounding box center [183, 430] width 104 height 12
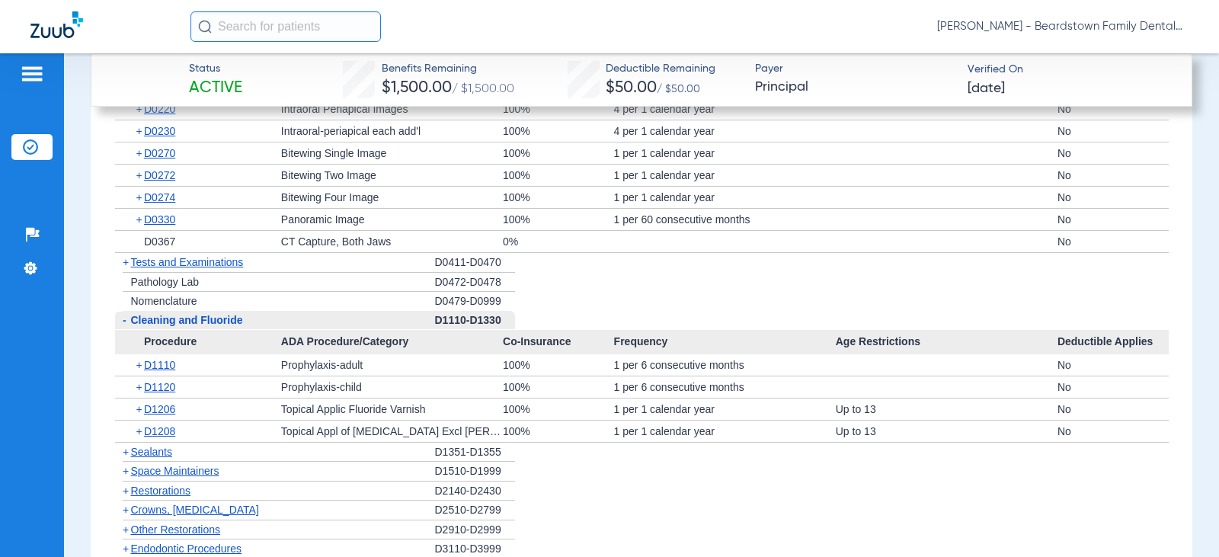
scroll to position [2158, 0]
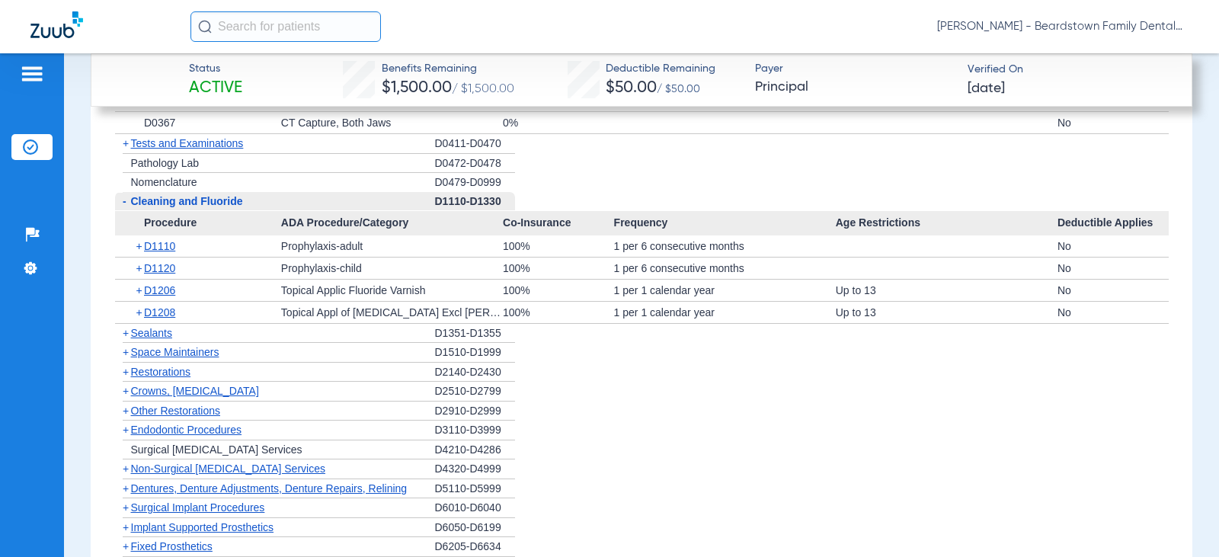
drag, startPoint x: 882, startPoint y: 293, endPoint x: 598, endPoint y: 291, distance: 284.2
click at [598, 291] on div "+ D1206 Topical Applic Fluoride Varnish 100% 1 per 1 calendar year Up to 13 No" at bounding box center [642, 290] width 1054 height 21
click at [181, 335] on div "+ Sealants" at bounding box center [275, 334] width 320 height 20
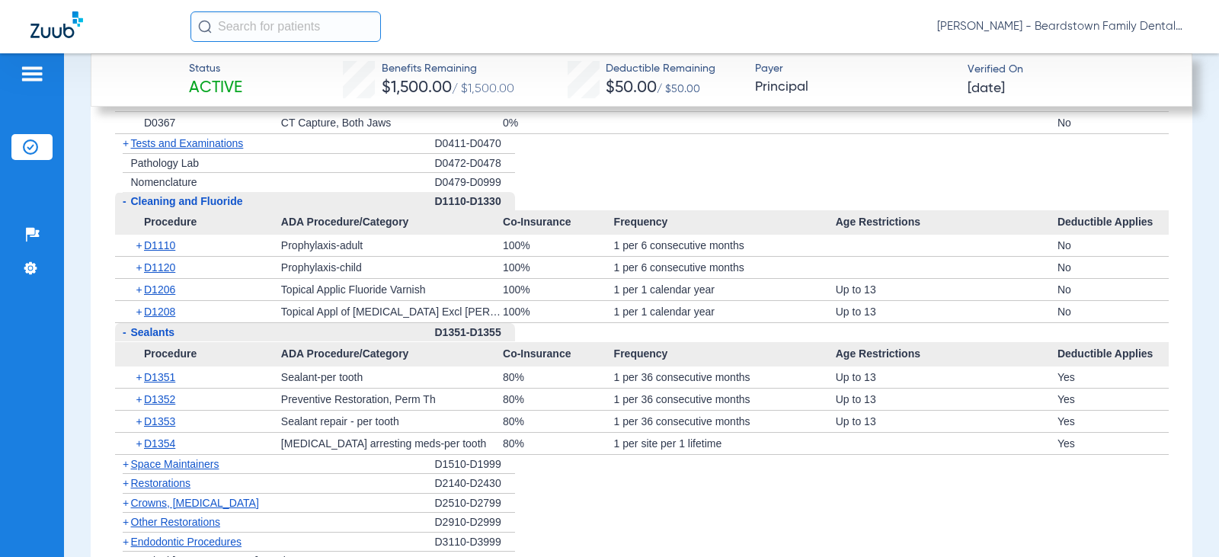
drag, startPoint x: 784, startPoint y: 377, endPoint x: 584, endPoint y: 377, distance: 199.6
click at [584, 377] on div "+ D1351 Sealant-per tooth 80% 1 per 36 consecutive months Up to 13 Yes" at bounding box center [642, 376] width 1054 height 21
drag, startPoint x: 616, startPoint y: 495, endPoint x: 609, endPoint y: 491, distance: 7.8
click at [616, 495] on li "+ Crowns, [MEDICAL_DATA] D2510-D2799" at bounding box center [642, 504] width 1054 height 20
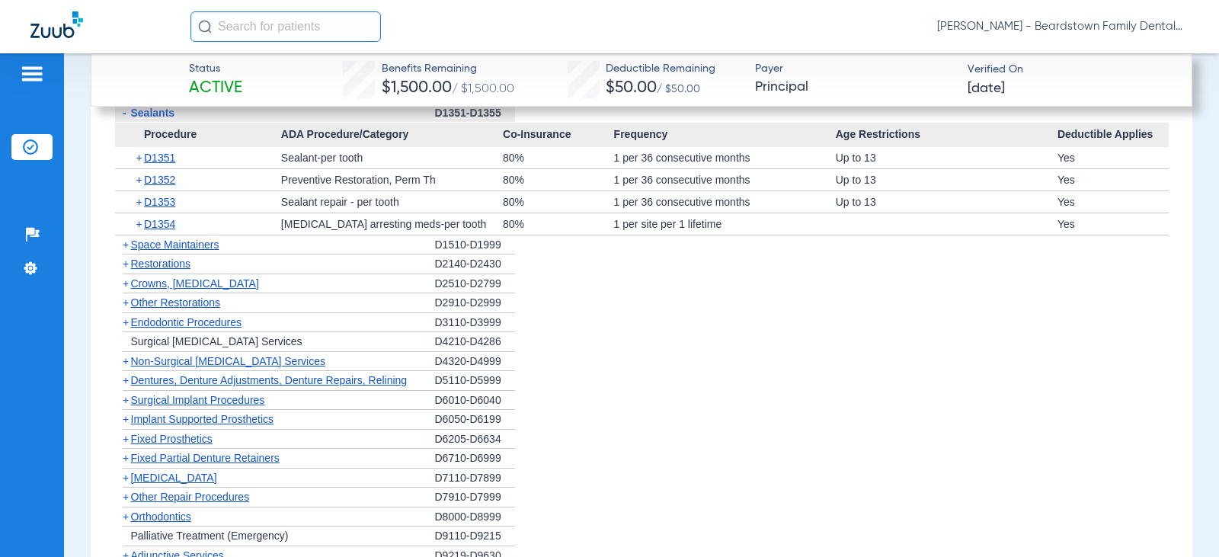
scroll to position [2387, 0]
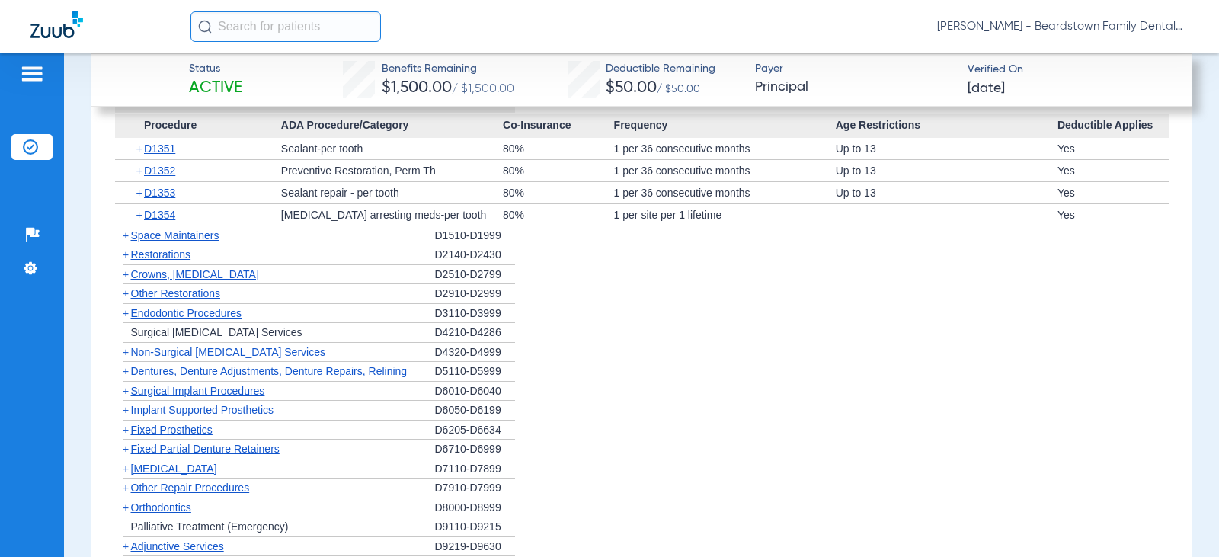
click at [185, 258] on span "Restorations" at bounding box center [161, 254] width 60 height 12
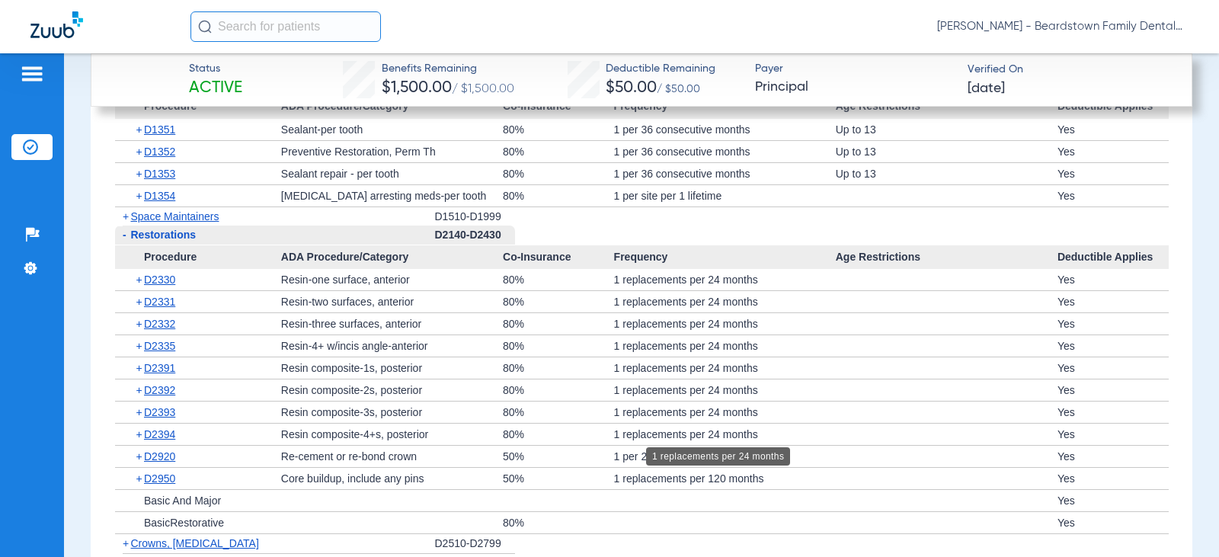
scroll to position [2463, 0]
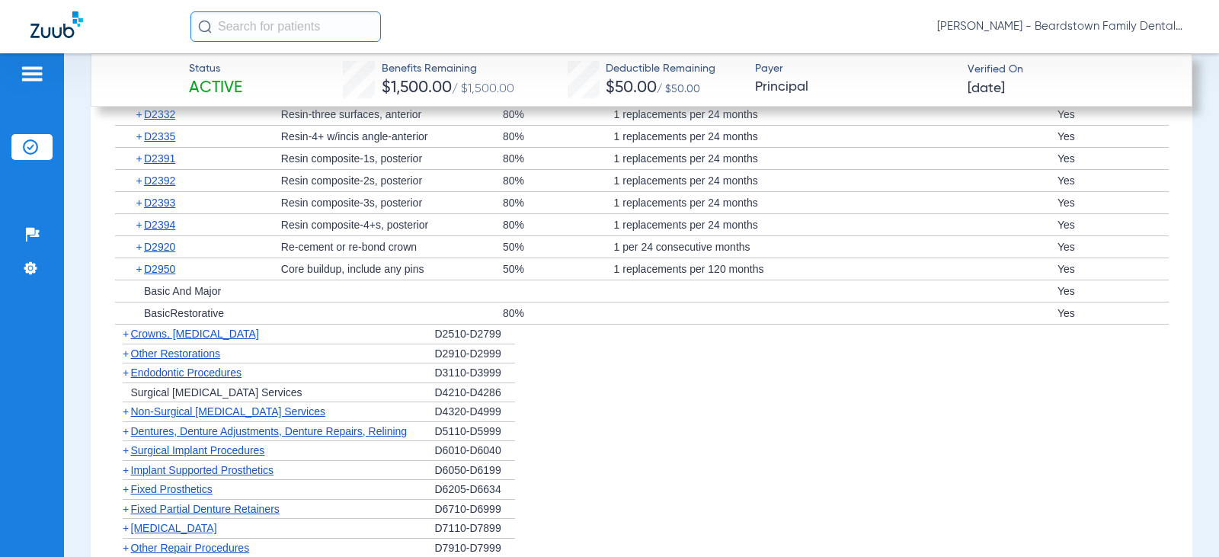
click at [215, 329] on span "Crowns, [MEDICAL_DATA]" at bounding box center [195, 334] width 128 height 12
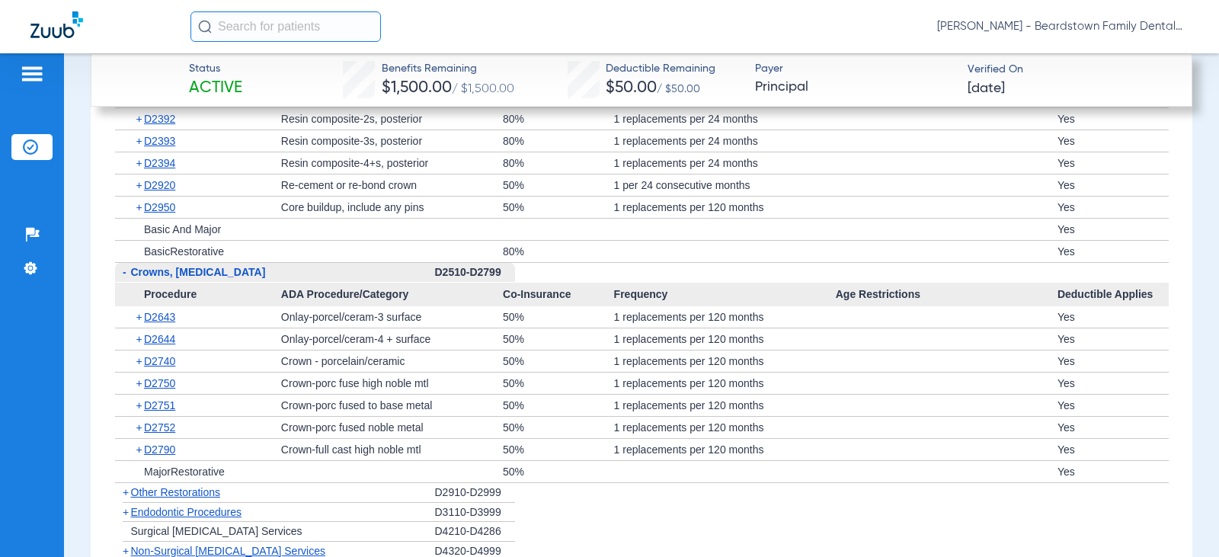
scroll to position [2767, 0]
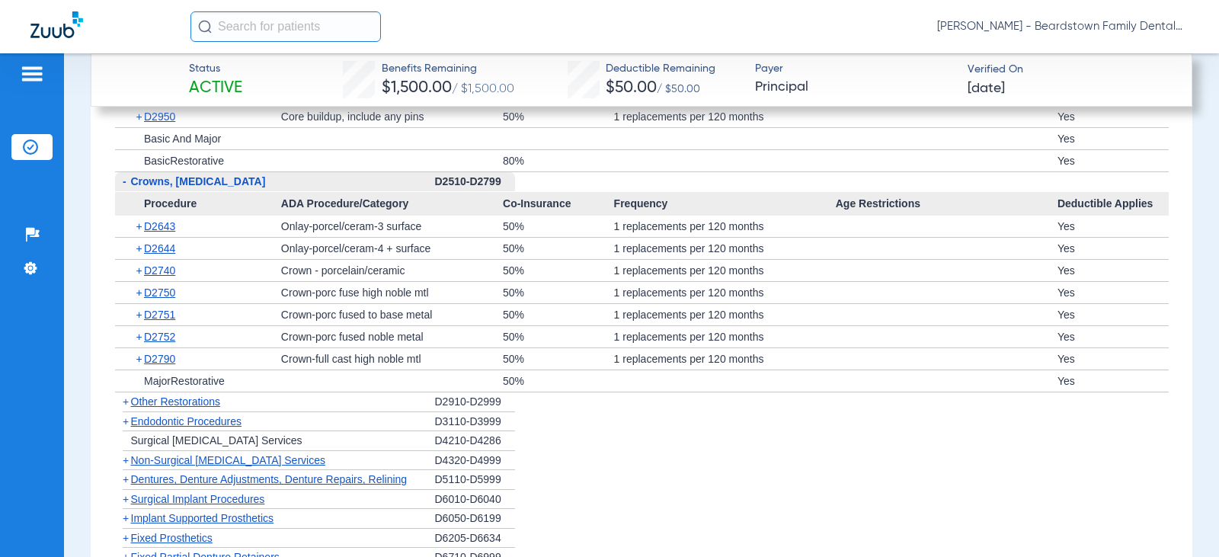
drag, startPoint x: 765, startPoint y: 227, endPoint x: 596, endPoint y: 233, distance: 168.5
click at [596, 233] on div "+ D2643 Onlay-porcel/ceram-3 surface 50% 1 replacements per 120 months Yes" at bounding box center [642, 226] width 1054 height 21
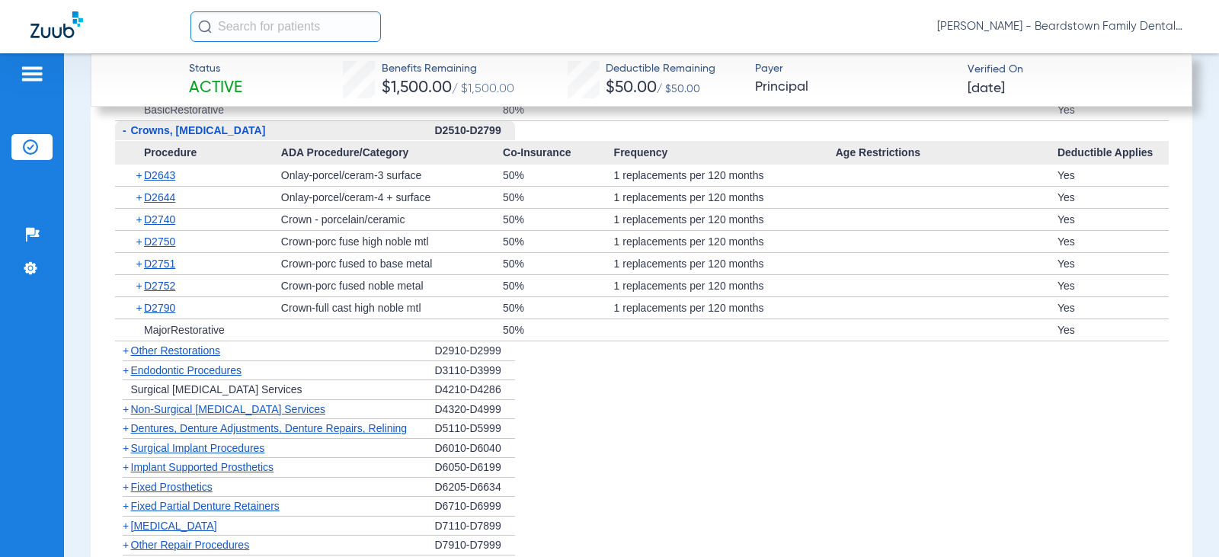
scroll to position [2995, 0]
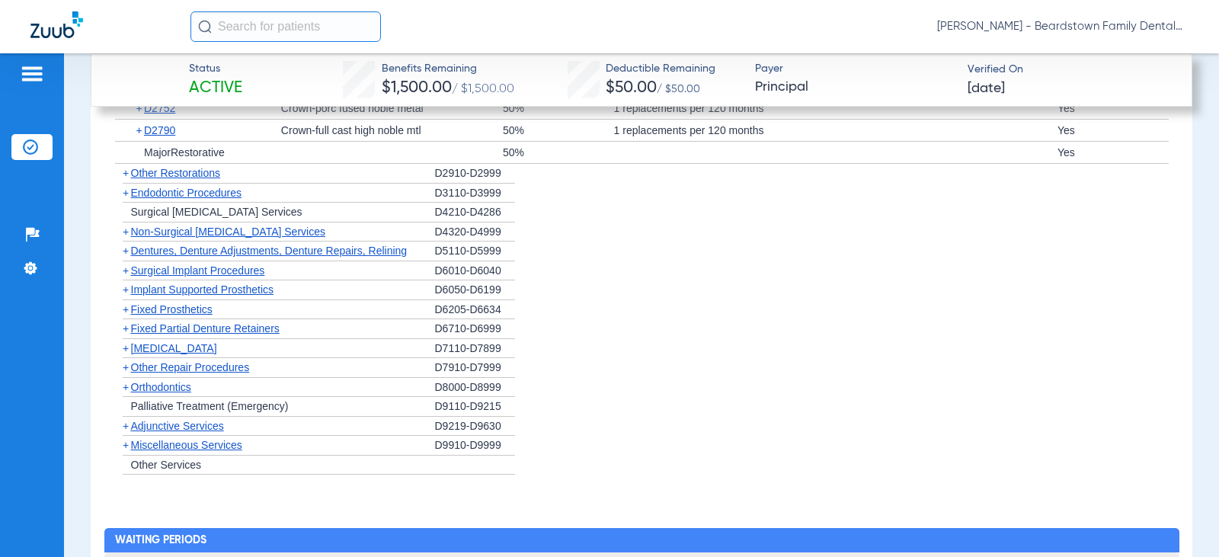
click at [243, 254] on span "Dentures, Denture Adjustments, Denture Repairs, Relining" at bounding box center [269, 251] width 277 height 12
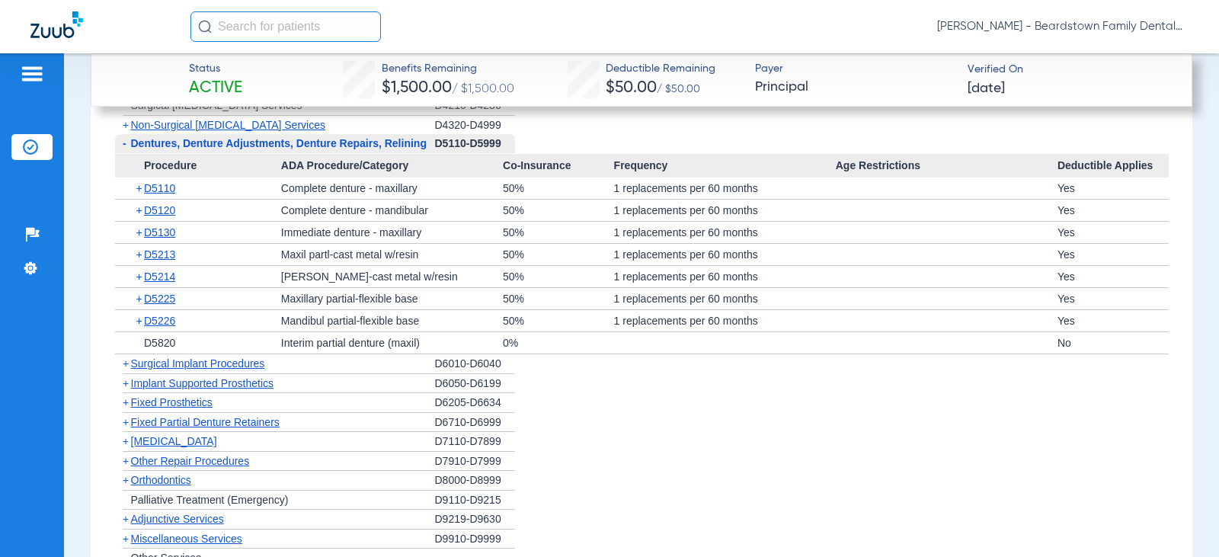
scroll to position [2919, 0]
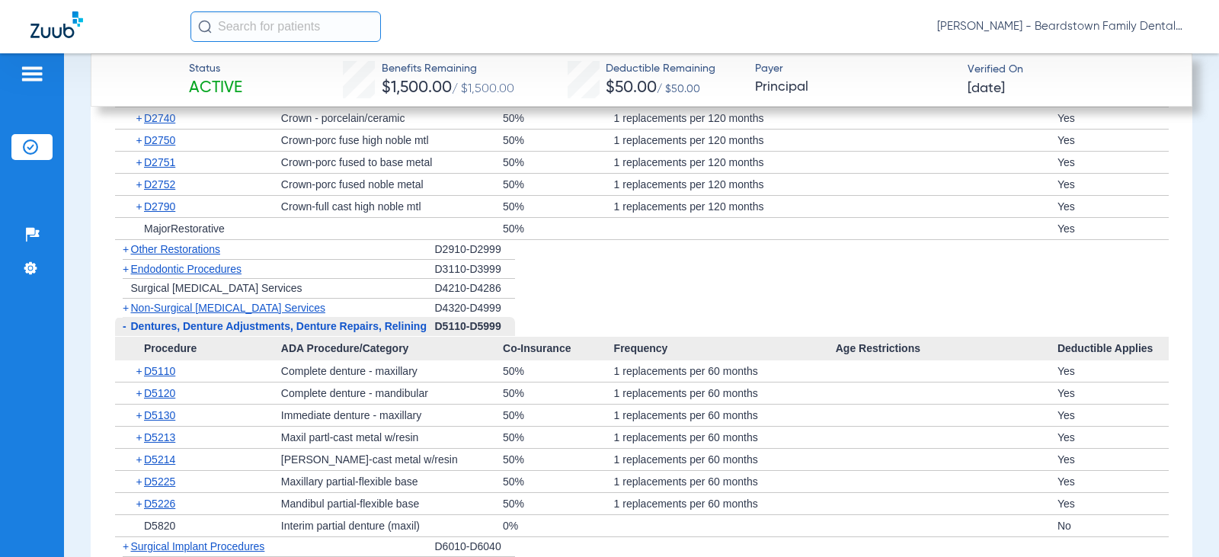
click at [211, 272] on span "Endodontic Procedures" at bounding box center [186, 269] width 111 height 12
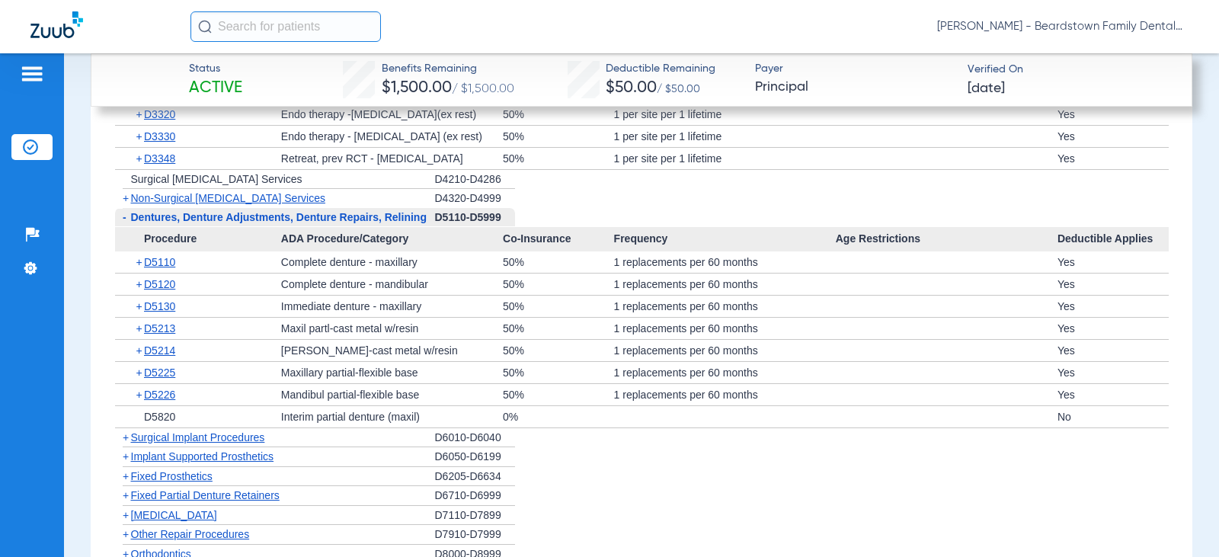
scroll to position [3224, 0]
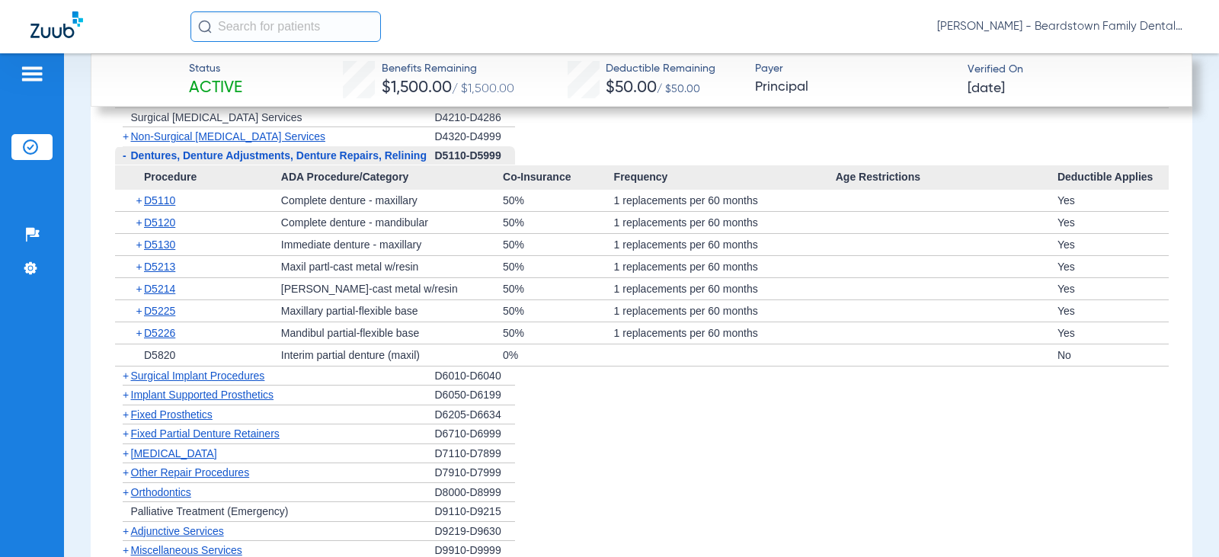
click at [162, 451] on span "[MEDICAL_DATA]" at bounding box center [174, 453] width 86 height 12
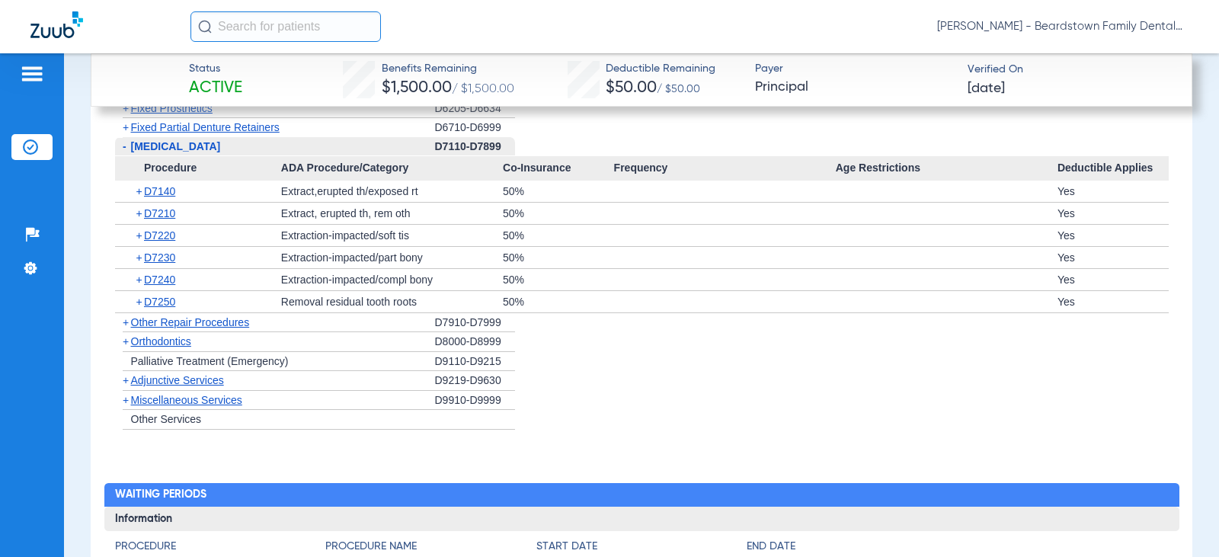
scroll to position [3605, 0]
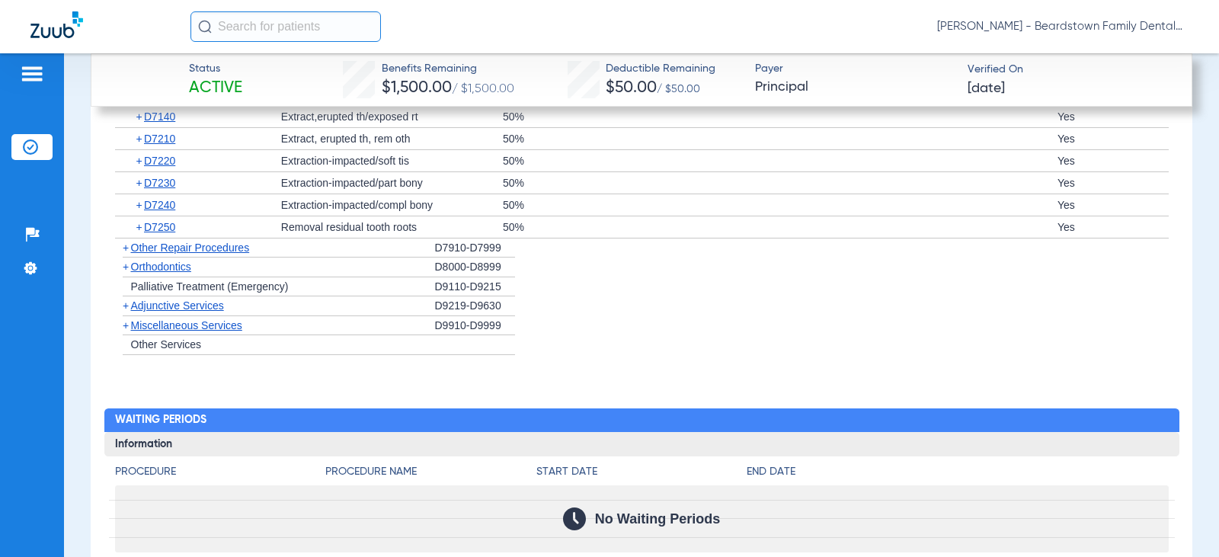
click at [185, 274] on div "+ Orthodontics" at bounding box center [275, 267] width 320 height 20
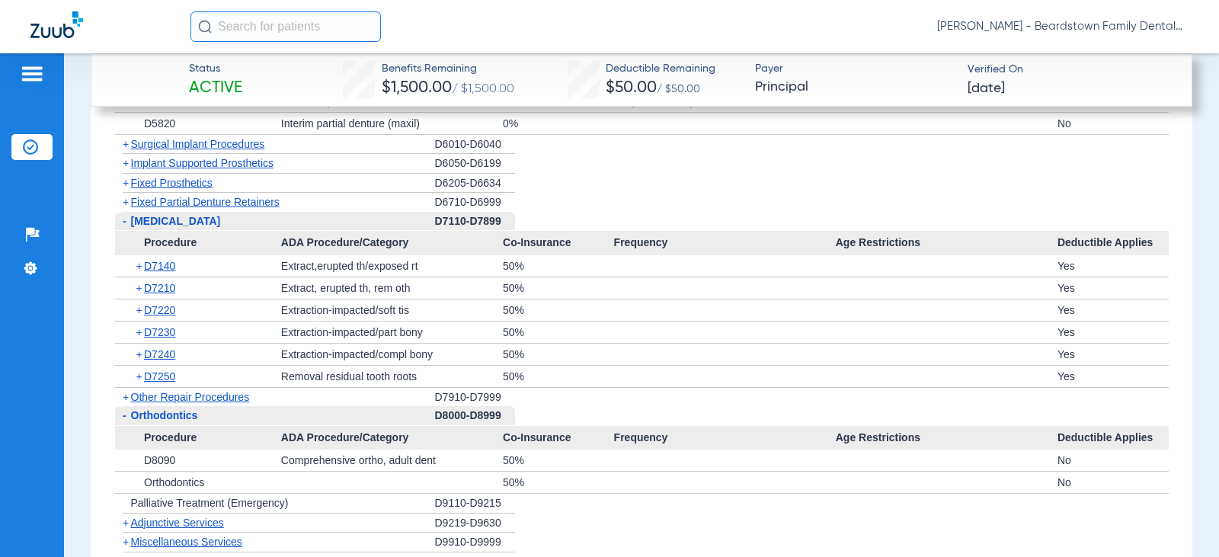
scroll to position [3224, 0]
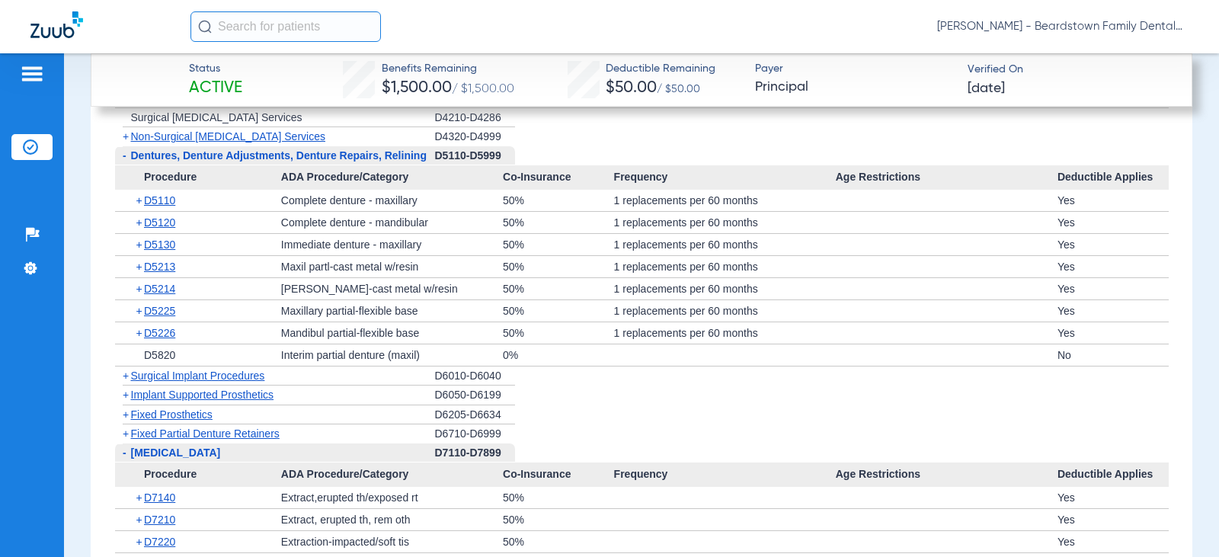
click at [167, 456] on span "[MEDICAL_DATA]" at bounding box center [176, 452] width 90 height 12
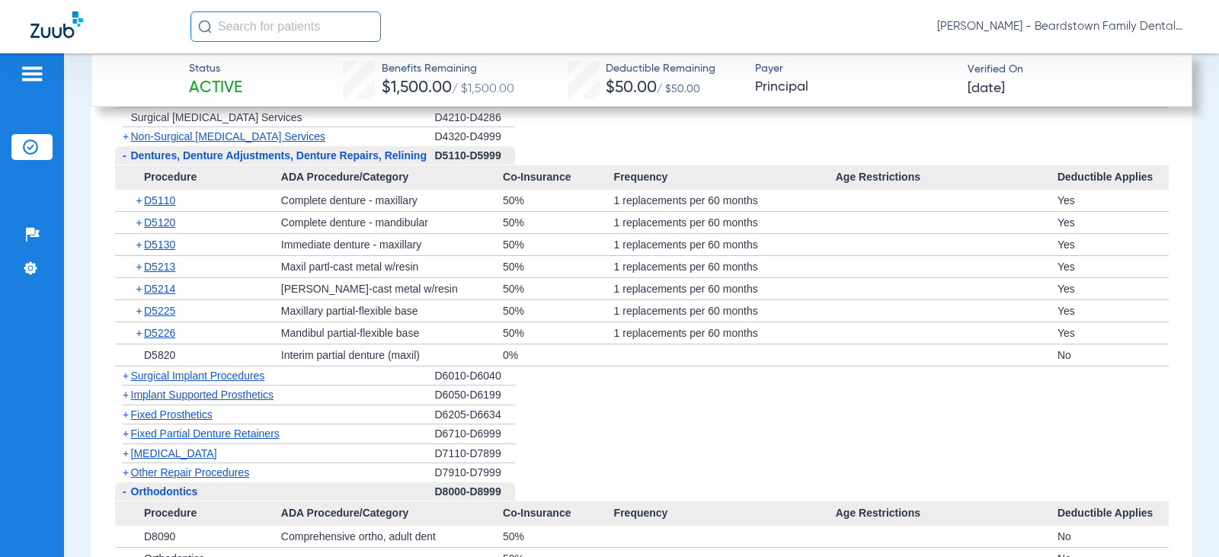
click at [176, 155] on span "Dentures, Denture Adjustments, Denture Repairs, Relining" at bounding box center [279, 155] width 296 height 12
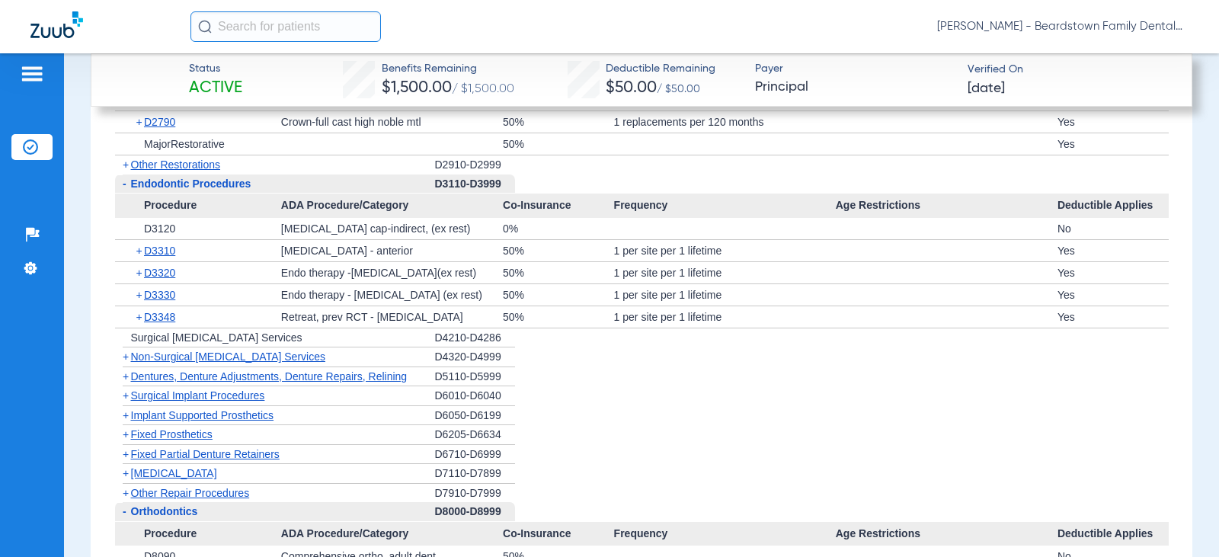
scroll to position [2995, 0]
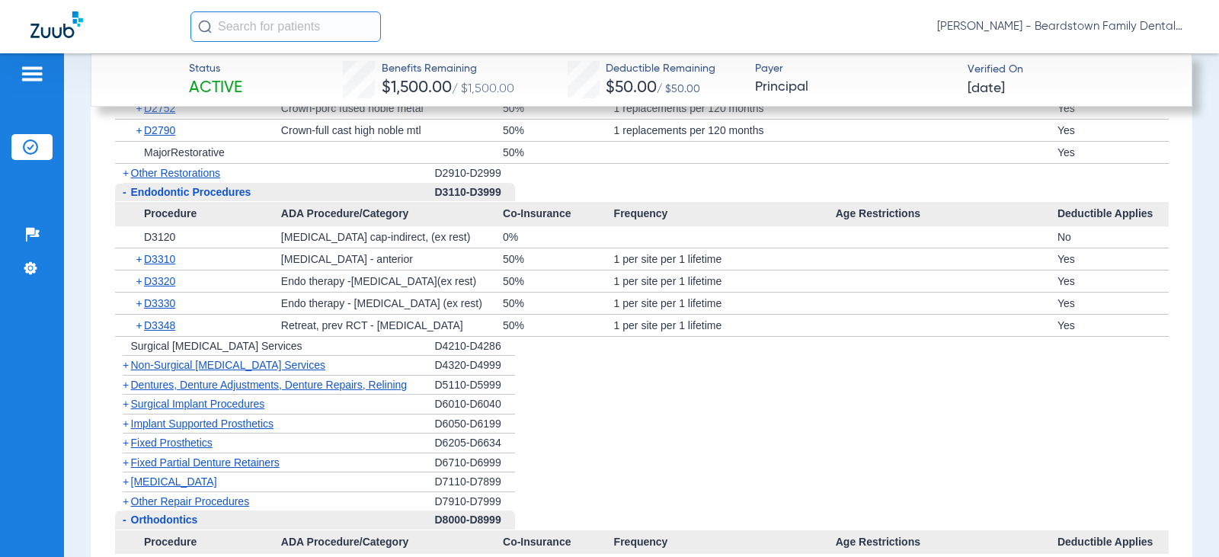
click at [218, 192] on span "Endodontic Procedures" at bounding box center [191, 192] width 120 height 12
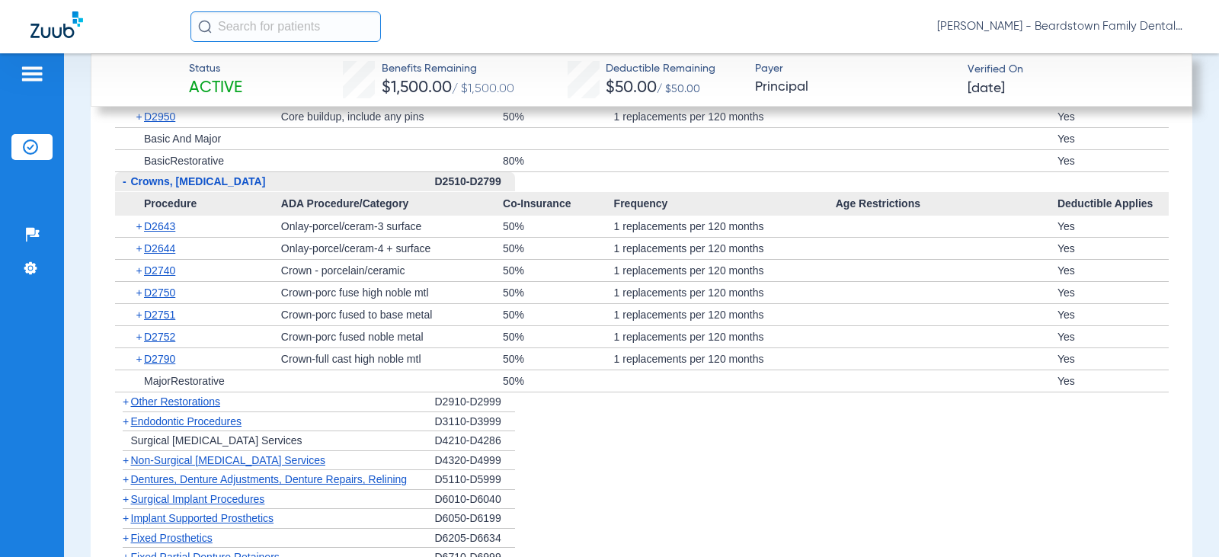
click at [171, 183] on span "Crowns, [MEDICAL_DATA]" at bounding box center [198, 181] width 135 height 12
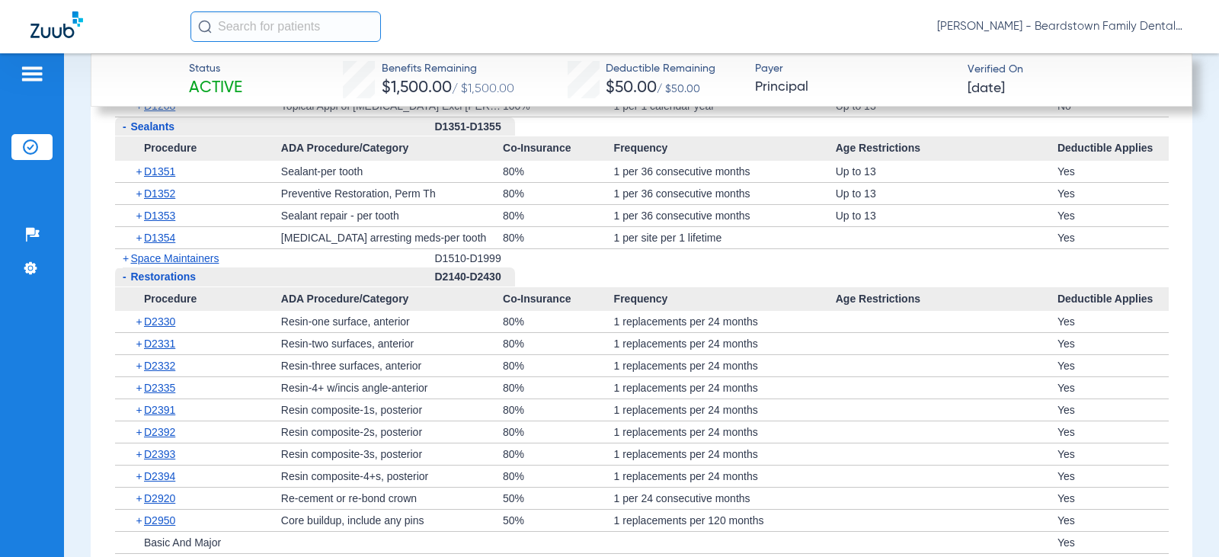
scroll to position [2311, 0]
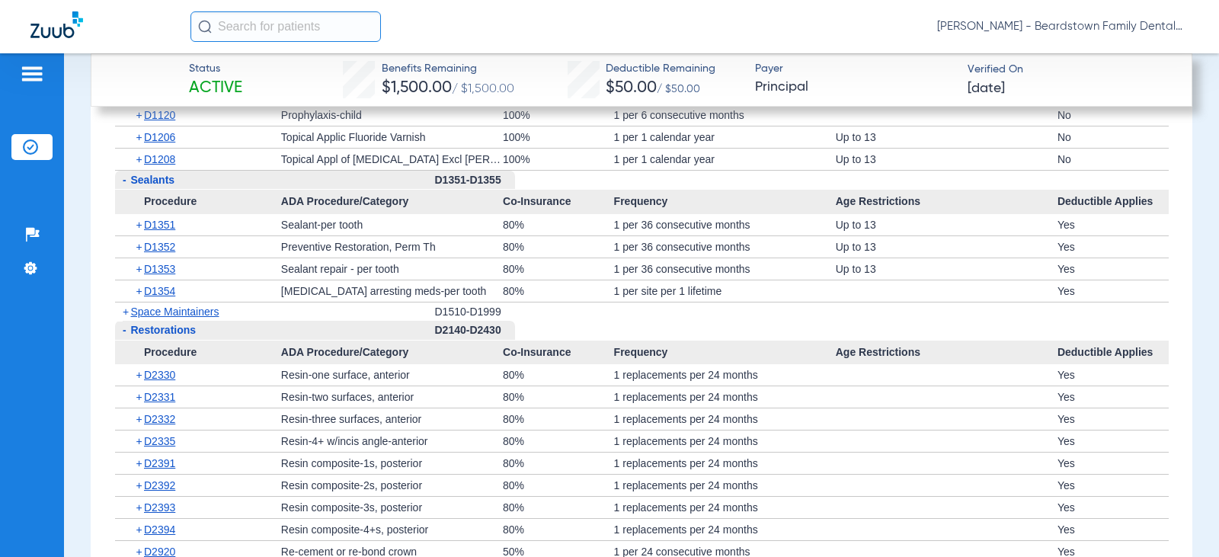
click at [184, 320] on div "+ Space Maintainers" at bounding box center [275, 311] width 320 height 19
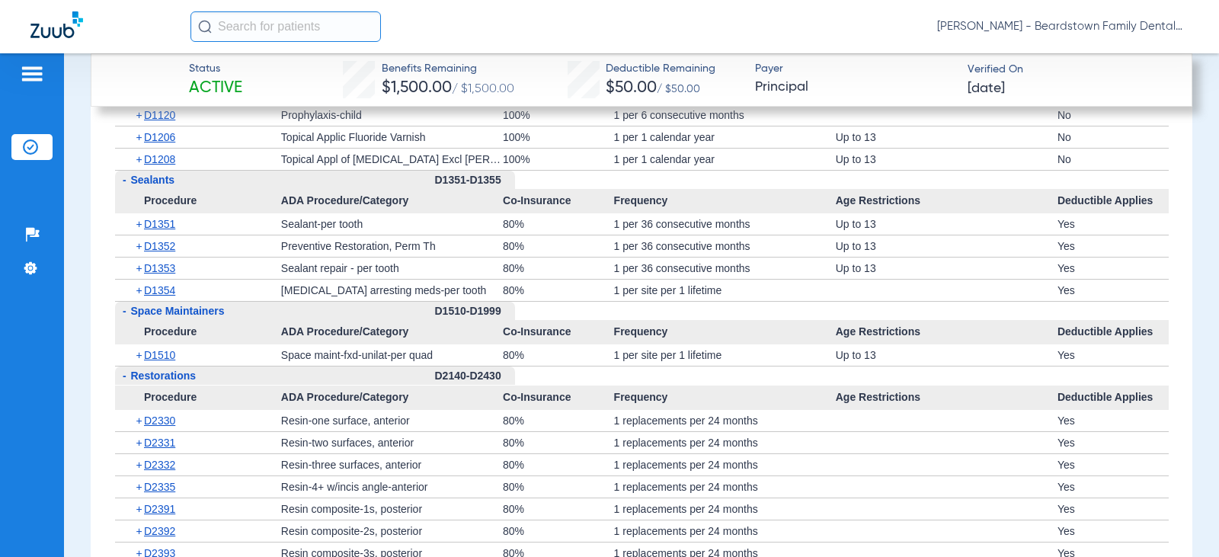
click at [193, 174] on div "- Sealants" at bounding box center [275, 180] width 320 height 19
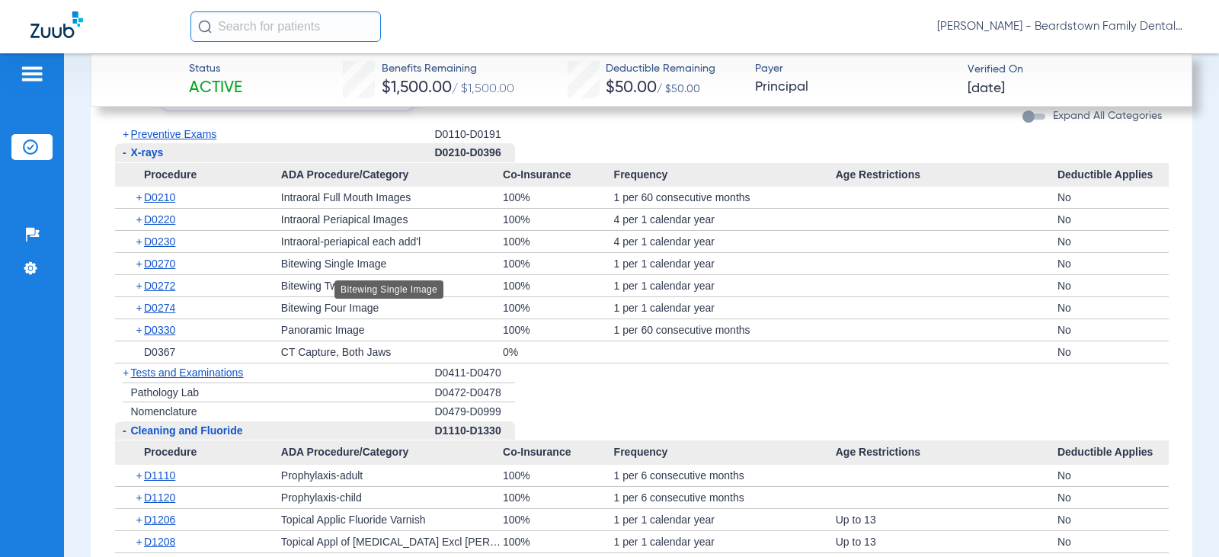
scroll to position [1853, 0]
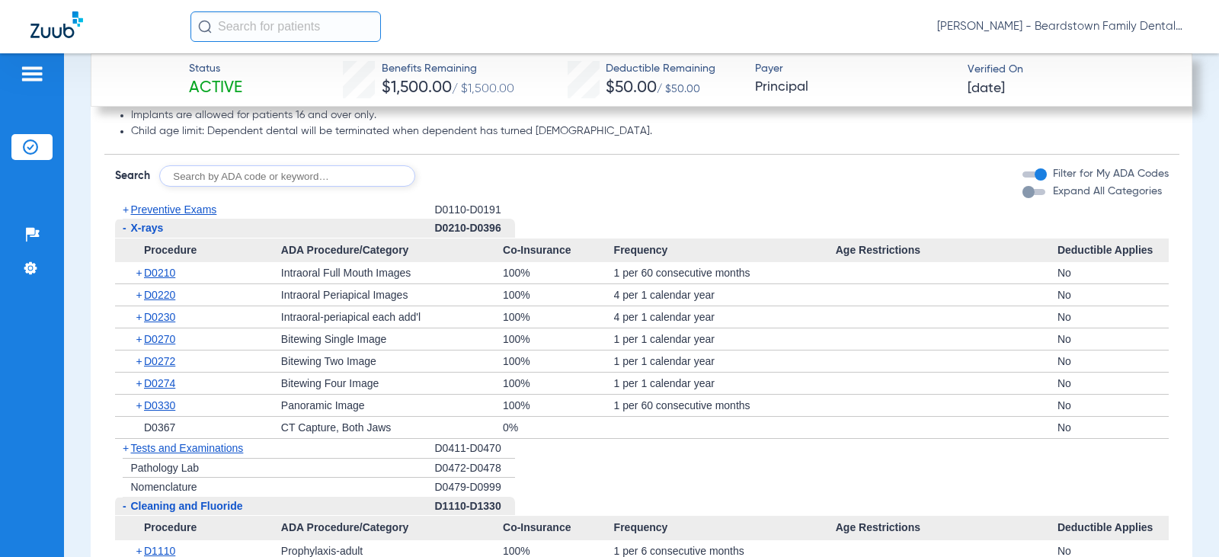
click at [203, 182] on input "text" at bounding box center [287, 175] width 256 height 21
type input "d4910"
click at [469, 175] on button "Search" at bounding box center [472, 175] width 60 height 21
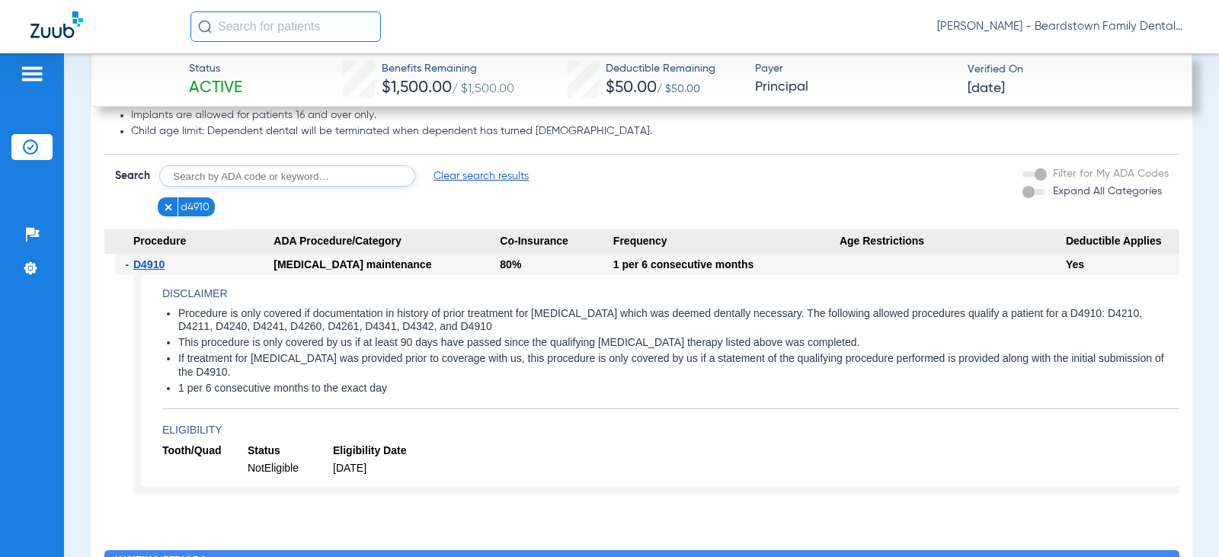
scroll to position [1777, 0]
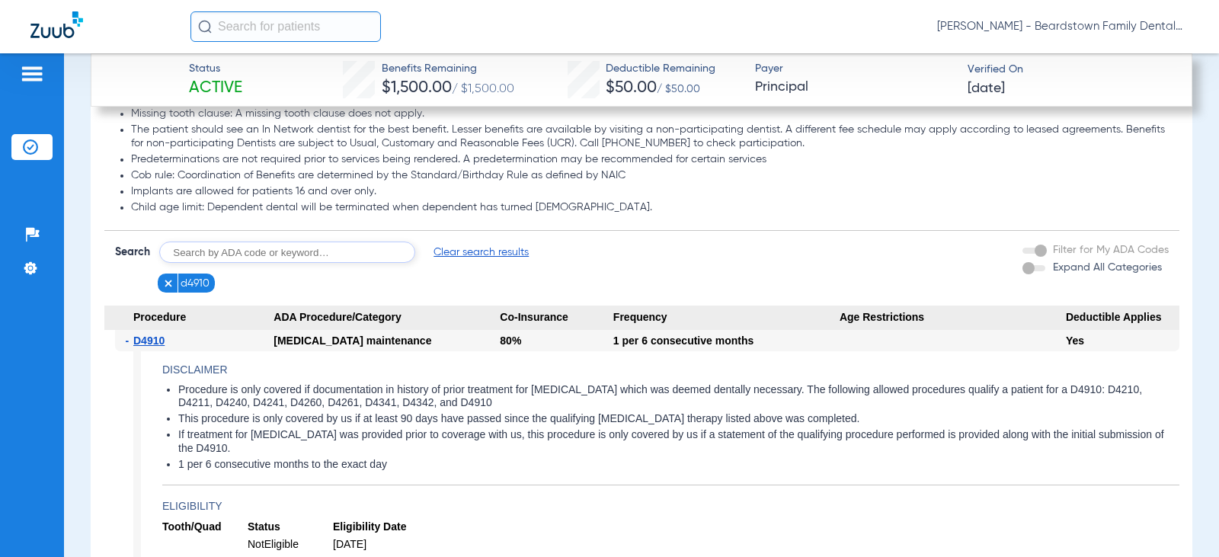
click at [239, 248] on input "text" at bounding box center [287, 251] width 256 height 21
type input "d6010"
click button "Search" at bounding box center [472, 251] width 60 height 21
click at [242, 245] on input "text" at bounding box center [287, 251] width 256 height 21
type input "d6040"
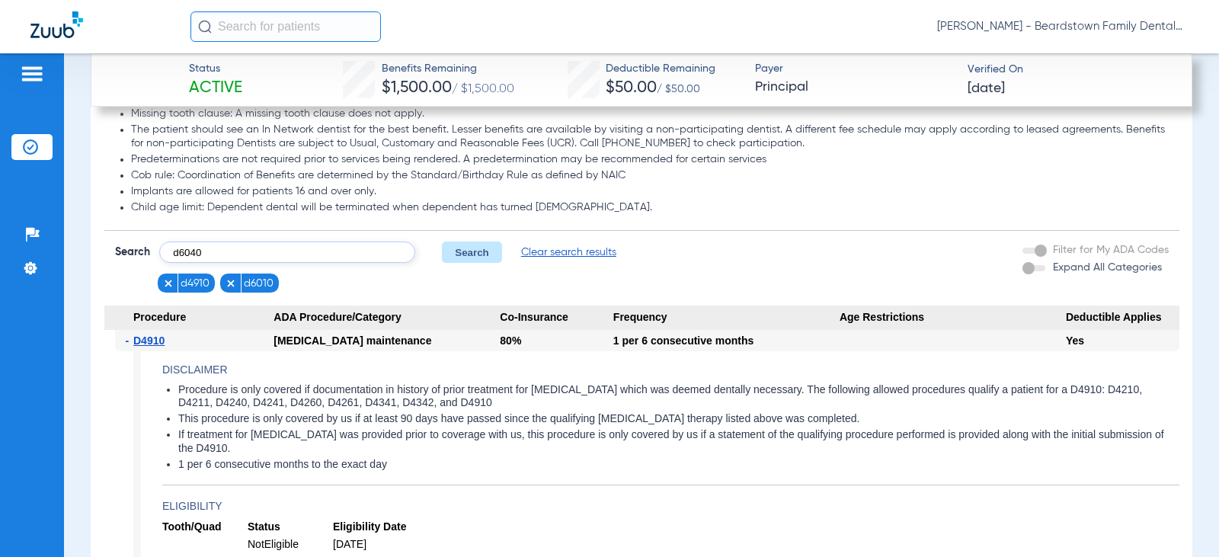
click at [478, 251] on button "Search" at bounding box center [472, 251] width 60 height 21
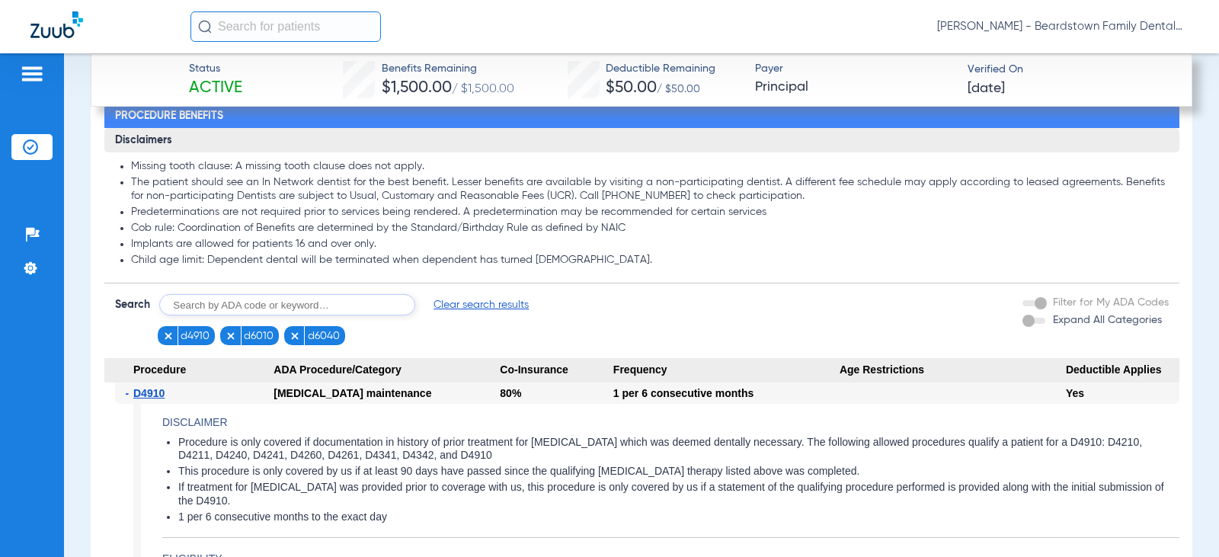
scroll to position [1625, 0]
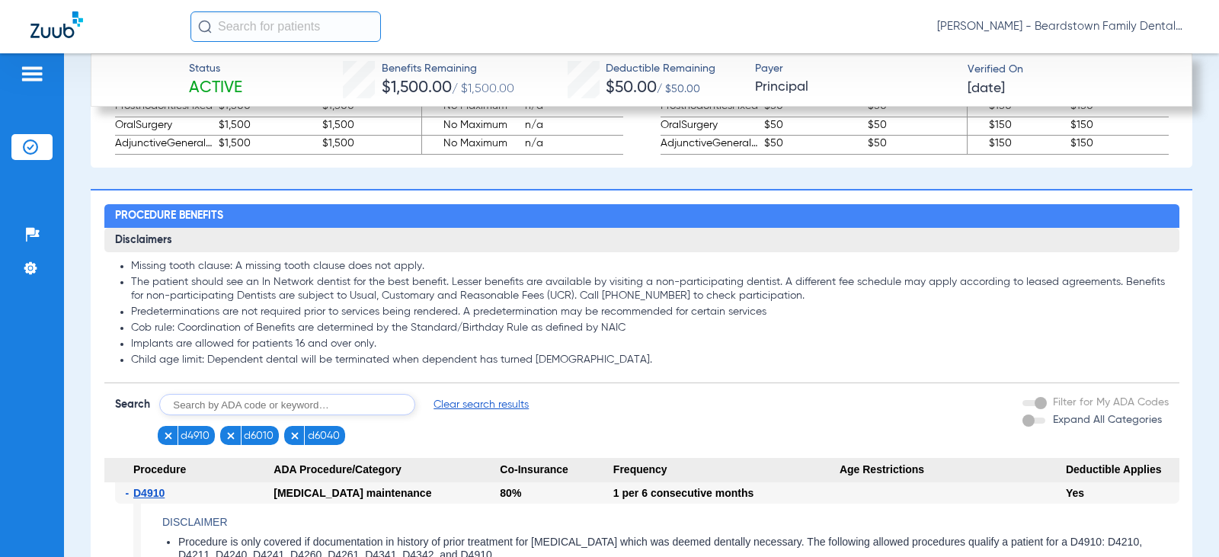
click at [209, 409] on input "text" at bounding box center [287, 404] width 256 height 21
type input "d4381"
click at [476, 401] on button "Search" at bounding box center [472, 404] width 60 height 21
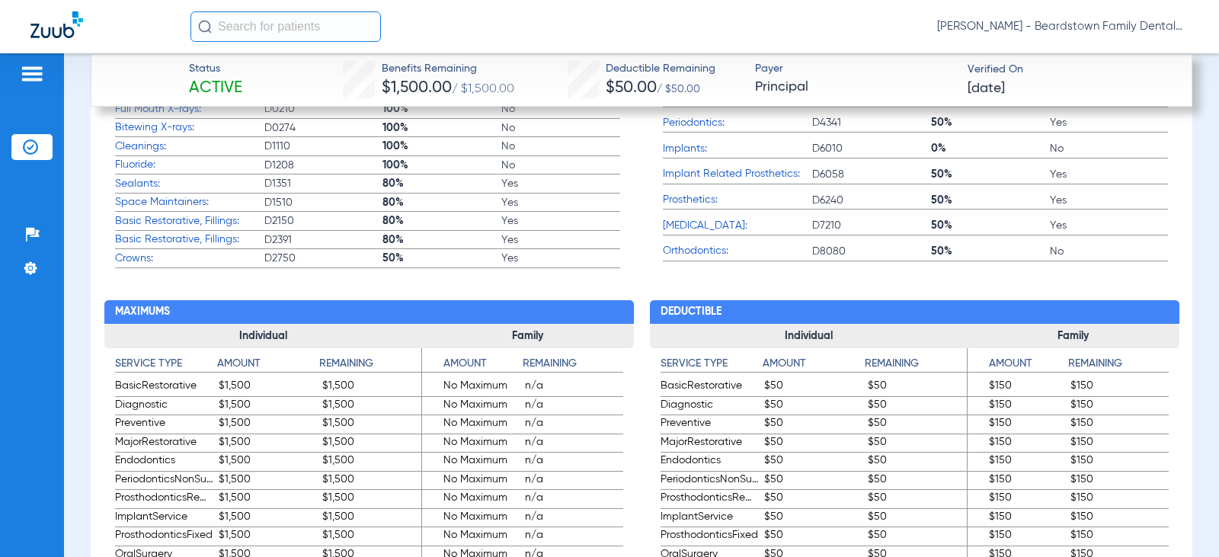
scroll to position [1027, 0]
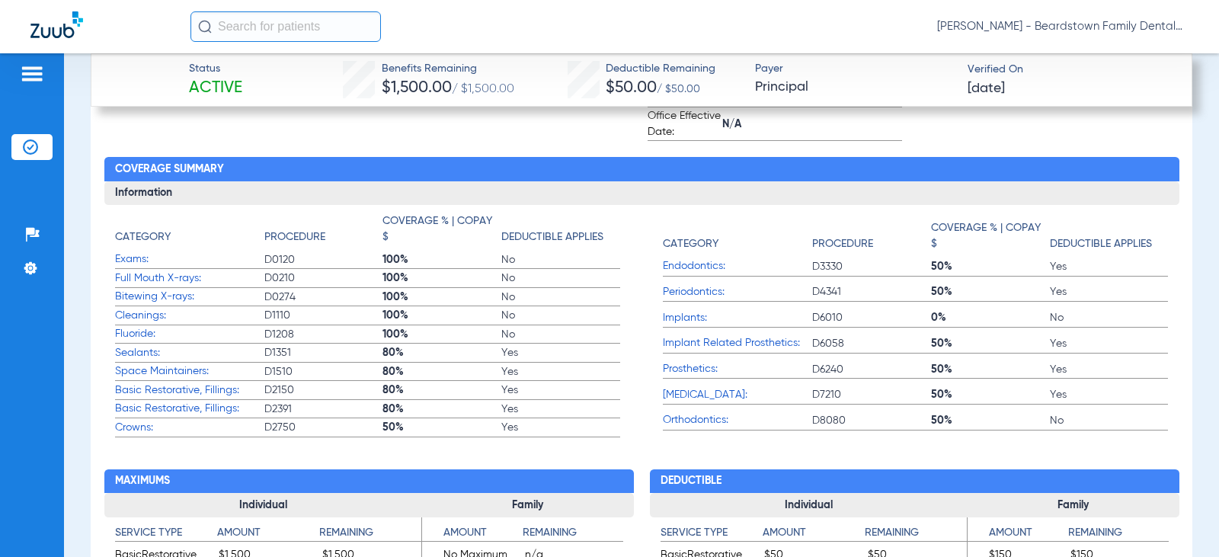
click at [152, 351] on span "Sealants:" at bounding box center [189, 353] width 149 height 16
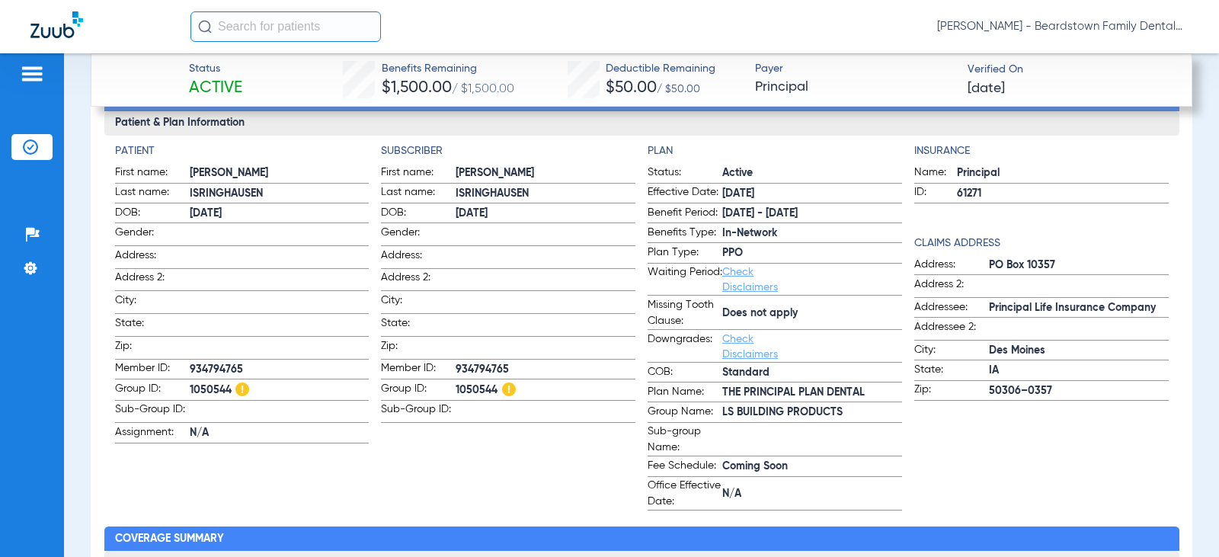
scroll to position [417, 0]
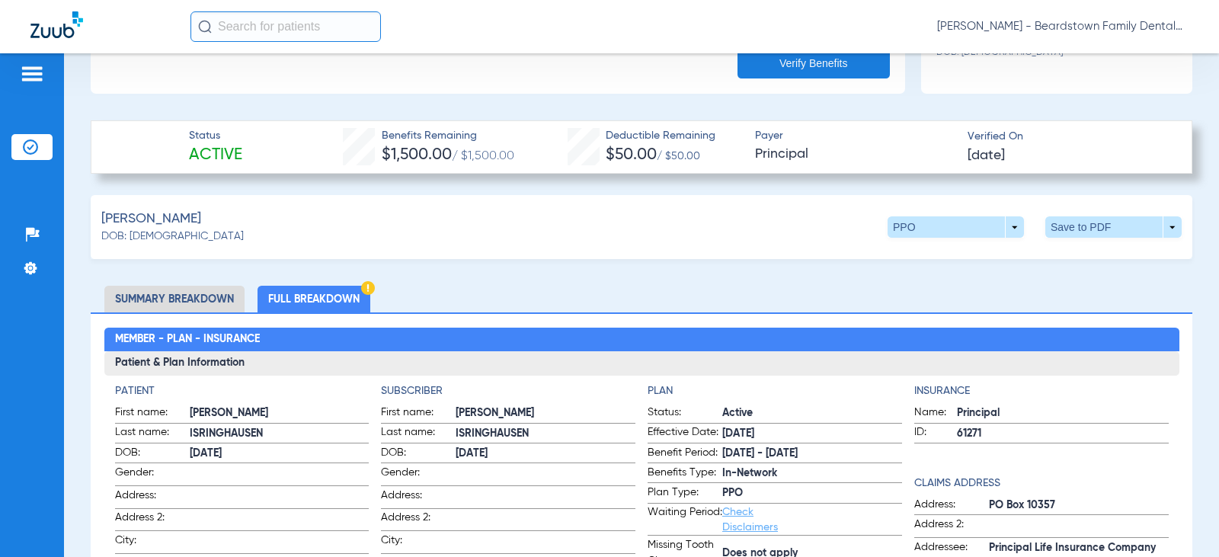
click at [279, 299] on li "Full Breakdown" at bounding box center [313, 299] width 113 height 27
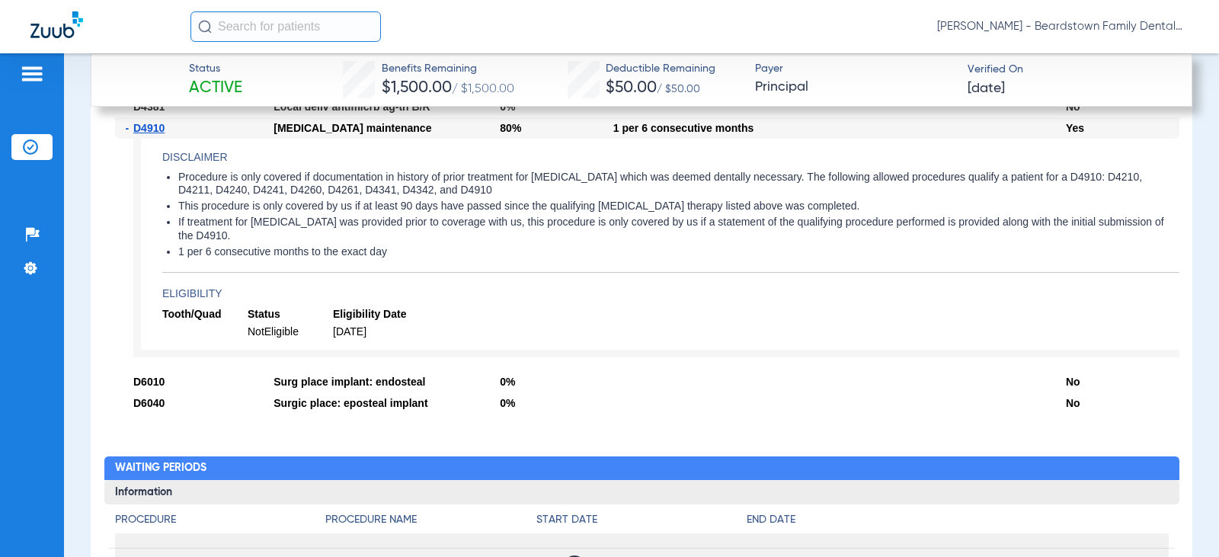
scroll to position [1865, 0]
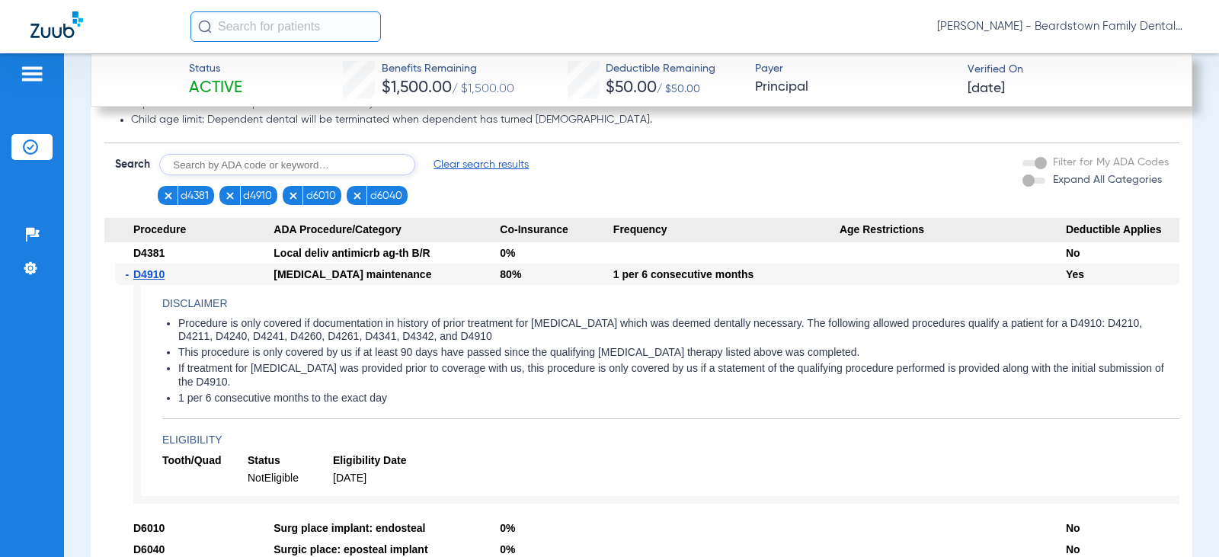
click at [232, 166] on input "text" at bounding box center [287, 164] width 256 height 21
type input "d1351"
click at [485, 161] on button "Search" at bounding box center [472, 164] width 60 height 21
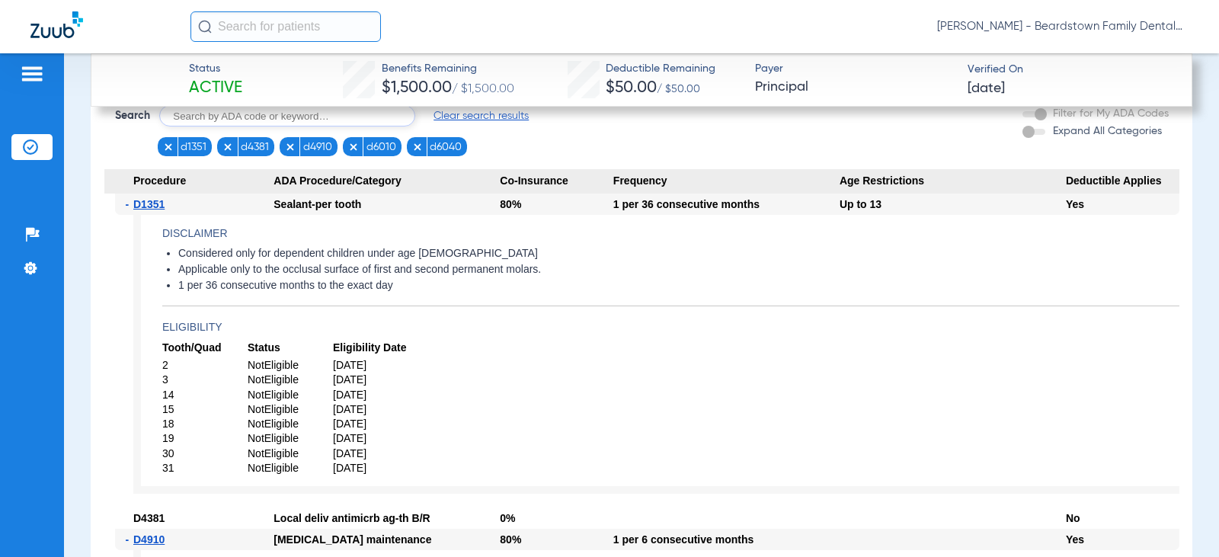
scroll to position [1941, 0]
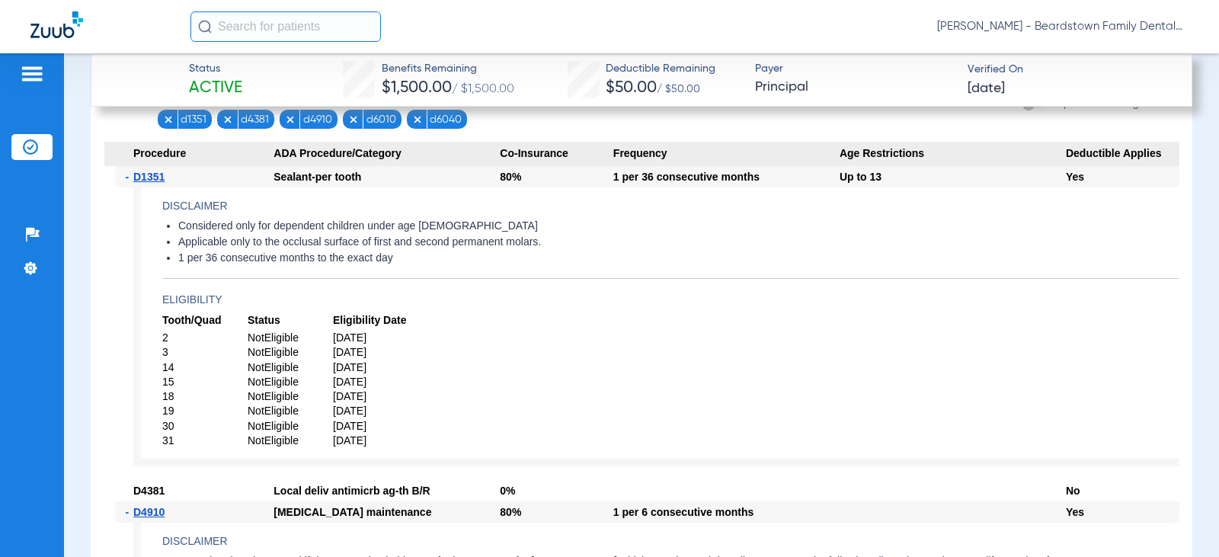
drag, startPoint x: 178, startPoint y: 242, endPoint x: 537, endPoint y: 240, distance: 359.6
click at [537, 240] on ul "Considered only for dependent children under age [DEMOGRAPHIC_DATA] Applicable …" at bounding box center [670, 242] width 1017 height 46
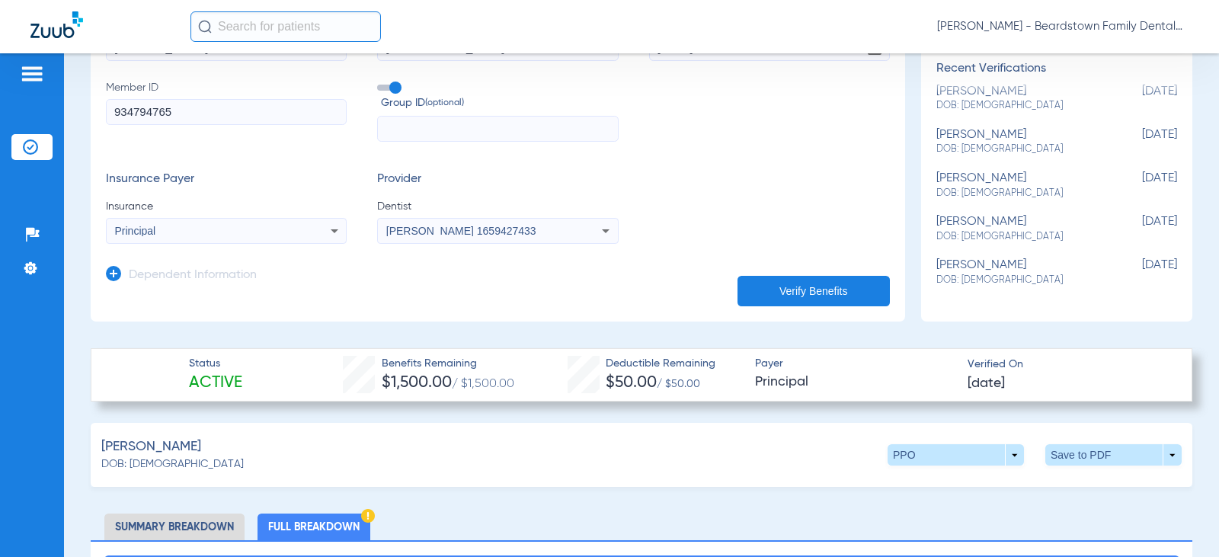
scroll to position [189, 0]
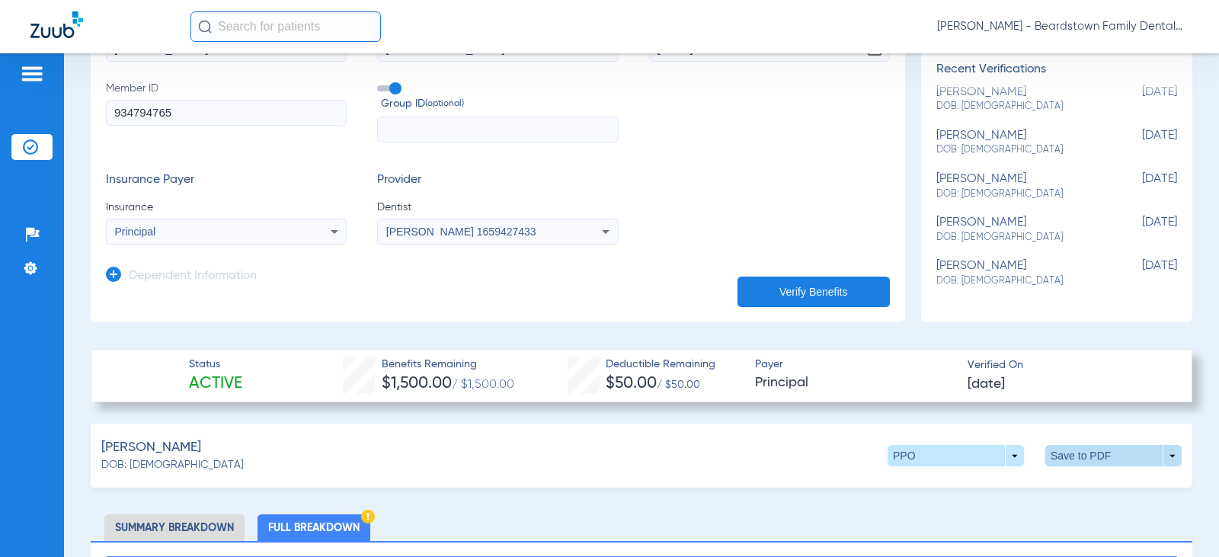
click at [1095, 450] on span at bounding box center [1113, 455] width 37 height 37
click at [548, 200] on div at bounding box center [609, 278] width 1219 height 557
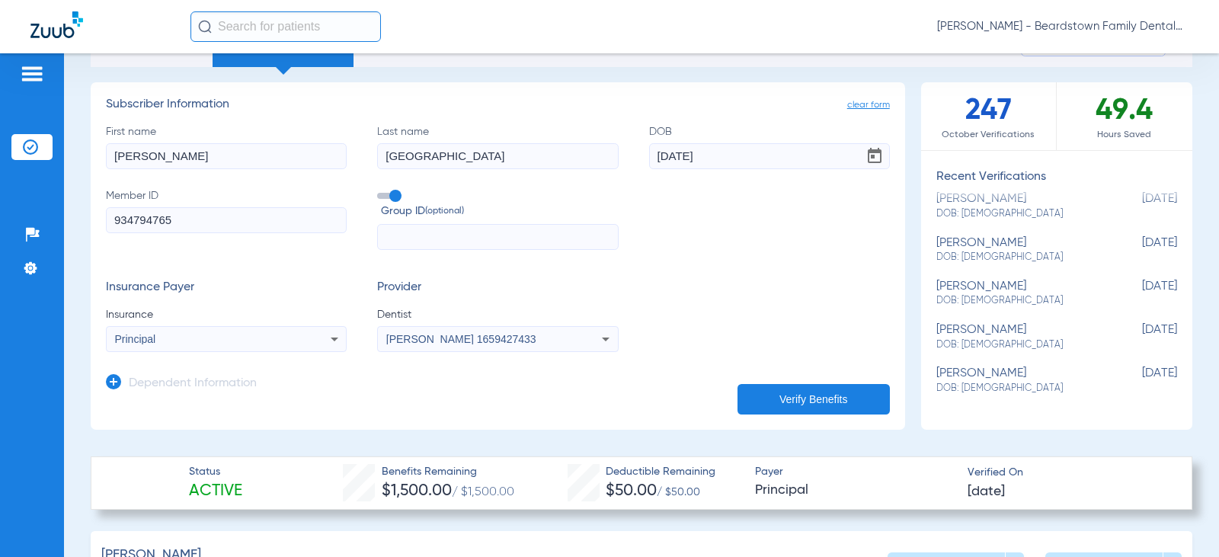
scroll to position [0, 0]
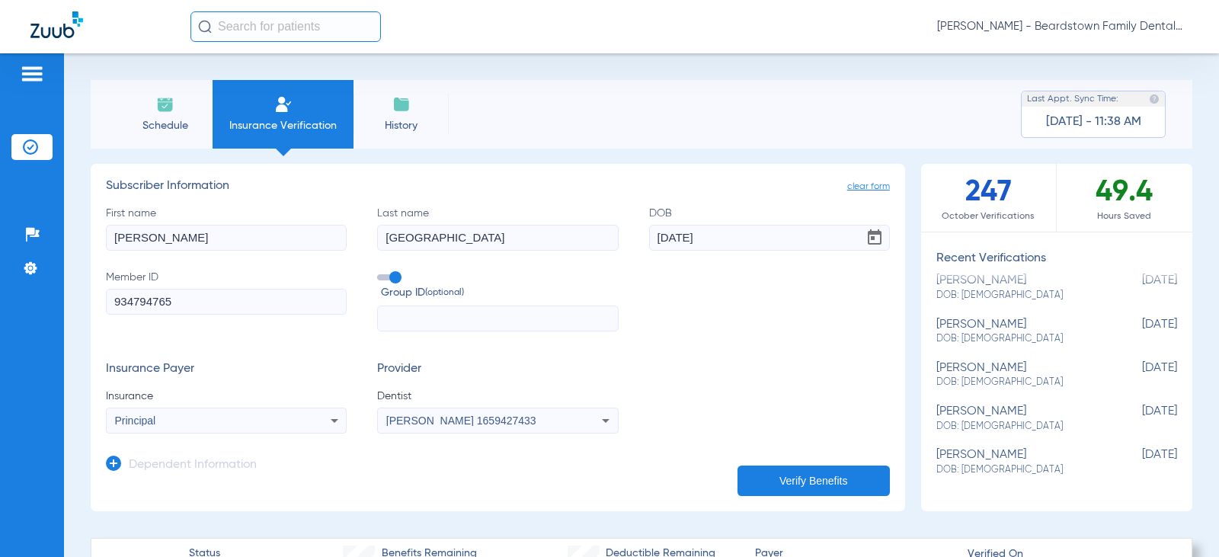
click at [163, 104] on img at bounding box center [165, 104] width 18 height 18
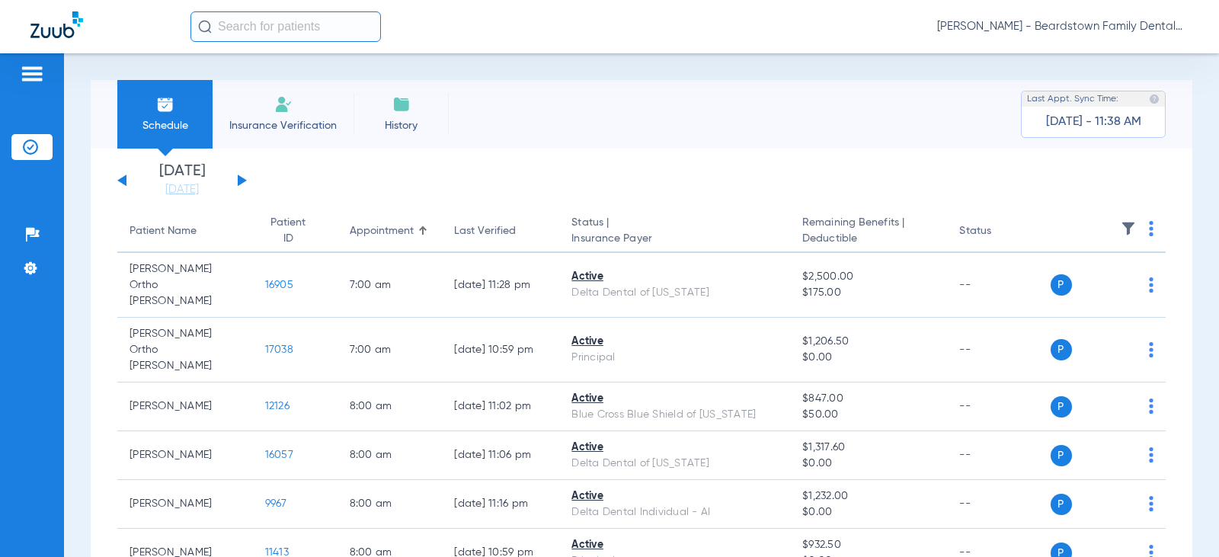
click at [1121, 231] on img at bounding box center [1128, 228] width 15 height 15
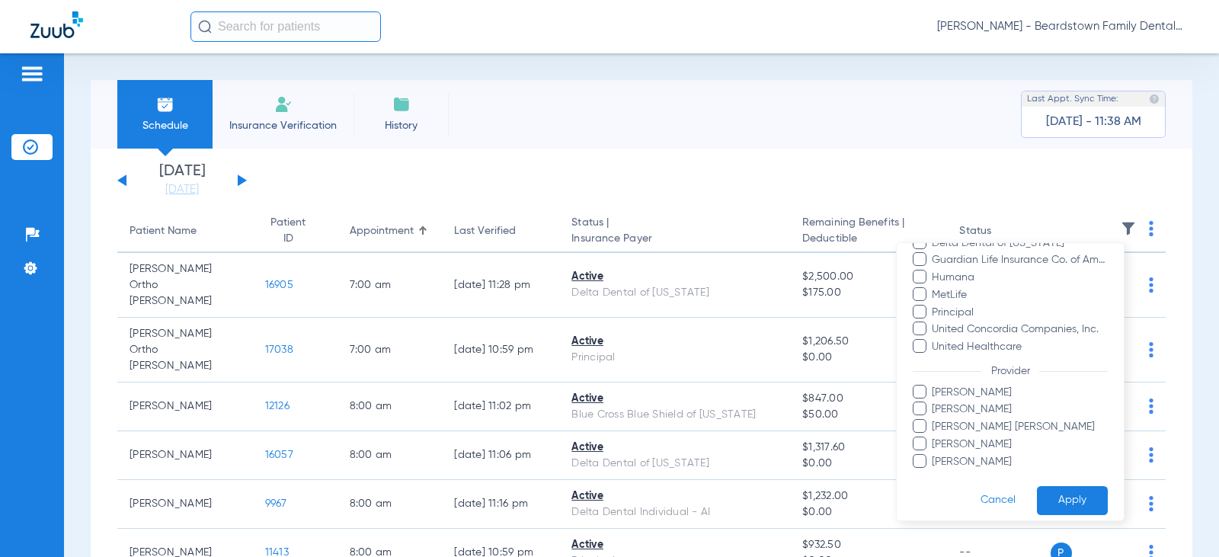
scroll to position [347, 0]
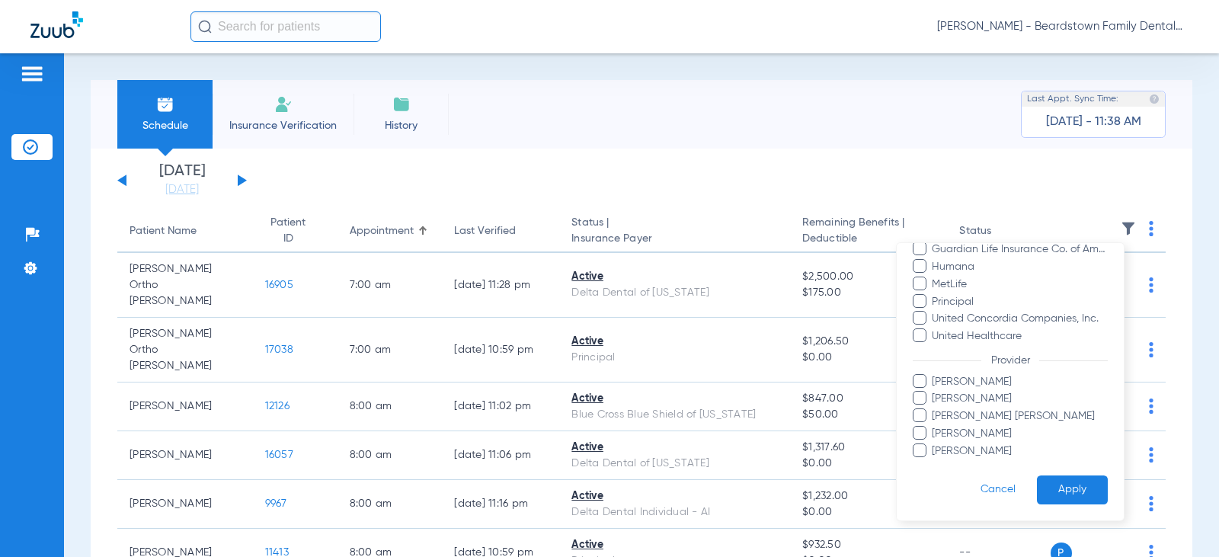
click at [967, 401] on span "[PERSON_NAME]" at bounding box center [1019, 399] width 177 height 16
click at [934, 409] on input "[PERSON_NAME]" at bounding box center [934, 409] width 0 height 0
click at [956, 415] on span "[PERSON_NAME] [PERSON_NAME]" at bounding box center [1019, 416] width 177 height 16
click at [934, 427] on input "[PERSON_NAME] [PERSON_NAME]" at bounding box center [934, 427] width 0 height 0
click at [941, 401] on span "[PERSON_NAME]" at bounding box center [1019, 399] width 177 height 16
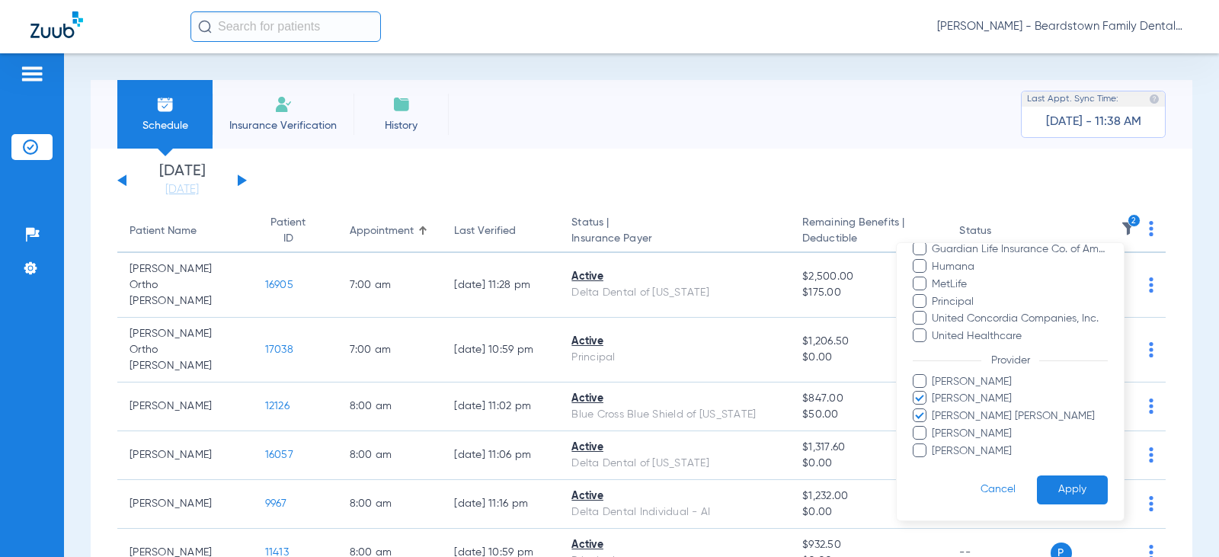
click at [934, 409] on input "[PERSON_NAME]" at bounding box center [934, 409] width 0 height 0
click at [1065, 491] on button "Apply" at bounding box center [1072, 490] width 71 height 30
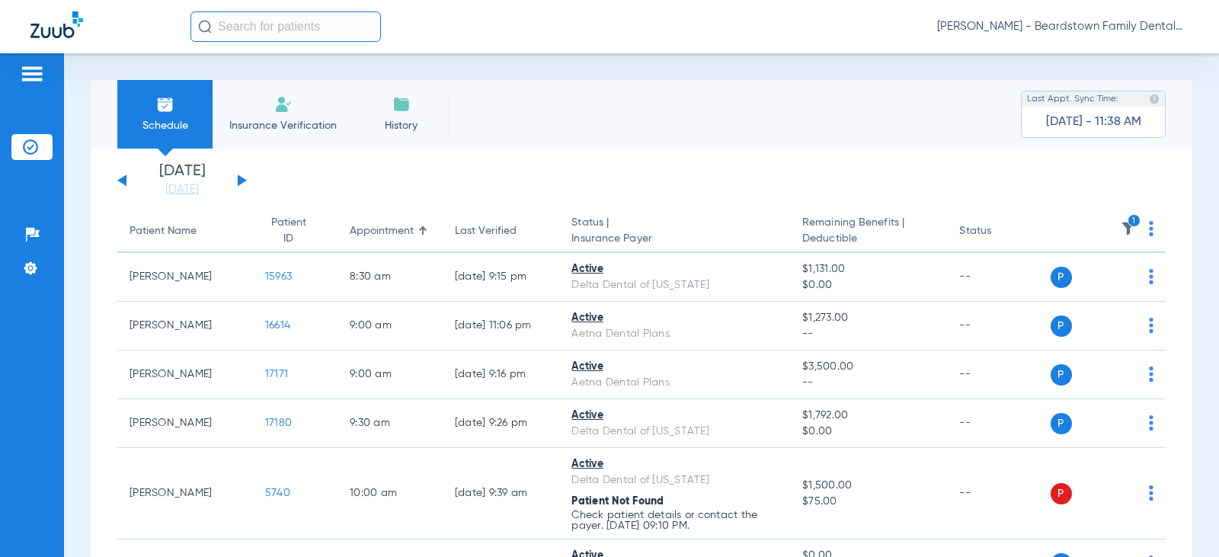
click at [239, 181] on button at bounding box center [242, 179] width 9 height 11
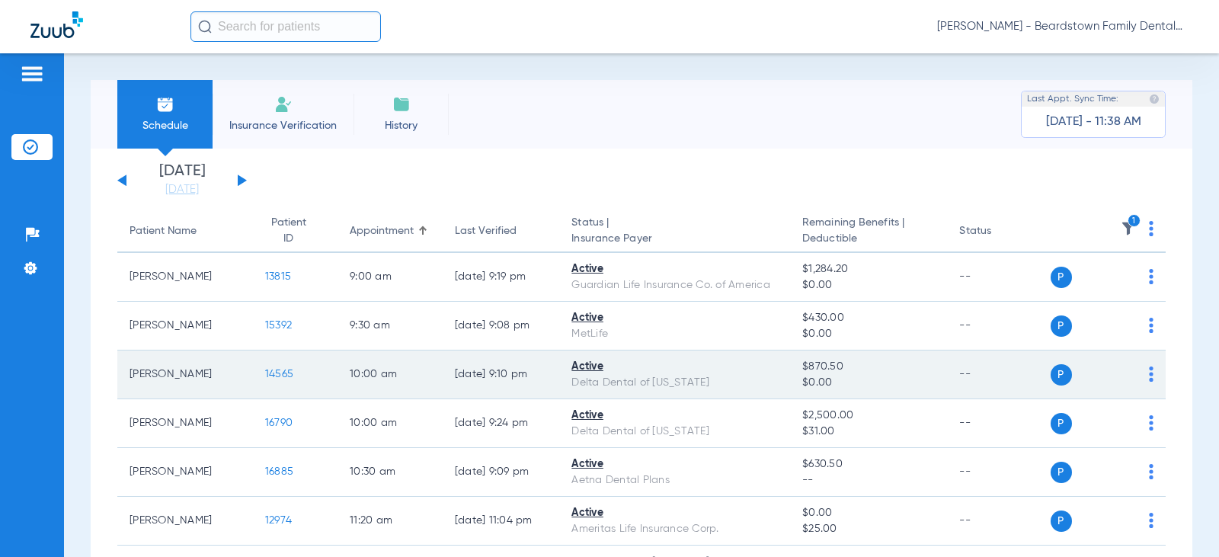
scroll to position [76, 0]
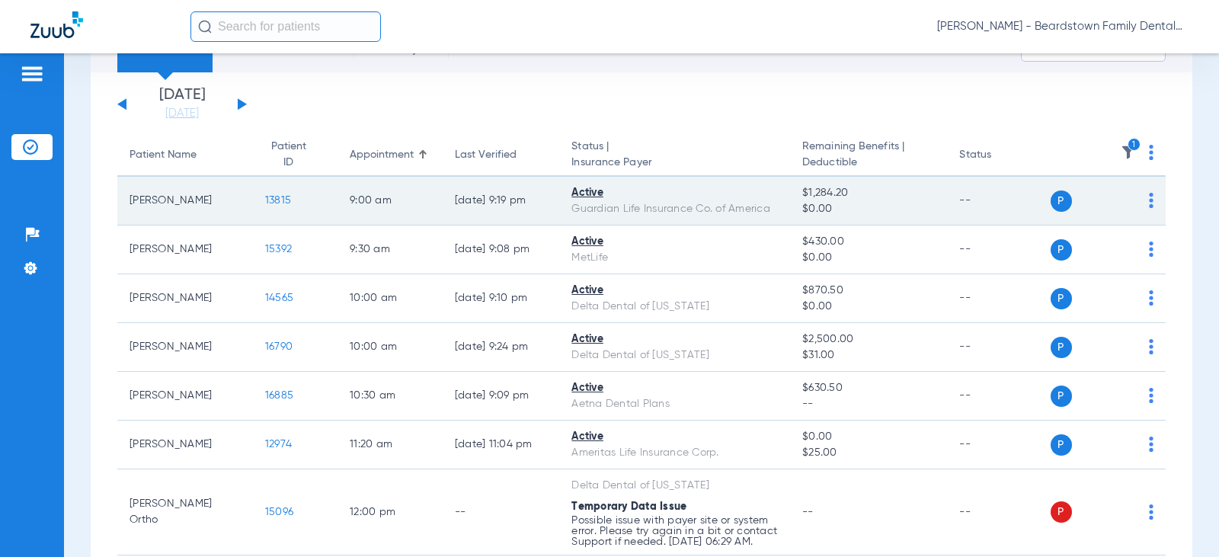
click at [273, 200] on span "13815" at bounding box center [278, 200] width 26 height 11
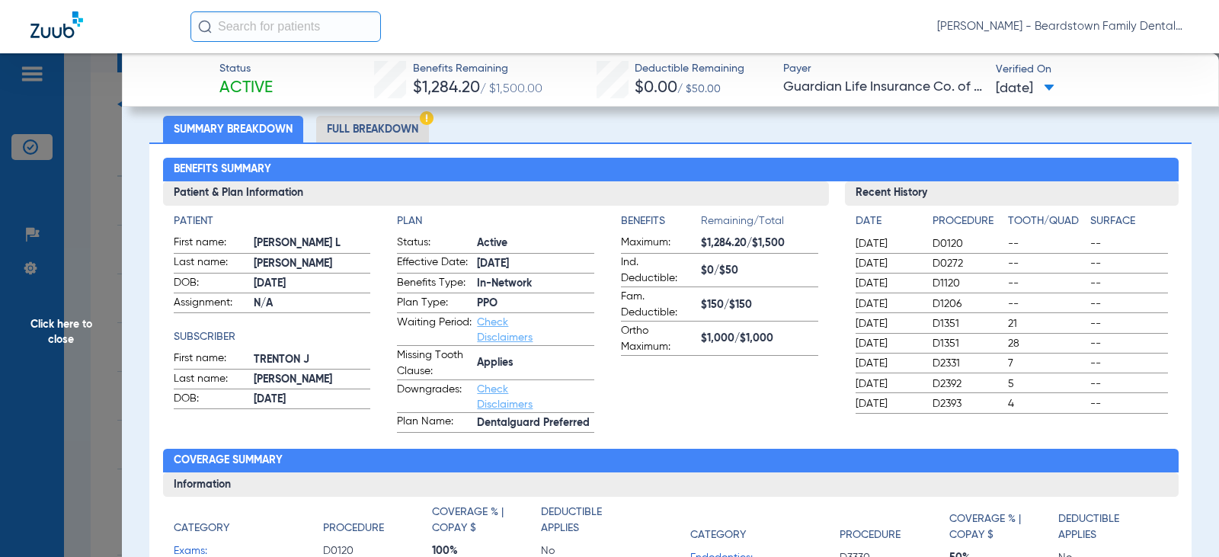
scroll to position [0, 0]
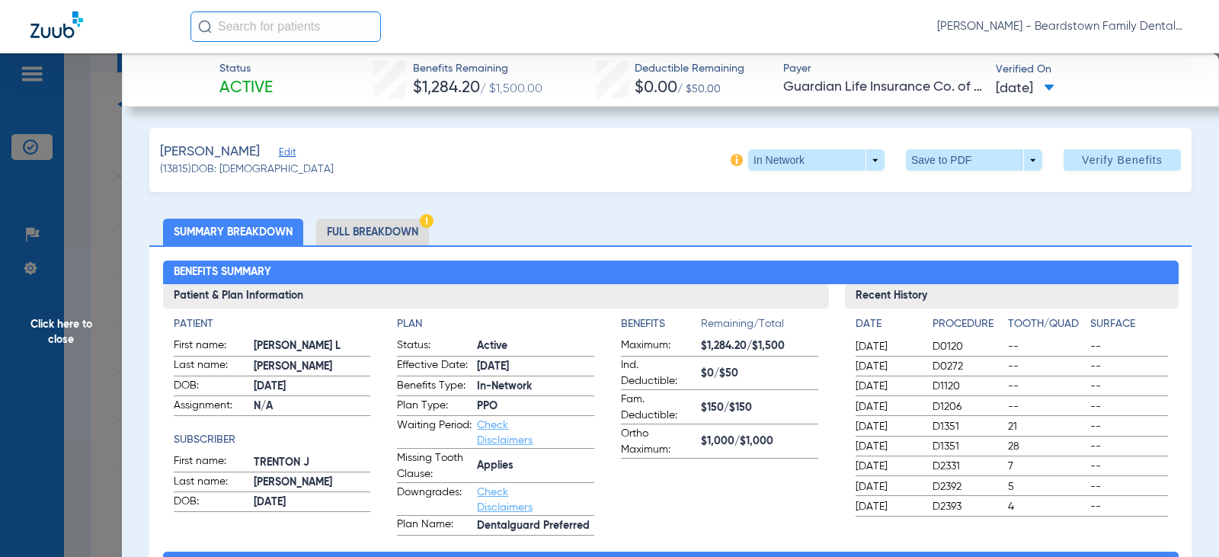
click at [373, 228] on li "Full Breakdown" at bounding box center [372, 232] width 113 height 27
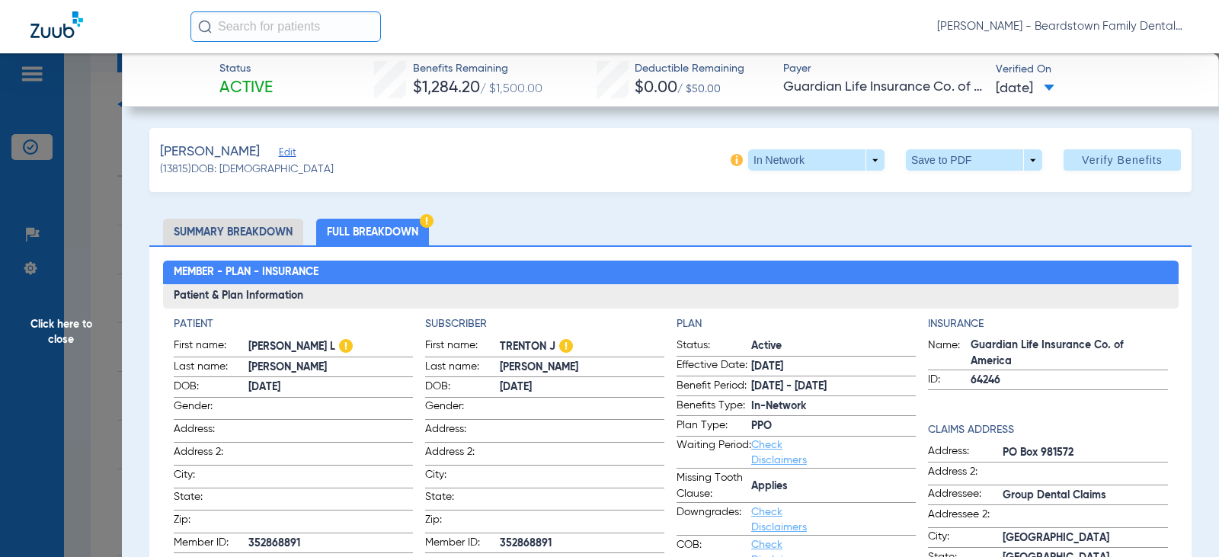
drag, startPoint x: 229, startPoint y: 234, endPoint x: 35, endPoint y: 231, distance: 194.3
click at [228, 232] on li "Summary Breakdown" at bounding box center [233, 232] width 140 height 27
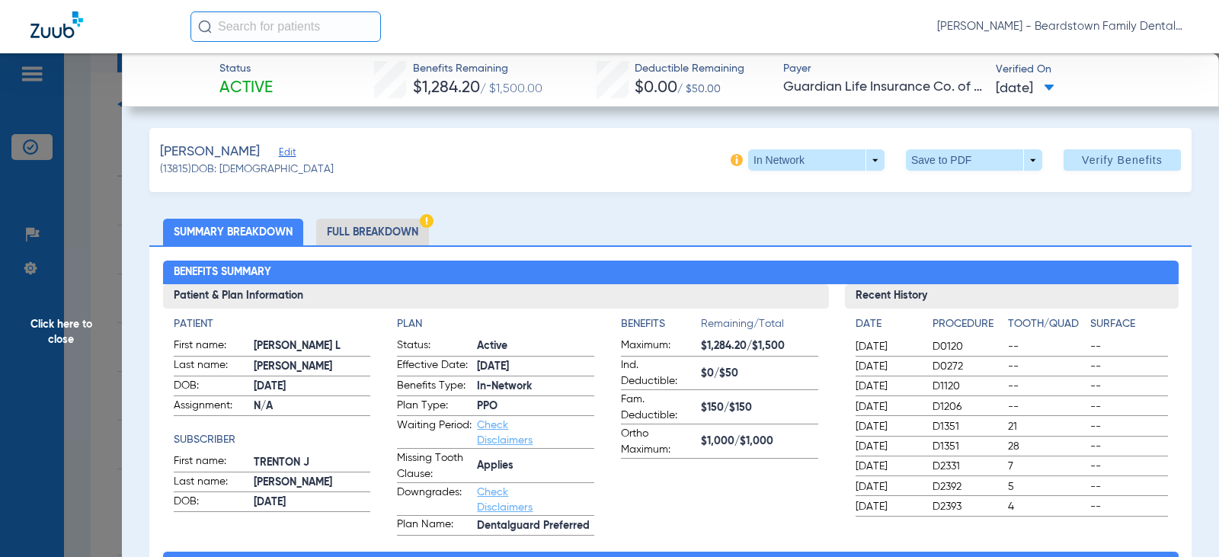
click at [46, 323] on span "Click here to close" at bounding box center [61, 331] width 122 height 557
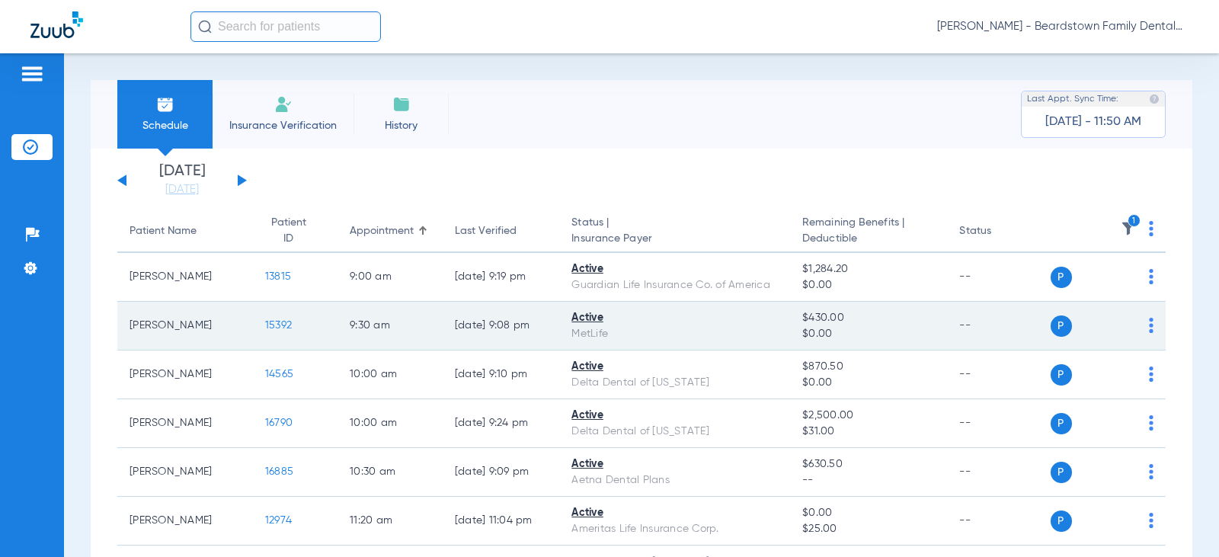
click at [268, 321] on span "15392" at bounding box center [278, 325] width 27 height 11
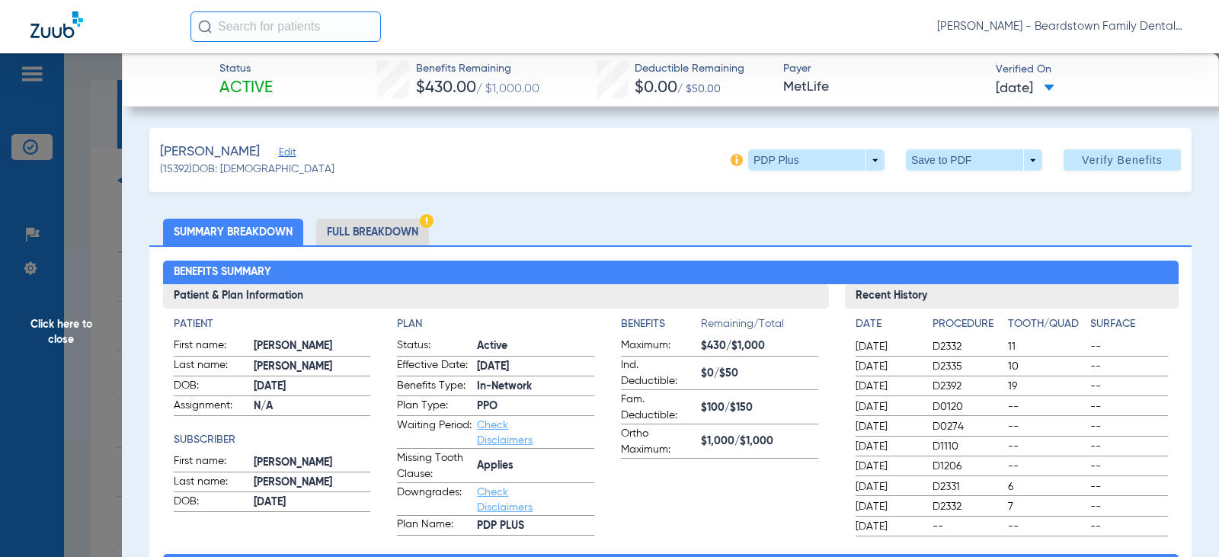
click at [56, 321] on span "Click here to close" at bounding box center [61, 331] width 122 height 557
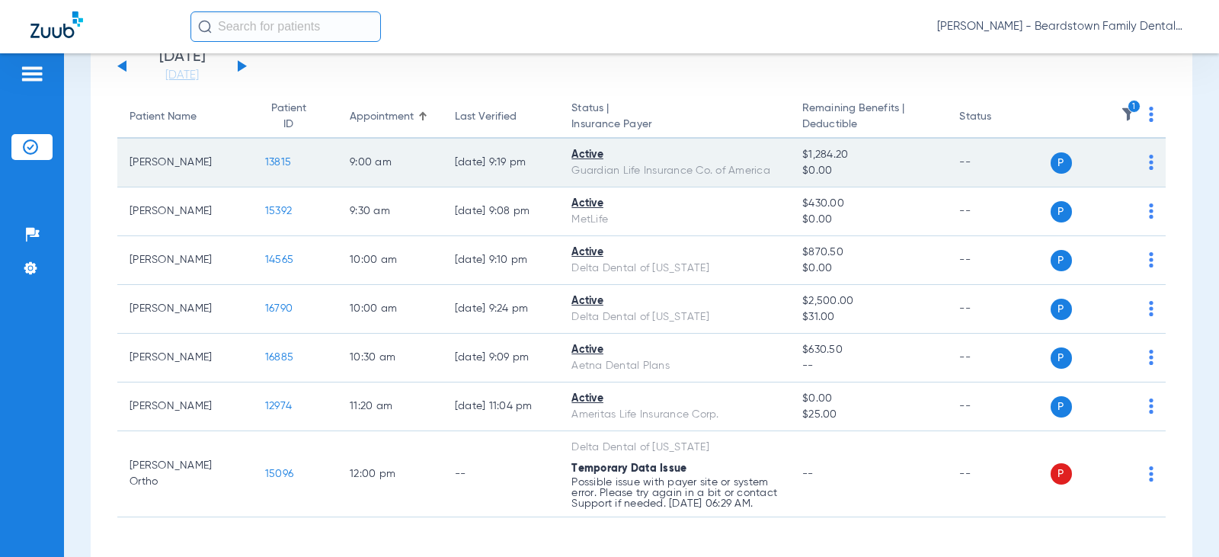
scroll to position [76, 0]
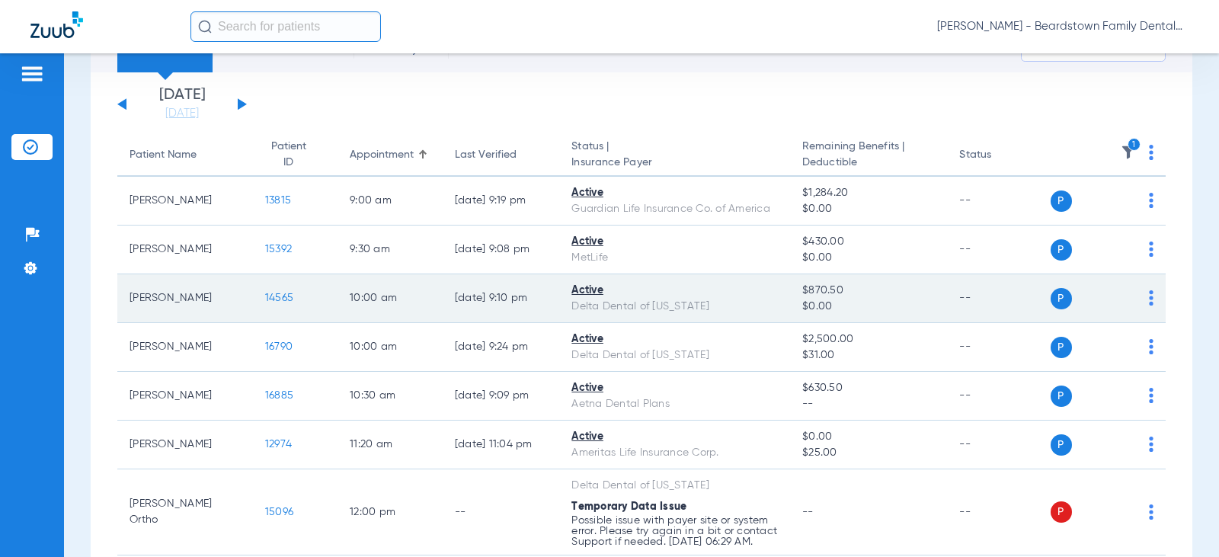
click at [268, 296] on span "14565" at bounding box center [279, 298] width 28 height 11
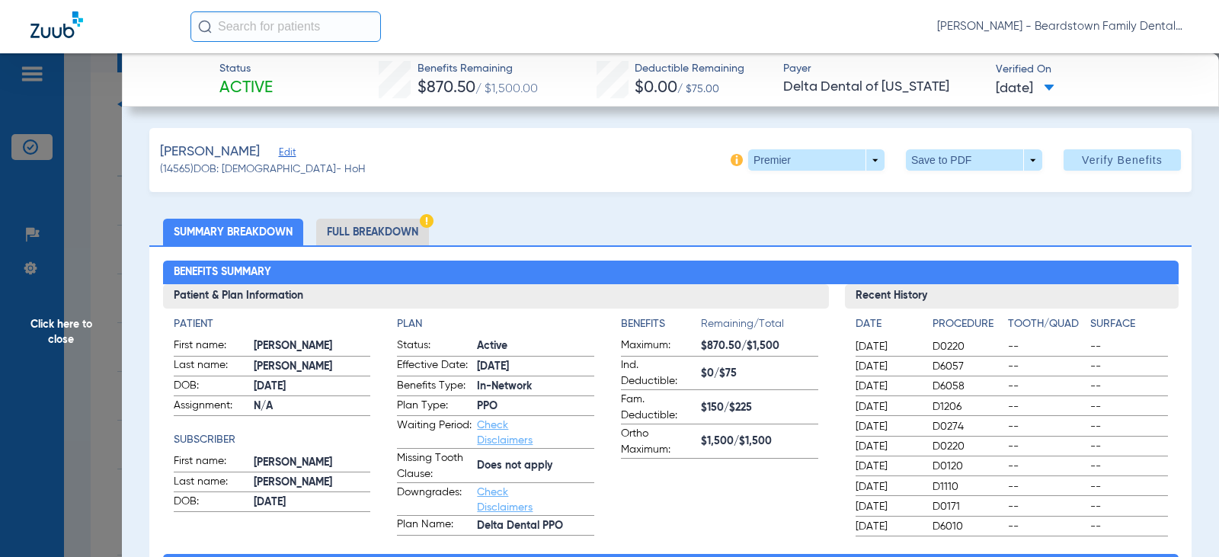
click at [732, 343] on span "$870.50/$1,500" at bounding box center [759, 346] width 117 height 16
click at [58, 337] on span "Click here to close" at bounding box center [61, 331] width 122 height 557
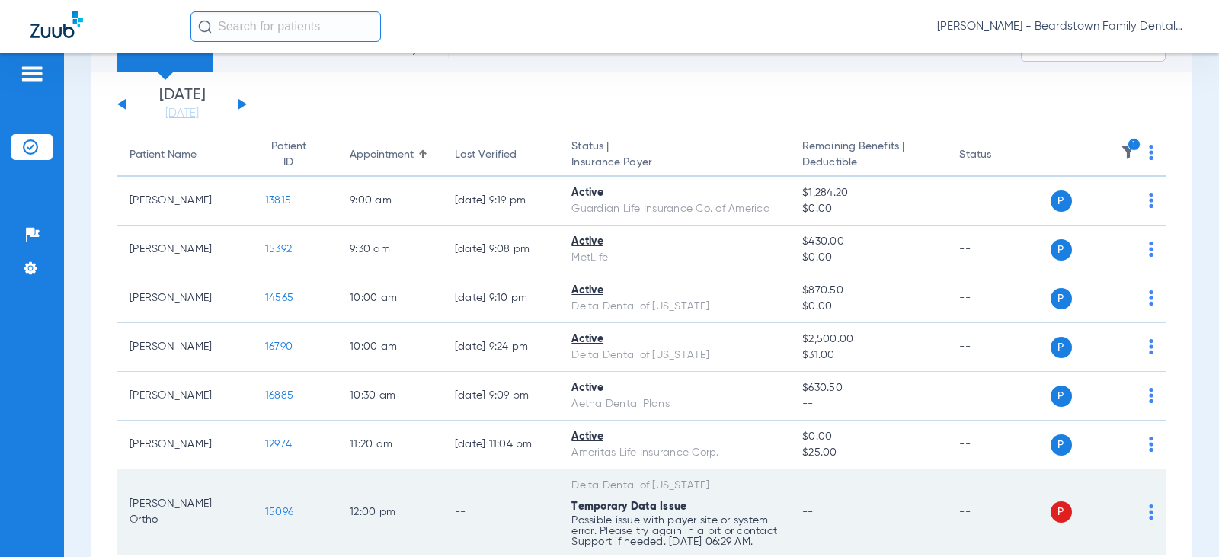
scroll to position [183, 0]
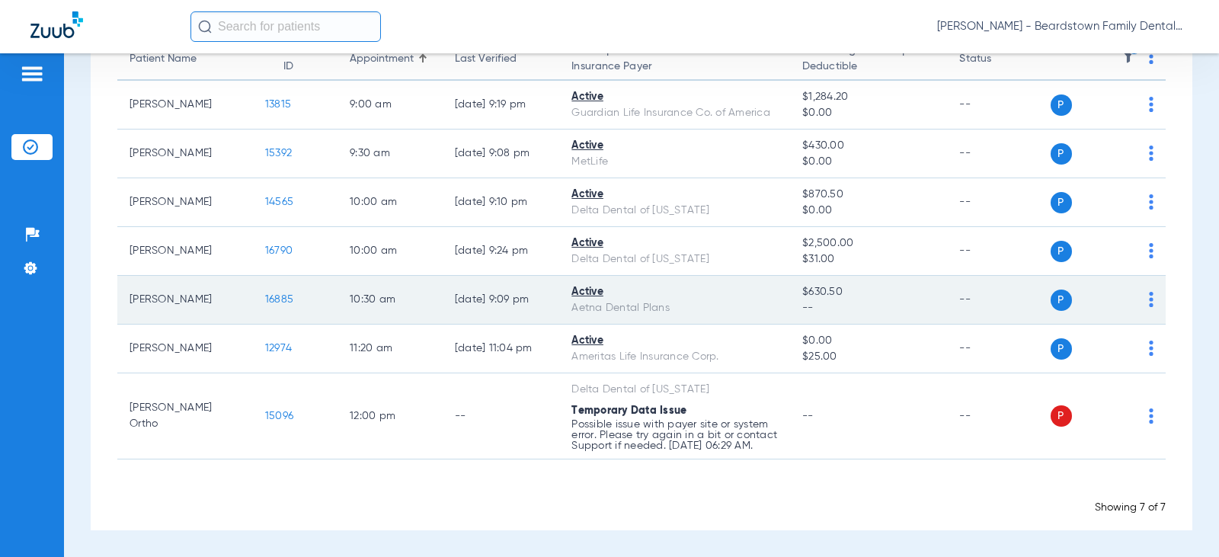
click at [273, 294] on span "16885" at bounding box center [279, 299] width 28 height 11
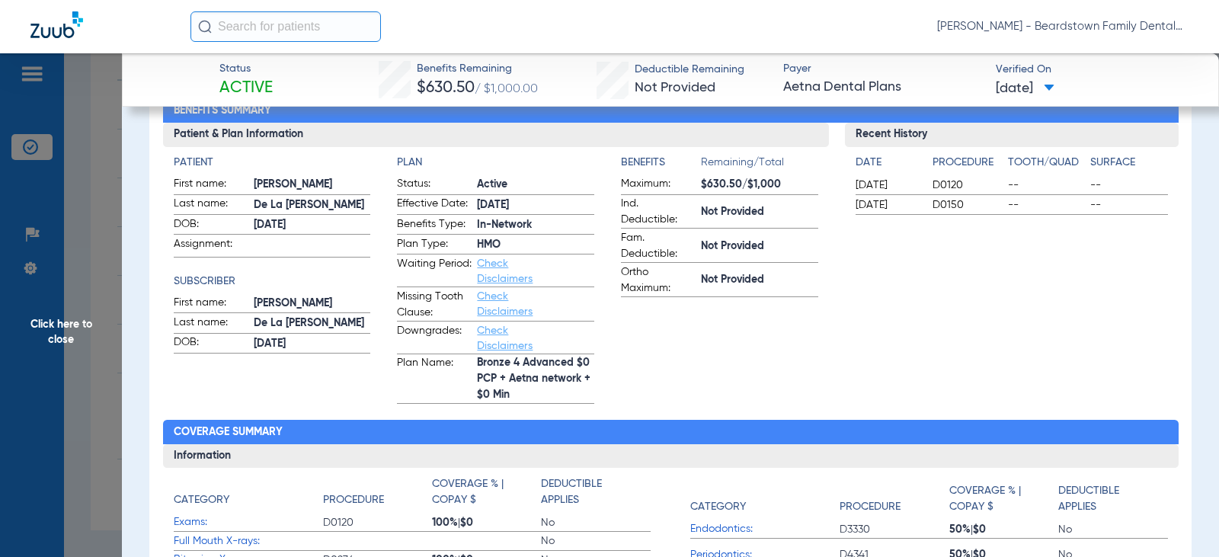
scroll to position [152, 0]
